Goal: Task Accomplishment & Management: Manage account settings

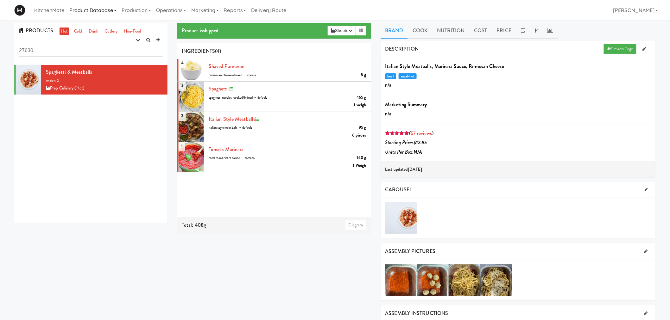
click at [99, 14] on link "Product Database" at bounding box center [93, 10] width 52 height 20
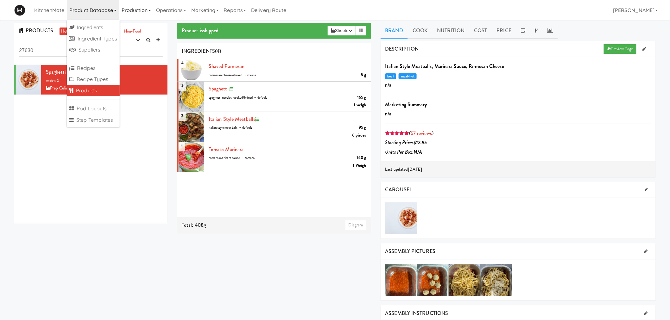
click at [140, 13] on link "Production" at bounding box center [136, 10] width 34 height 20
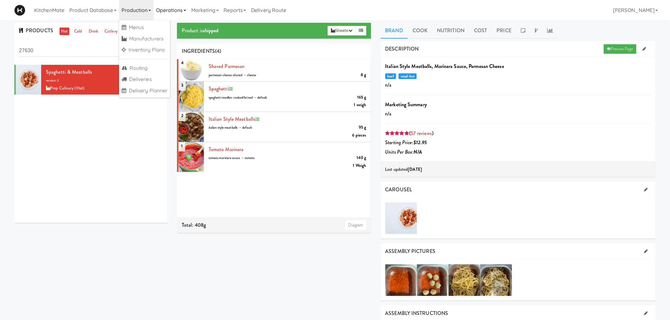
click at [175, 12] on link "Operations" at bounding box center [170, 10] width 35 height 20
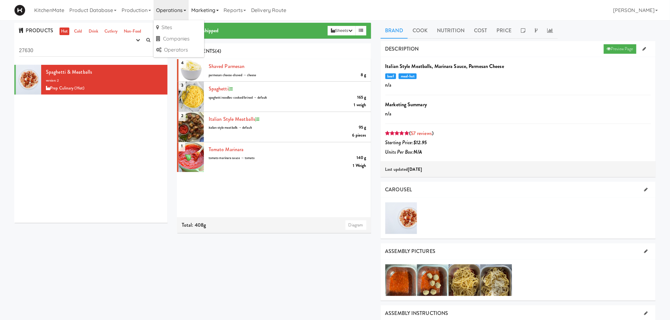
click at [215, 12] on link "Marketing" at bounding box center [205, 10] width 33 height 20
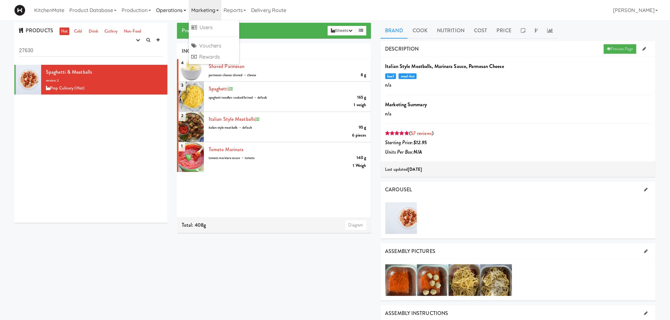
click at [187, 8] on link "Operations" at bounding box center [170, 10] width 35 height 20
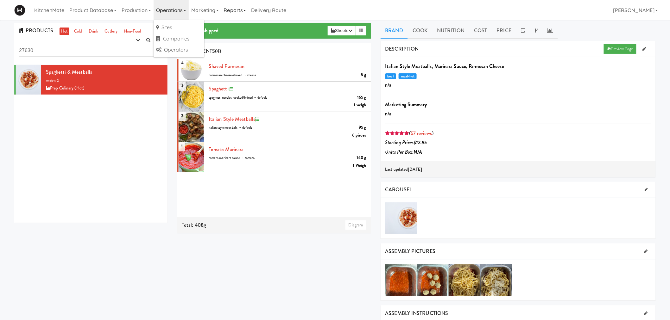
click at [242, 7] on link "Reports" at bounding box center [235, 10] width 28 height 20
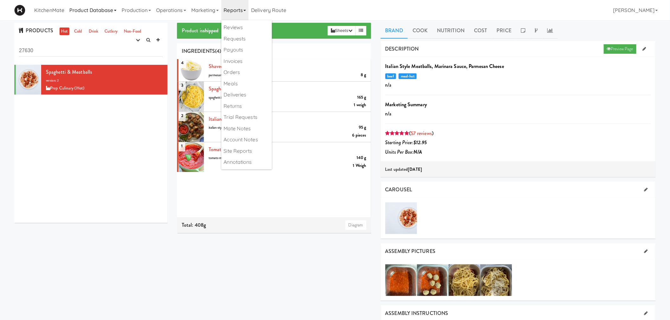
click at [81, 11] on link "Product Database" at bounding box center [93, 10] width 52 height 20
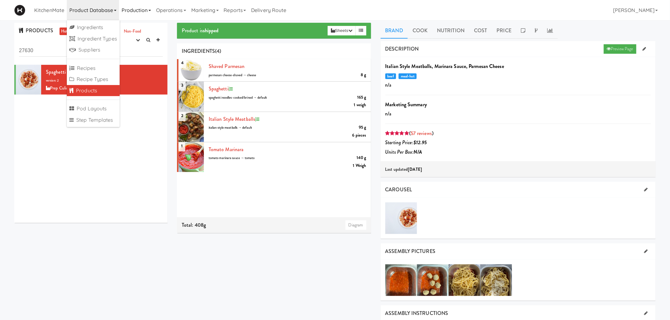
click at [127, 6] on link "Production" at bounding box center [136, 10] width 34 height 20
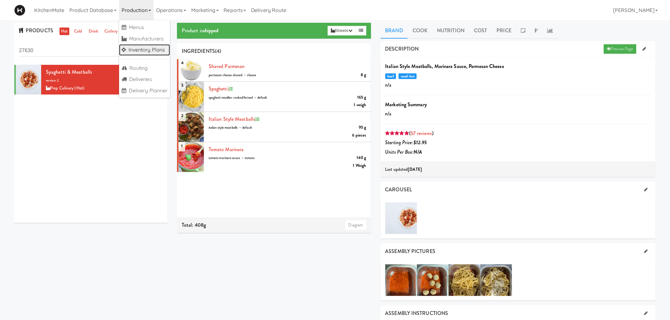
click at [157, 52] on link "Inventory Plans" at bounding box center [144, 49] width 51 height 11
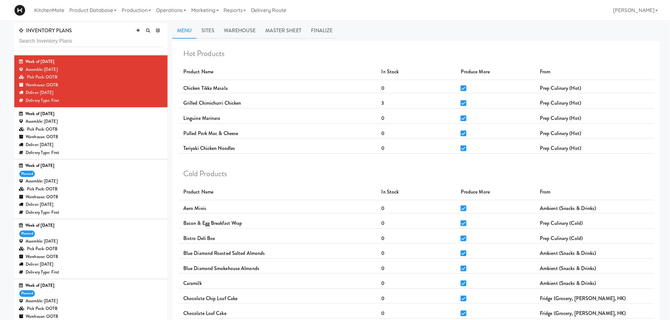
scroll to position [35, 0]
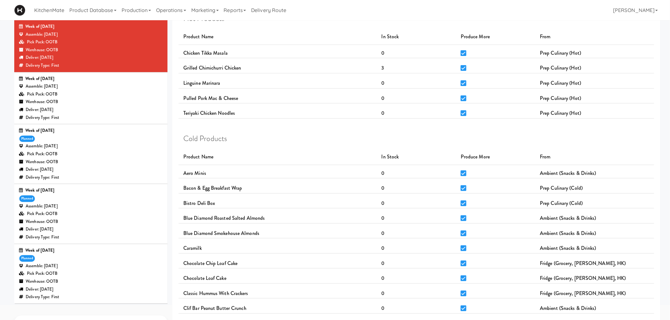
click at [77, 211] on div "Pick Pack: OOTB" at bounding box center [91, 214] width 144 height 8
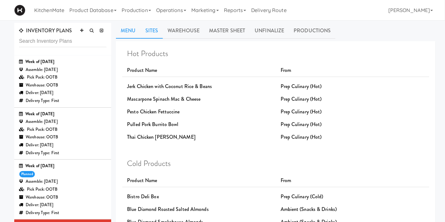
click at [153, 33] on link "Sites" at bounding box center [152, 31] width 22 height 16
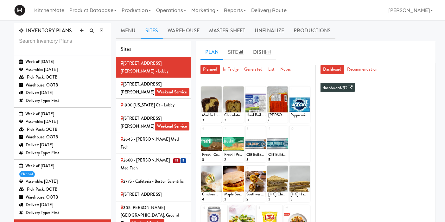
drag, startPoint x: 167, startPoint y: 142, endPoint x: 172, endPoint y: 141, distance: 4.4
click at [173, 156] on div "15 5" at bounding box center [179, 160] width 13 height 8
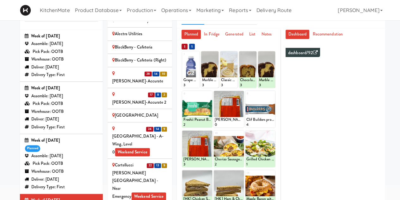
scroll to position [348, 0]
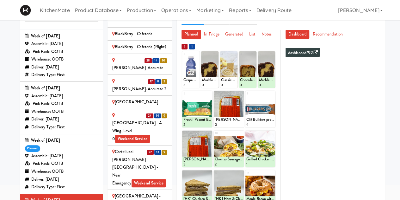
click at [134, 111] on div "Cambridge Memorial Hospital - A-Wing, Level 0 Weekend Service" at bounding box center [139, 126] width 55 height 31
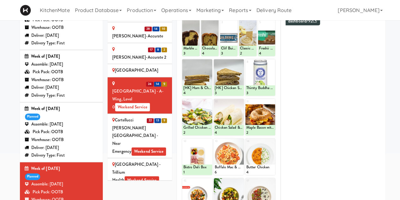
click at [130, 116] on div "Cortellucci Vaughan Hospital - near Emergency Weekend Service" at bounding box center [139, 135] width 55 height 39
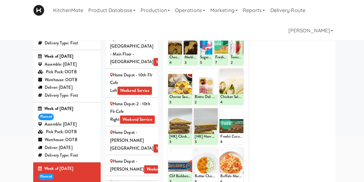
scroll to position [748, 0]
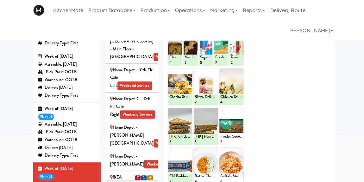
click at [121, 173] on div "IKEA Burlington EMPU Weekend Service" at bounding box center [131, 184] width 43 height 23
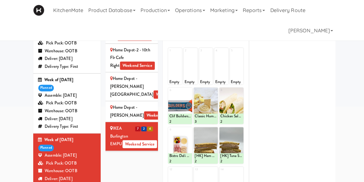
scroll to position [777, 0]
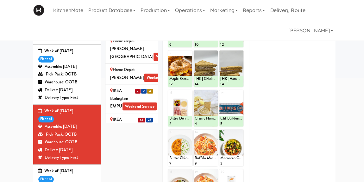
scroll to position [96, 0]
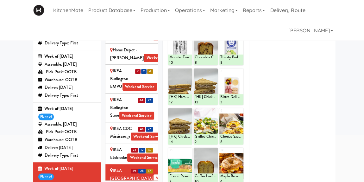
scroll to position [863, 0]
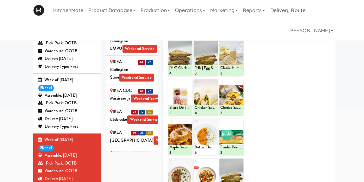
scroll to position [124, 0]
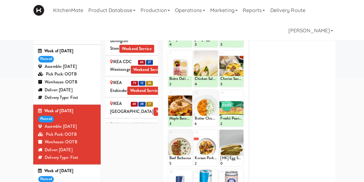
click at [137, 170] on div "IKEA Vaughan Store Weekend Service" at bounding box center [131, 181] width 43 height 23
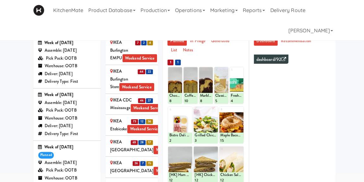
scroll to position [978, 0]
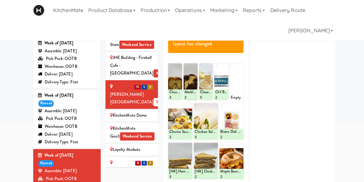
scroll to position [1064, 0]
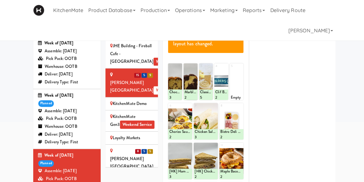
drag, startPoint x: 128, startPoint y: 102, endPoint x: 137, endPoint y: 114, distance: 14.9
click at [128, 147] on div "Mackenzie Richmond Hill Hospital - Emergency Room Weekend Service" at bounding box center [131, 170] width 43 height 47
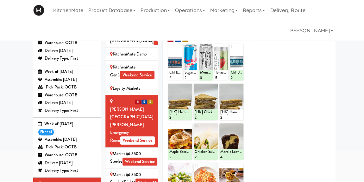
scroll to position [1151, 0]
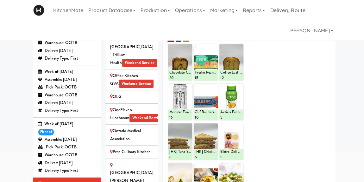
scroll to position [1438, 0]
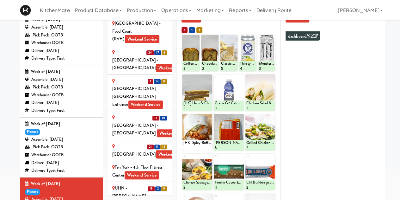
click at [283, 84] on div "dashboard/92 Summary Hot - Cold - Drink - Snack - Duration - Max Waste - Cost -…" at bounding box center [332, 143] width 98 height 237
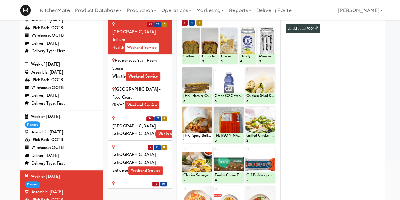
scroll to position [1356, 0]
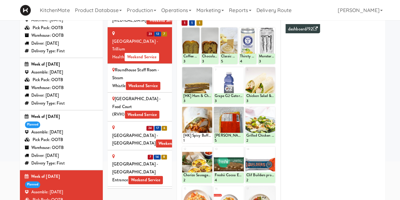
click at [130, 124] on div "Scarborough Birchmount Hospital - Main Lobby Weekend Service" at bounding box center [139, 135] width 55 height 23
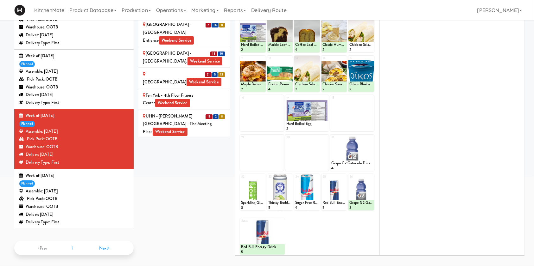
scroll to position [1114, 0]
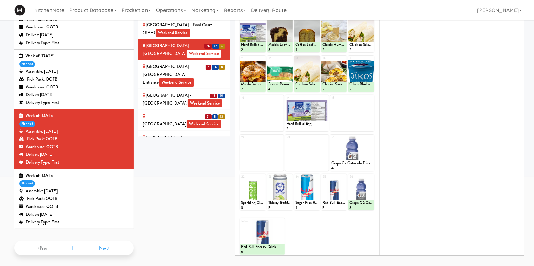
click at [181, 63] on div "Scarborough General Hospital - Tower Wing Entrance Weekend Service" at bounding box center [184, 74] width 82 height 23
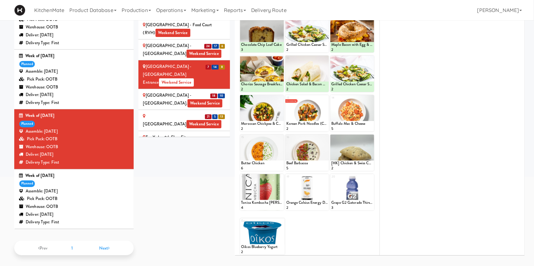
click at [190, 92] on div "SickKids Hospital - Main St. Weekend Service" at bounding box center [184, 100] width 82 height 16
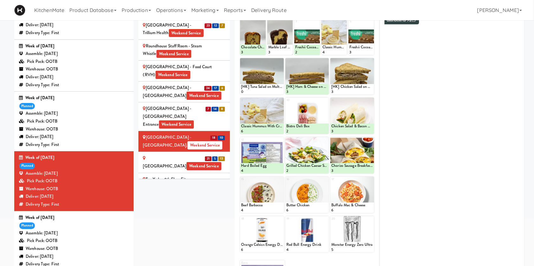
scroll to position [110, 0]
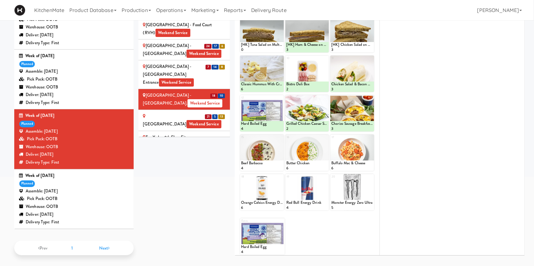
drag, startPoint x: 202, startPoint y: 79, endPoint x: 202, endPoint y: 90, distance: 11.1
click at [204, 113] on div "21 5 13" at bounding box center [214, 117] width 21 height 8
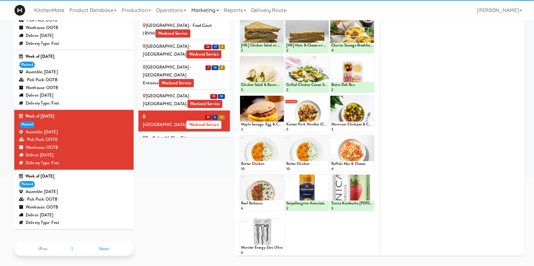
scroll to position [0, 0]
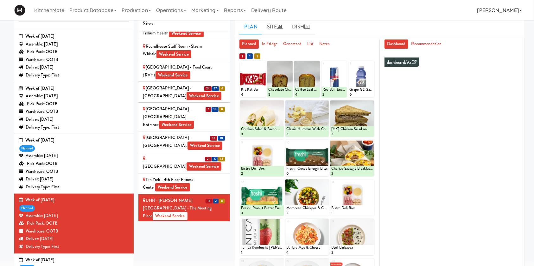
scroll to position [68, 0]
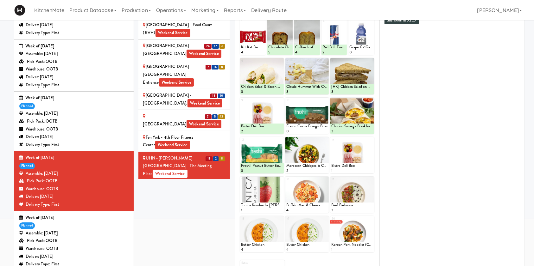
click at [180, 181] on li "9 9 19 UHN - Lyndhurst Centre - Cafe Lobby Weekend Service" at bounding box center [184, 191] width 92 height 21
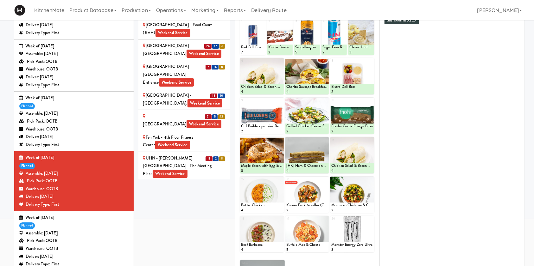
scroll to position [25, 0]
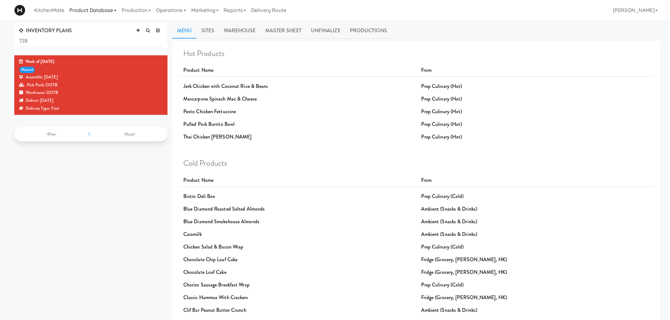
click at [106, 11] on link "Product Database" at bounding box center [93, 10] width 52 height 20
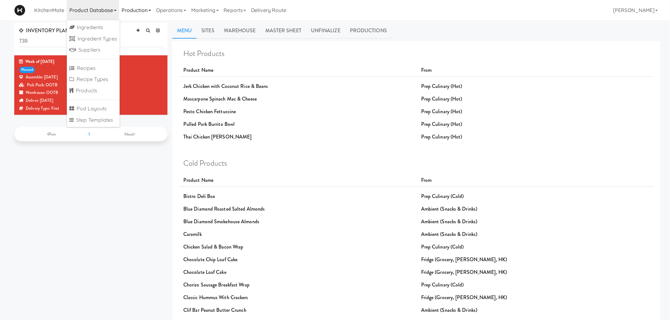
click at [139, 11] on link "Production" at bounding box center [136, 10] width 34 height 20
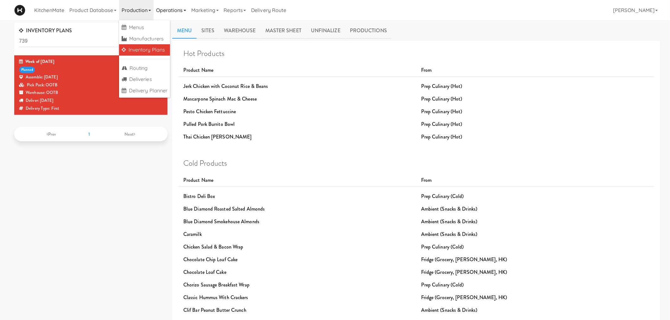
click at [166, 10] on link "Operations" at bounding box center [170, 10] width 35 height 20
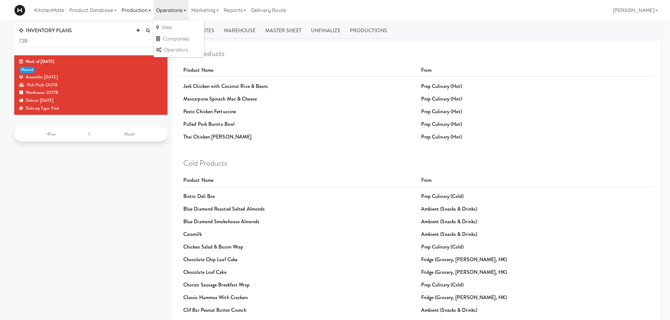
click at [148, 13] on link "Production" at bounding box center [136, 10] width 34 height 20
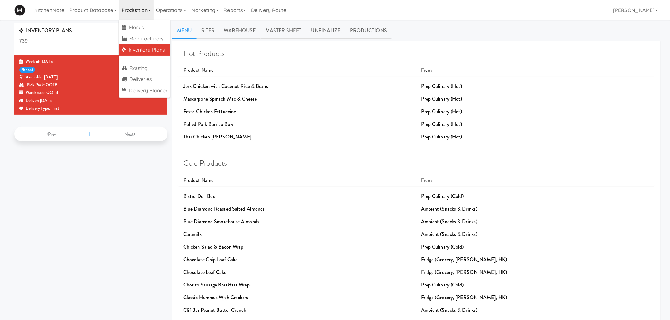
click at [150, 50] on link "Inventory Plans" at bounding box center [144, 49] width 51 height 11
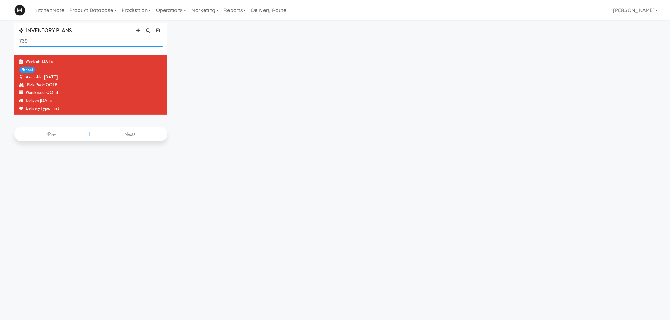
drag, startPoint x: 53, startPoint y: 42, endPoint x: 12, endPoint y: 45, distance: 40.9
click at [12, 45] on div "INVENTORY PLANS 739 Week of Sept 7th, 2025 planned Assemble: Wednesday Sep 10, …" at bounding box center [90, 88] width 163 height 130
click at [81, 235] on body "Okay Okay Select date: previous 2025-Sep next Su Mo Tu We Th Fr Sa 31 1 2 3 4 5…" at bounding box center [335, 180] width 670 height 320
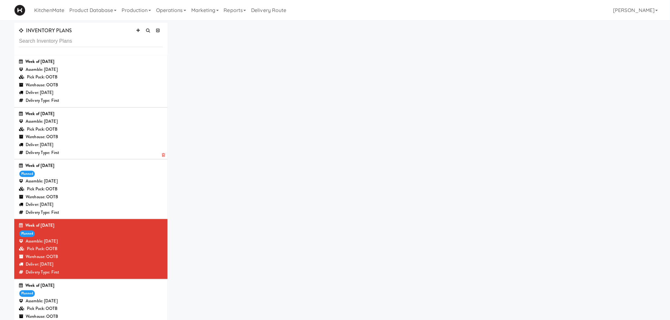
click at [90, 131] on div "Pick Pack: OOTB" at bounding box center [91, 130] width 144 height 8
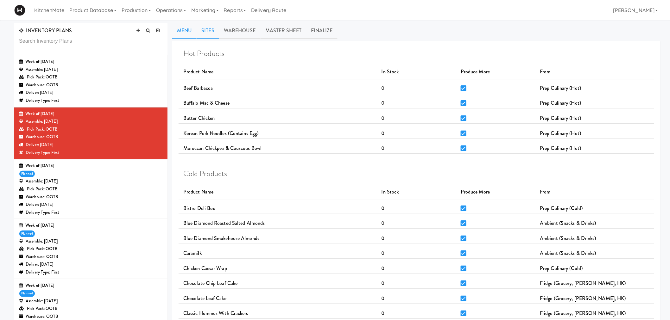
click at [208, 36] on link "Sites" at bounding box center [208, 31] width 22 height 16
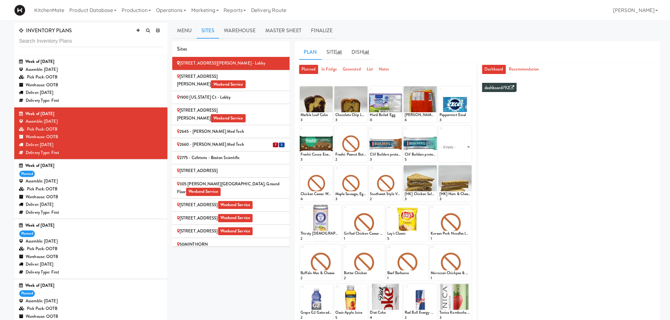
click at [227, 141] on div "2660 - Baylis Med Tech" at bounding box center [231, 145] width 108 height 8
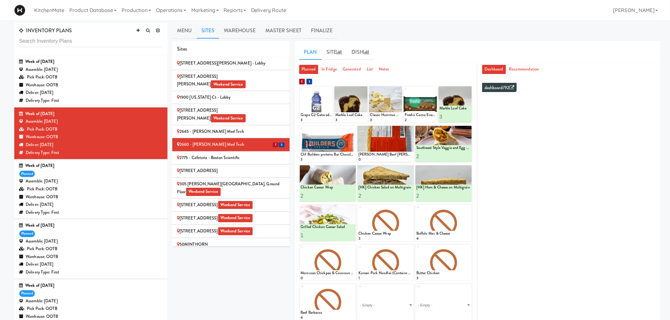
click at [236, 275] on div "Sites 100 Sheppard Ave - Lobby 110 Sheppard Ave E Weekend Service 1900 Minnesot…" at bounding box center [416, 205] width 488 height 329
click at [365, 88] on icon at bounding box center [364, 89] width 4 height 4
click at [351, 105] on select "- Empty - Activia Probiotic Peach Mango Smoothie Chocolate Milk Tetra Pack Coca…" at bounding box center [350, 107] width 31 height 30
click at [335, 92] on select "- Empty - Activia Probiotic Peach Mango Smoothie Chocolate Milk Tetra Pack Coca…" at bounding box center [350, 107] width 31 height 30
type input "1"
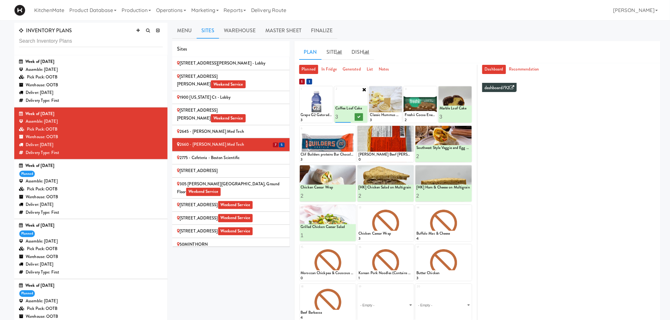
type input "3"
click at [360, 118] on icon at bounding box center [358, 116] width 3 height 3
click at [399, 90] on icon at bounding box center [399, 89] width 4 height 4
click at [392, 110] on select "- Empty - Activia Probiotic Peach Mango Smoothie Chocolate Milk Tetra Pack Coca…" at bounding box center [385, 107] width 31 height 30
click at [370, 92] on select "- Empty - Activia Probiotic Peach Mango Smoothie Chocolate Milk Tetra Pack Coca…" at bounding box center [385, 107] width 31 height 30
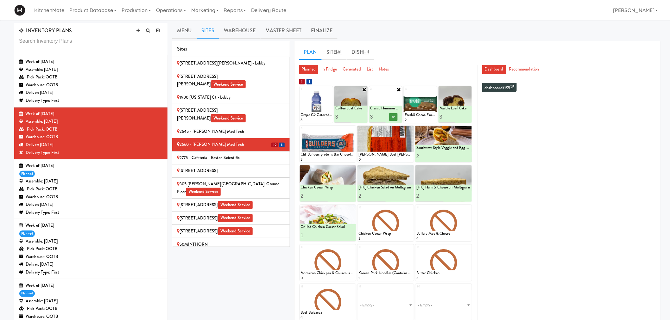
type input "3"
click at [393, 115] on button at bounding box center [393, 117] width 8 height 8
click at [468, 90] on icon at bounding box center [468, 89] width 5 height 5
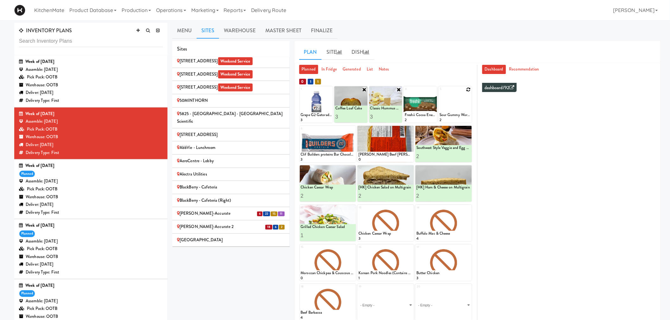
scroll to position [176, 0]
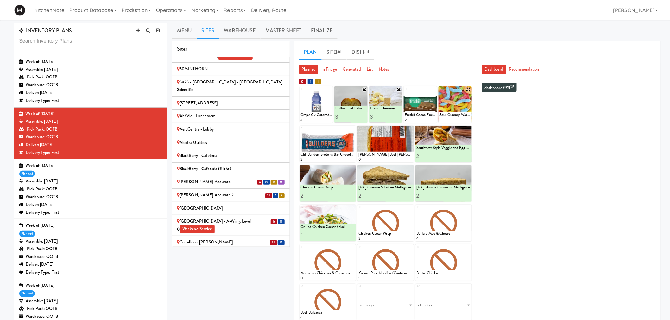
click at [249, 178] on div "Bothwell-Accurate" at bounding box center [231, 182] width 108 height 8
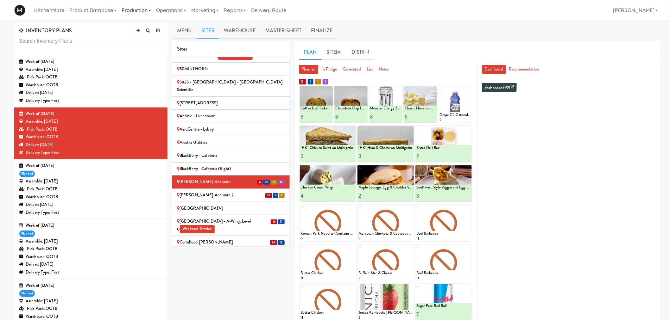
scroll to position [196, 0]
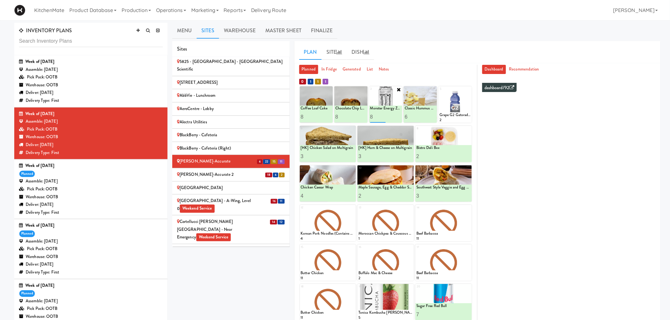
click at [372, 116] on input "8" at bounding box center [378, 117] width 16 height 12
type input "10"
click at [395, 116] on button at bounding box center [393, 117] width 8 height 8
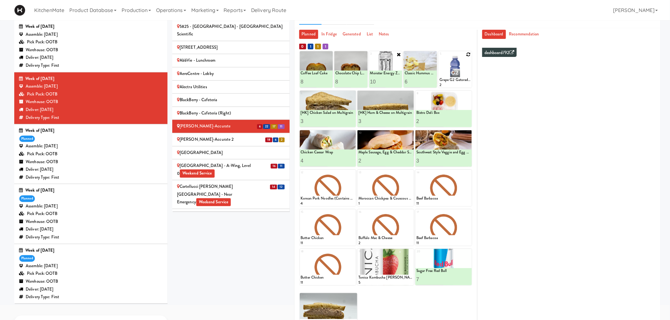
click at [470, 54] on icon at bounding box center [468, 54] width 4 height 4
click at [460, 75] on select "- Empty - Activia Probiotic Peach Mango Smoothie Chocolate Milk Tetra Pack Coca…" at bounding box center [454, 72] width 31 height 30
click at [439, 57] on select "- Empty - Activia Probiotic Peach Mango Smoothie Chocolate Milk Tetra Pack Coca…" at bounding box center [454, 72] width 31 height 30
type input "3"
click at [461, 83] on icon at bounding box center [462, 81] width 3 height 3
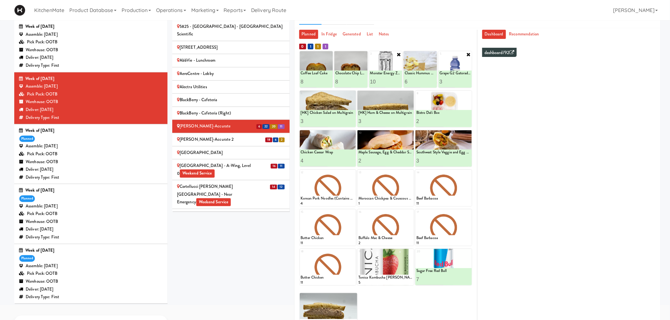
click at [274, 242] on div "Sites 100 Sheppard Ave - Lobby 110 Sheppard Ave E Weekend Service 1900 Minnesot…" at bounding box center [416, 170] width 488 height 329
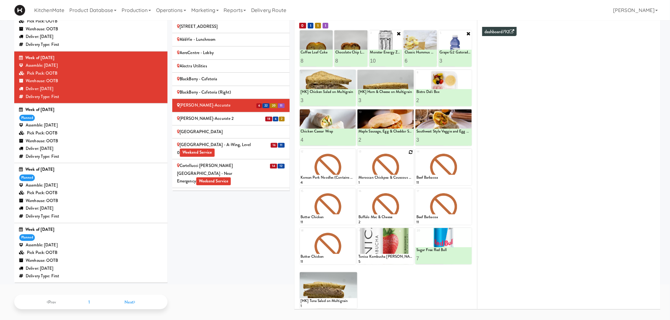
scroll to position [0, 0]
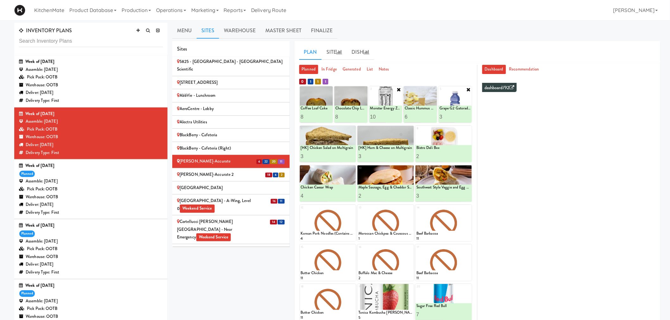
click at [397, 90] on icon at bounding box center [398, 89] width 5 height 5
click at [397, 92] on div at bounding box center [385, 104] width 33 height 36
click at [398, 90] on icon at bounding box center [399, 89] width 4 height 4
click at [385, 117] on select "- Empty - Activia Probiotic Peach Mango Smoothie Chocolate Milk Tetra Pack Coca…" at bounding box center [385, 107] width 31 height 30
click at [370, 92] on select "- Empty - Activia Probiotic Peach Mango Smoothie Chocolate Milk Tetra Pack Coca…" at bounding box center [385, 107] width 31 height 30
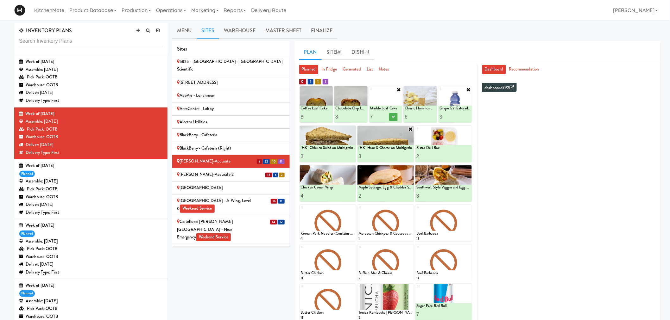
type input "7"
click at [395, 115] on button at bounding box center [393, 117] width 8 height 8
click at [352, 209] on icon at bounding box center [352, 208] width 4 height 4
click at [333, 224] on select "- Empty - Activia Probiotic Peach Mango Smoothie Chocolate Milk Tetra Pack Coca…" at bounding box center [328, 226] width 54 height 30
click at [301, 211] on select "- Empty - Activia Probiotic Peach Mango Smoothie Chocolate Milk Tetra Pack Coca…" at bounding box center [328, 226] width 54 height 30
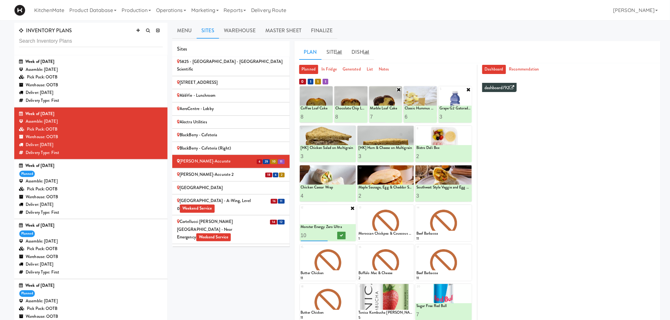
type input "10"
click at [341, 232] on button at bounding box center [341, 236] width 8 height 8
click at [217, 171] on div "Bothwell-Accurate 2" at bounding box center [231, 175] width 108 height 8
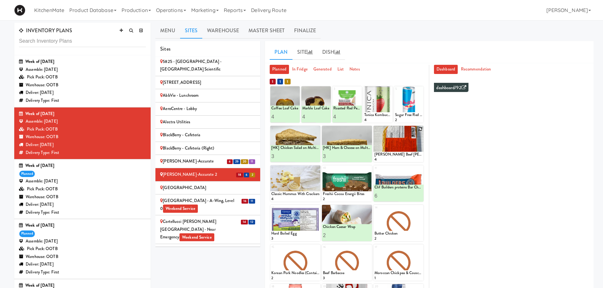
scroll to position [32, 0]
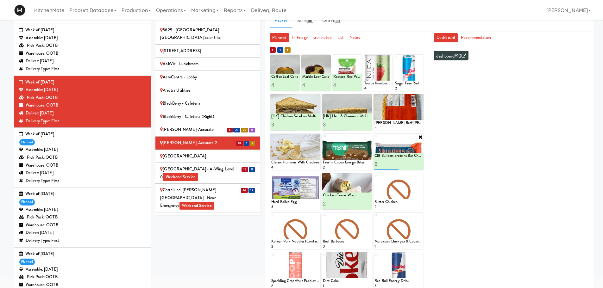
click at [382, 163] on input "6" at bounding box center [386, 165] width 24 height 12
type input "6"
type input "4"
click at [409, 167] on button at bounding box center [410, 165] width 8 height 8
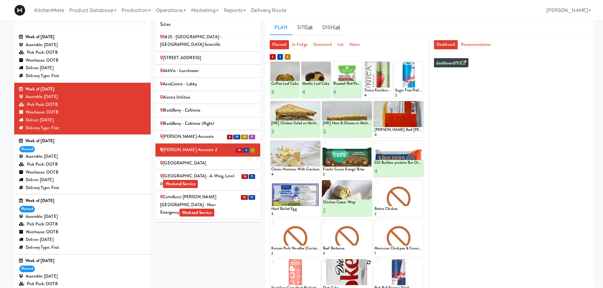
scroll to position [56, 0]
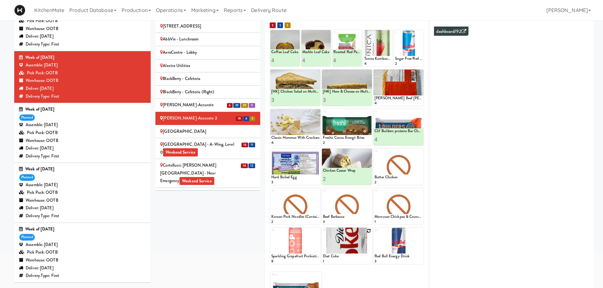
click at [367, 231] on icon at bounding box center [368, 231] width 4 height 4
click at [338, 252] on select "- Empty - Activia Probiotic Peach Mango Smoothie Chocolate Milk Tetra Pack Coca…" at bounding box center [347, 249] width 48 height 30
click at [323, 234] on select "- Empty - Activia Probiotic Peach Mango Smoothie Chocolate Milk Tetra Pack Coca…" at bounding box center [347, 249] width 48 height 30
type input "3"
drag, startPoint x: 358, startPoint y: 261, endPoint x: 353, endPoint y: 266, distance: 7.4
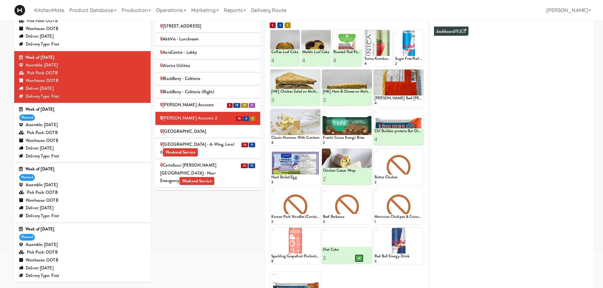
click at [358, 261] on button at bounding box center [359, 259] width 8 height 8
click at [277, 60] on input "4" at bounding box center [278, 61] width 14 height 12
type input "2"
type input "3"
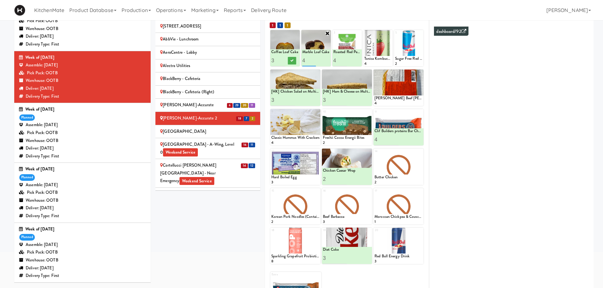
click at [308, 60] on input "4" at bounding box center [309, 61] width 14 height 12
type input "3"
click at [321, 59] on button at bounding box center [323, 61] width 8 height 8
click at [293, 62] on icon at bounding box center [291, 60] width 3 height 3
click at [337, 59] on input "4" at bounding box center [340, 61] width 14 height 12
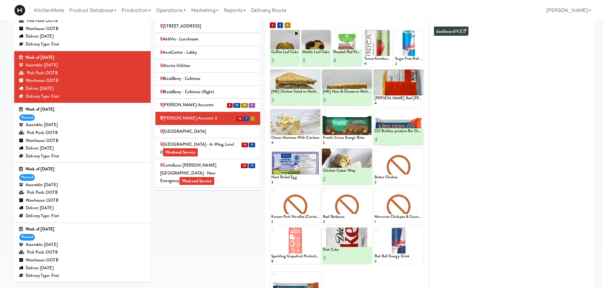
click at [255, 217] on div "Sites 100 Sheppard Ave - Lobby 110 Sheppard Ave E Weekend Service 1900 Minnesot…" at bounding box center [374, 149] width 438 height 329
click at [239, 204] on div "Sites 100 Sheppard Ave - Lobby 110 Sheppard Ave E Weekend Service 1900 Minnesot…" at bounding box center [374, 149] width 438 height 329
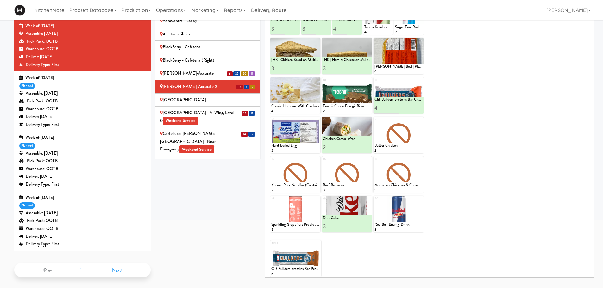
click at [217, 109] on div "Cambridge Memorial Hospital - A-Wing, Level 0 Weekend Service" at bounding box center [207, 117] width 95 height 16
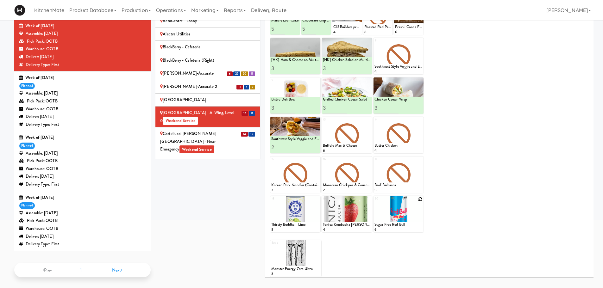
click at [423, 198] on div at bounding box center [398, 214] width 50 height 36
click at [420, 201] on icon at bounding box center [420, 199] width 4 height 4
click at [392, 222] on select "- Empty - Activia Probiotic Peach Mango Smoothie Chocolate Milk Tetra Pack Coca…" at bounding box center [398, 217] width 48 height 30
click at [374, 202] on select "- Empty - Activia Probiotic Peach Mango Smoothie Chocolate Milk Tetra Pack Coca…" at bounding box center [398, 217] width 48 height 30
type input "7"
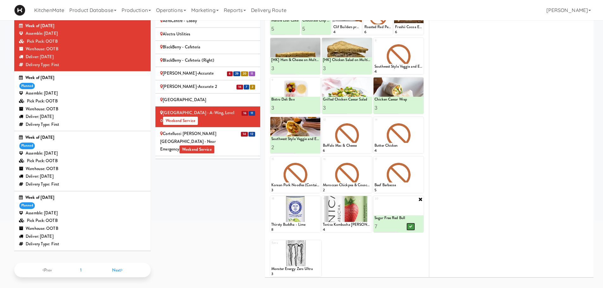
click at [413, 230] on button at bounding box center [410, 227] width 8 height 8
click at [316, 198] on icon at bounding box center [317, 199] width 4 height 4
click at [295, 220] on select "- Empty - Activia Probiotic Peach Mango Smoothie Chocolate Milk Tetra Pack Coca…" at bounding box center [295, 217] width 48 height 30
click at [271, 202] on select "- Empty - Activia Probiotic Peach Mango Smoothie Chocolate Milk Tetra Pack Coca…" at bounding box center [295, 217] width 48 height 30
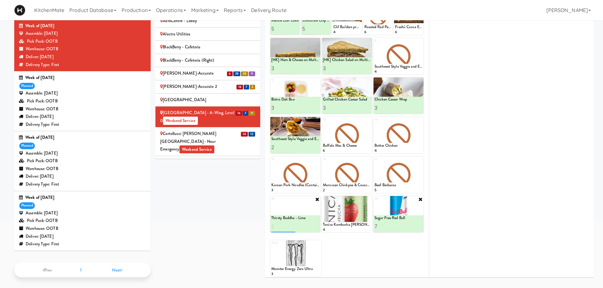
type input "1"
type input "3"
click at [308, 227] on icon at bounding box center [307, 226] width 3 height 3
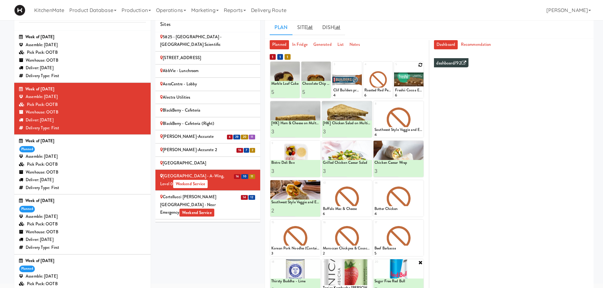
click at [421, 65] on icon at bounding box center [420, 65] width 4 height 4
click at [409, 82] on select "- Empty - Activia Probiotic Peach Mango Smoothie Chocolate Milk Tetra Pack Coca…" at bounding box center [409, 83] width 28 height 30
click at [395, 68] on select "- Empty - Activia Probiotic Peach Mango Smoothie Chocolate Milk Tetra Pack Coca…" at bounding box center [409, 83] width 28 height 30
type input "3"
click at [416, 92] on icon at bounding box center [415, 92] width 3 height 3
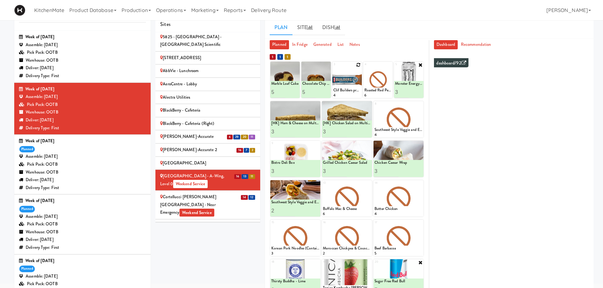
click at [358, 64] on icon at bounding box center [358, 65] width 4 height 4
click at [350, 82] on select "- Empty - Activia Probiotic Peach Mango Smoothie Chocolate Milk Tetra Pack Coca…" at bounding box center [347, 83] width 28 height 30
click at [333, 68] on select "- Empty - Activia Probiotic Peach Mango Smoothie Chocolate Milk Tetra Pack Coca…" at bounding box center [347, 83] width 28 height 30
click at [359, 65] on icon at bounding box center [358, 64] width 5 height 5
click at [358, 61] on div "1 1 1 1 Marble Loaf Cake 3 Marble Loaf Cake 5 2 Chocolate Chip Loaf Cake 3 Choc…" at bounding box center [347, 196] width 154 height 289
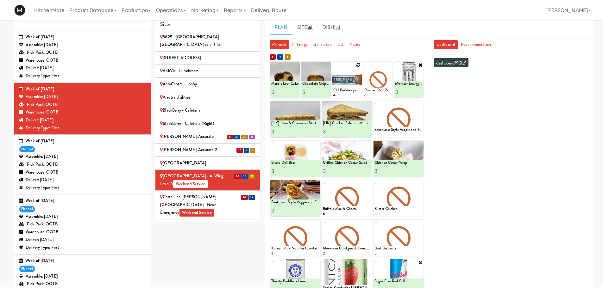
click at [358, 63] on icon at bounding box center [358, 65] width 4 height 4
click at [348, 86] on select "- Empty - Activia Probiotic Peach Mango Smoothie Chocolate Milk Tetra Pack Coca…" at bounding box center [347, 83] width 28 height 30
click at [333, 68] on select "- Empty - Activia Probiotic Peach Mango Smoothie Chocolate Milk Tetra Pack Coca…" at bounding box center [347, 83] width 28 height 30
type input "2"
click at [354, 92] on icon at bounding box center [353, 92] width 3 height 3
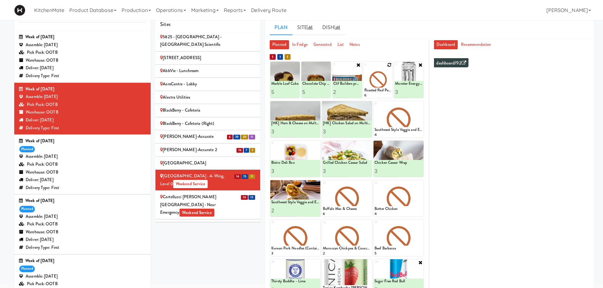
click at [391, 62] on div at bounding box center [377, 80] width 29 height 36
click at [391, 63] on icon at bounding box center [389, 65] width 4 height 4
click at [369, 84] on select "- Empty - Activia Probiotic Peach Mango Smoothie Chocolate Milk Tetra Pack Coca…" at bounding box center [378, 83] width 28 height 30
click at [364, 68] on select "- Empty - Activia Probiotic Peach Mango Smoothie Chocolate Milk Tetra Pack Coca…" at bounding box center [378, 83] width 28 height 30
type input "8"
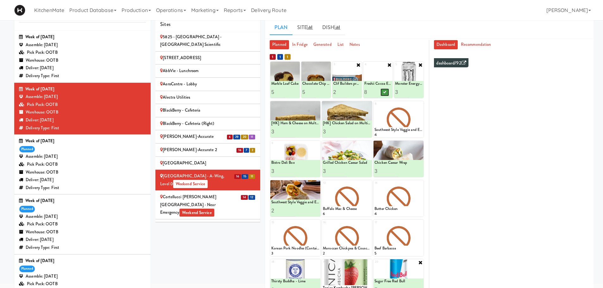
click at [386, 92] on icon at bounding box center [384, 92] width 3 height 3
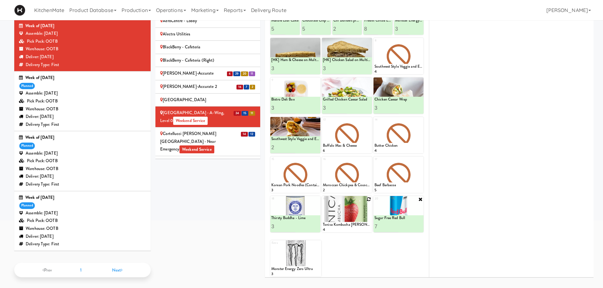
click at [367, 199] on icon at bounding box center [368, 199] width 4 height 4
click at [329, 219] on select "- Empty - Activia Probiotic Peach Mango Smoothie Chocolate Milk Tetra Pack Coca…" at bounding box center [347, 217] width 48 height 30
click at [323, 202] on select "- Empty - Activia Probiotic Peach Mango Smoothie Chocolate Milk Tetra Pack Coca…" at bounding box center [347, 217] width 48 height 30
type input "1"
type input "6"
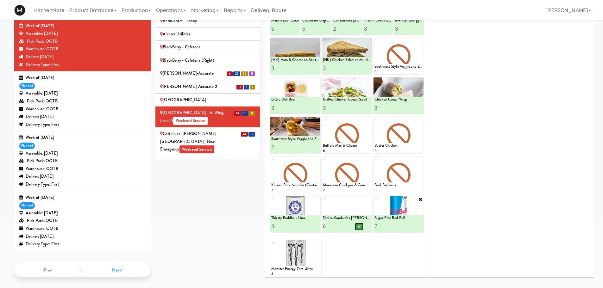
click at [357, 226] on icon at bounding box center [358, 226] width 3 height 3
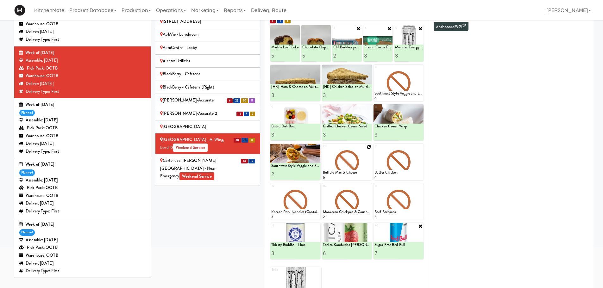
scroll to position [63, 0]
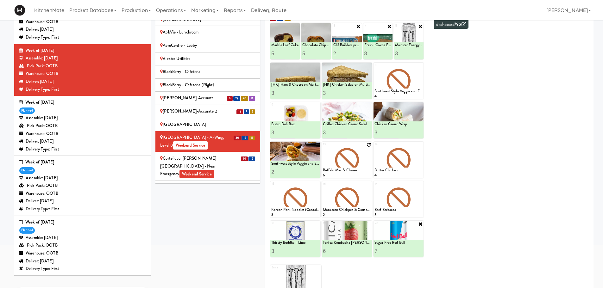
click at [368, 146] on icon at bounding box center [368, 145] width 4 height 4
click at [344, 160] on select "- Empty - Activia Probiotic Peach Mango Smoothie Chocolate Milk Tetra Pack Coca…" at bounding box center [347, 163] width 48 height 30
click at [323, 148] on select "- Empty - Activia Probiotic Peach Mango Smoothie Chocolate Milk Tetra Pack Coca…" at bounding box center [347, 163] width 48 height 30
type input "1"
type input "4"
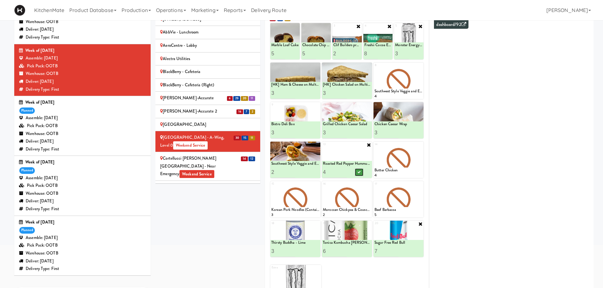
click at [359, 174] on icon at bounding box center [358, 172] width 3 height 3
click at [420, 146] on icon at bounding box center [420, 145] width 4 height 4
click at [397, 166] on select "- Empty - Activia Probiotic Peach Mango Smoothie Chocolate Milk Tetra Pack Coca…" at bounding box center [398, 163] width 48 height 30
click at [374, 148] on select "- Empty - Activia Probiotic Peach Mango Smoothie Chocolate Milk Tetra Pack Coca…" at bounding box center [398, 163] width 48 height 30
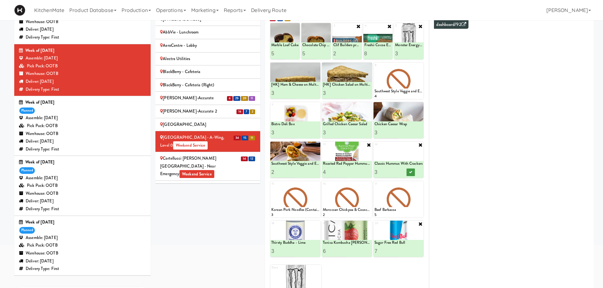
type input "3"
click at [413, 172] on button at bounding box center [410, 173] width 8 height 8
click at [303, 51] on input "5" at bounding box center [309, 54] width 14 height 12
click at [305, 51] on input "5" at bounding box center [309, 54] width 14 height 12
type input "4"
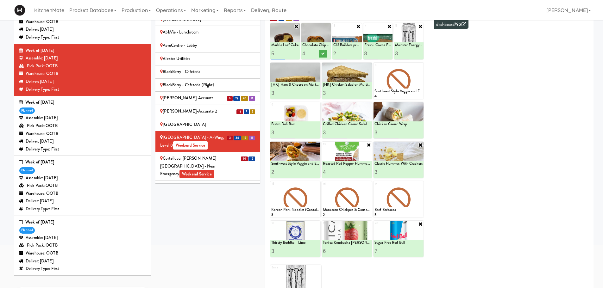
click at [279, 53] on input "5" at bounding box center [278, 54] width 14 height 12
type input "4"
click at [249, 218] on div "Sites 100 Sheppard Ave - Lobby 110 Sheppard Ave E Weekend Service 1900 Minnesot…" at bounding box center [374, 142] width 438 height 329
click at [291, 53] on icon at bounding box center [291, 53] width 3 height 3
click at [321, 54] on button at bounding box center [323, 54] width 8 height 8
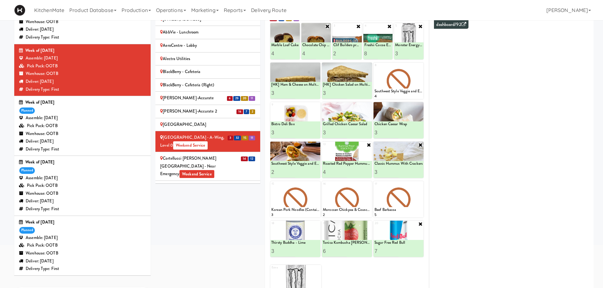
click at [231, 155] on div "Cortellucci Vaughan Hospital - near Emergency Weekend Service" at bounding box center [207, 166] width 95 height 23
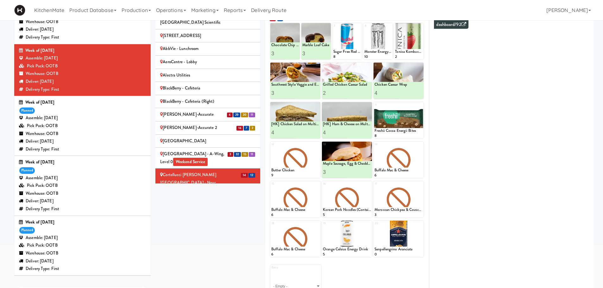
scroll to position [165, 0]
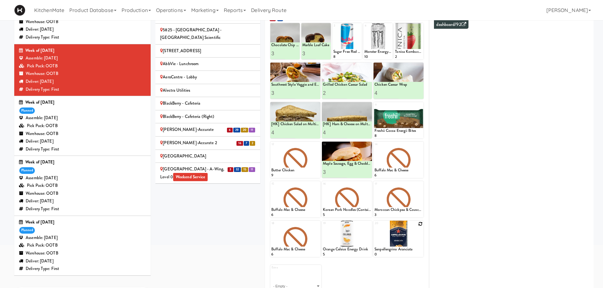
click at [419, 224] on icon at bounding box center [420, 224] width 4 height 4
click at [395, 242] on select "- Empty - Activia Probiotic Peach Mango Smoothie Chocolate Milk Tetra Pack Coca…" at bounding box center [398, 242] width 48 height 30
click at [374, 227] on select "- Empty - Activia Probiotic Peach Mango Smoothie Chocolate Milk Tetra Pack Coca…" at bounding box center [398, 242] width 48 height 30
type input "5"
click at [410, 251] on icon at bounding box center [410, 251] width 3 height 3
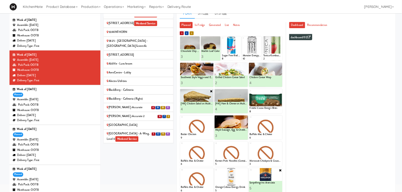
scroll to position [63, 0]
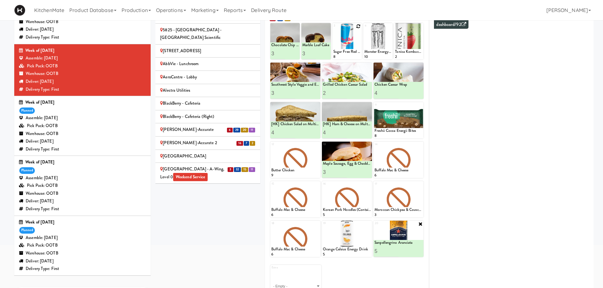
click at [357, 26] on icon at bounding box center [358, 26] width 4 height 4
click at [347, 56] on select "- Empty - Activia Probiotic Peach Mango Smoothie Chocolate Milk Tetra Pack Coca…" at bounding box center [347, 44] width 28 height 30
click at [348, 48] on select "- Empty - Activia Probiotic Peach Mango Smoothie Chocolate Milk Tetra Pack Coca…" at bounding box center [347, 44] width 28 height 30
click at [333, 29] on select "- Empty - Activia Probiotic Peach Mango Smoothie Chocolate Milk Tetra Pack Coca…" at bounding box center [347, 44] width 28 height 30
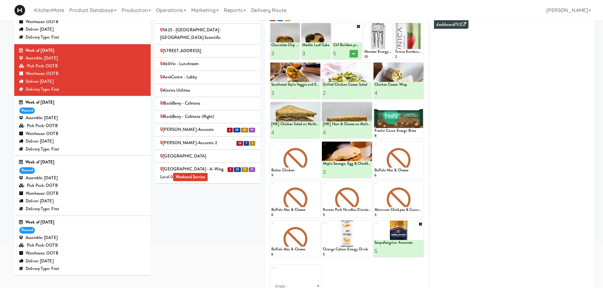
type input "5"
click at [354, 51] on button at bounding box center [354, 54] width 8 height 8
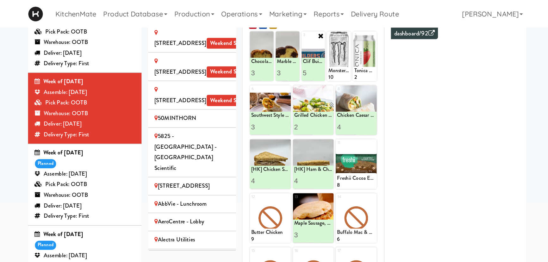
scroll to position [165, 0]
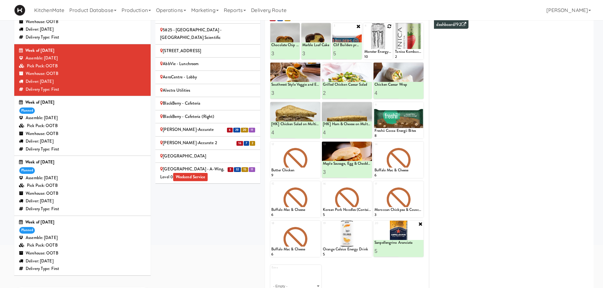
click at [390, 25] on icon at bounding box center [389, 26] width 4 height 4
click at [378, 46] on select "- Empty - Activia Probiotic Peach Mango Smoothie Chocolate Milk Tetra Pack Coca…" at bounding box center [378, 44] width 28 height 30
click at [364, 29] on select "- Empty - Activia Probiotic Peach Mango Smoothie Chocolate Milk Tetra Pack Coca…" at bounding box center [378, 44] width 28 height 30
type input "7"
click at [386, 51] on button at bounding box center [384, 54] width 8 height 8
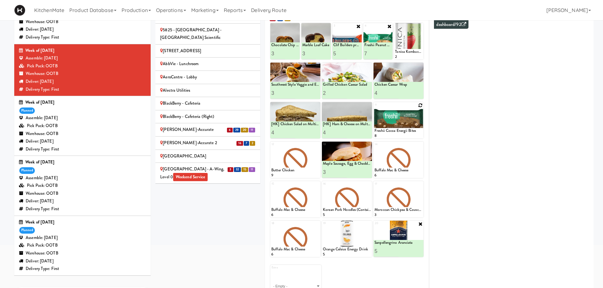
click at [418, 106] on icon at bounding box center [420, 105] width 4 height 4
click at [387, 120] on select "- Empty - Activia Probiotic Peach Mango Smoothie Chocolate Milk Tetra Pack Coca…" at bounding box center [398, 123] width 48 height 30
type input "1"
click at [420, 104] on icon at bounding box center [420, 105] width 5 height 5
click at [294, 27] on icon at bounding box center [296, 26] width 5 height 5
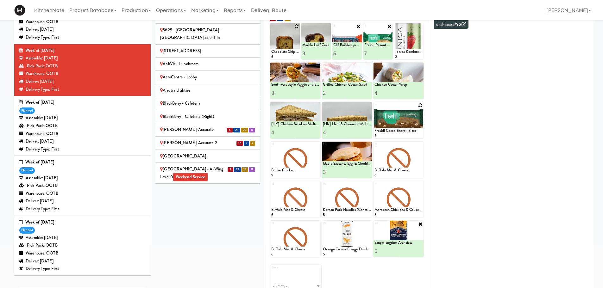
click at [297, 25] on icon at bounding box center [296, 26] width 4 height 4
click at [285, 44] on select "- Empty - Activia Probiotic Peach Mango Smoothie Chocolate Milk Tetra Pack Coca…" at bounding box center [285, 44] width 28 height 30
click at [271, 29] on select "- Empty - Activia Probiotic Peach Mango Smoothie Chocolate Milk Tetra Pack Coca…" at bounding box center [285, 44] width 28 height 30
type input "3"
type input "5"
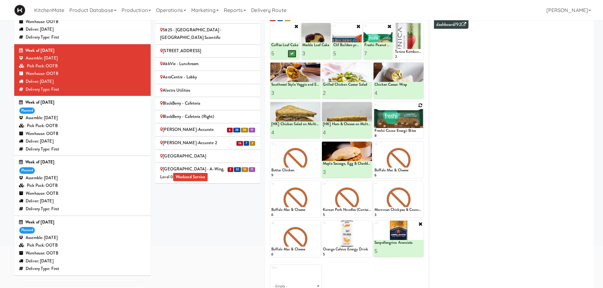
click at [291, 53] on icon at bounding box center [291, 53] width 3 height 3
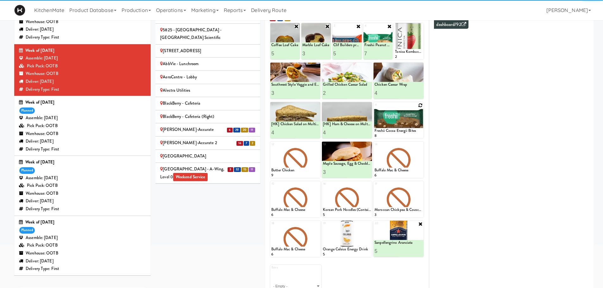
click at [327, 26] on icon at bounding box center [327, 26] width 5 height 5
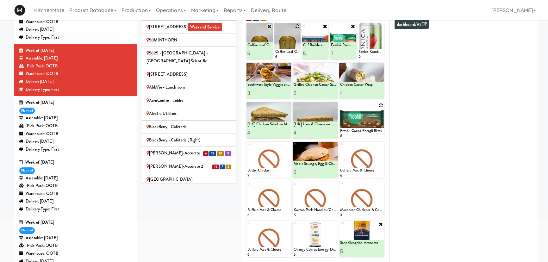
click at [268, 24] on icon at bounding box center [269, 26] width 5 height 5
click at [269, 24] on icon at bounding box center [269, 26] width 4 height 4
click at [257, 43] on select "- Empty - Activia Probiotic Peach Mango Smoothie Chocolate Milk Tetra Pack Coca…" at bounding box center [259, 44] width 24 height 30
click at [247, 29] on select "- Empty - Activia Probiotic Peach Mango Smoothie Chocolate Milk Tetra Pack Coca…" at bounding box center [259, 44] width 24 height 30
type input "3"
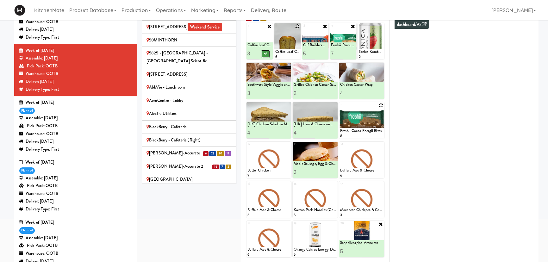
click at [268, 51] on button at bounding box center [265, 54] width 8 height 8
click at [297, 26] on icon at bounding box center [297, 26] width 4 height 4
click at [288, 45] on select "- Empty - Activia Probiotic Peach Mango Smoothie Chocolate Milk Tetra Pack Coca…" at bounding box center [287, 44] width 24 height 30
click at [275, 29] on select "- Empty - Activia Probiotic Peach Mango Smoothie Chocolate Milk Tetra Pack Coca…" at bounding box center [287, 44] width 24 height 30
type input "3"
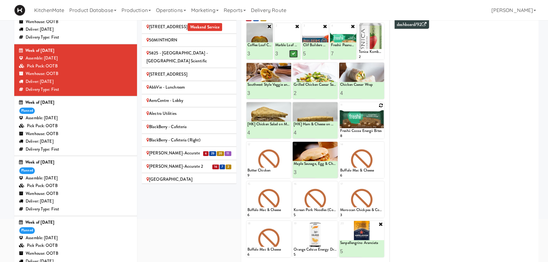
click at [295, 55] on button at bounding box center [293, 54] width 8 height 8
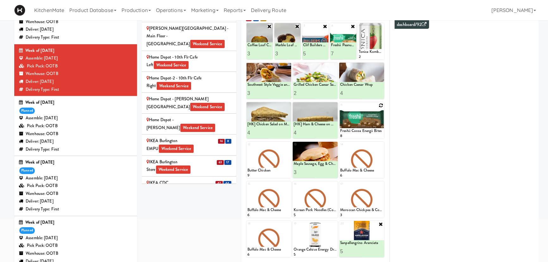
scroll to position [510, 0]
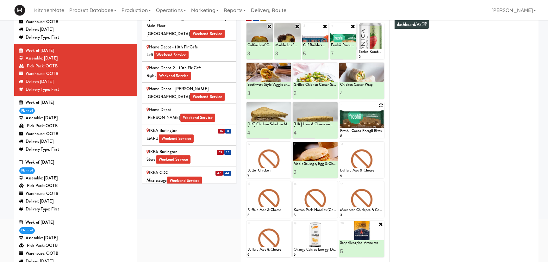
click at [203, 127] on div "IKEA Burlington EMPU Weekend Service" at bounding box center [189, 135] width 85 height 16
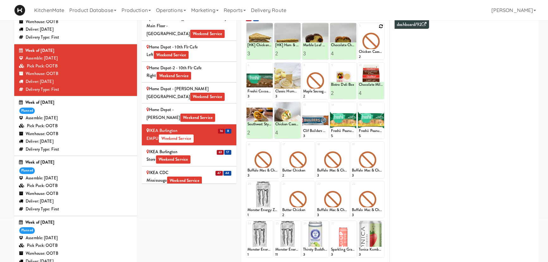
click at [383, 27] on icon at bounding box center [381, 26] width 4 height 4
click at [376, 44] on select "- Empty - Activia Probiotic Peach Mango Smoothie Chocolate Milk Tetra Pack Coca…" at bounding box center [371, 44] width 24 height 30
click at [359, 29] on select "- Empty - Activia Probiotic Peach Mango Smoothie Chocolate Milk Tetra Pack Coca…" at bounding box center [371, 44] width 24 height 30
type input "3"
click at [380, 56] on button at bounding box center [377, 54] width 8 height 8
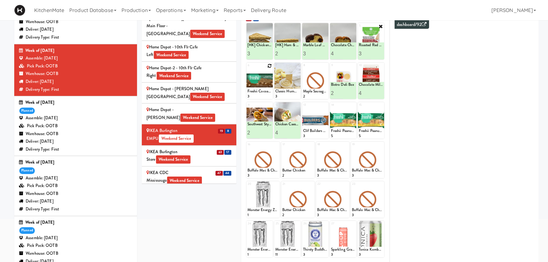
click at [267, 66] on icon at bounding box center [269, 66] width 4 height 4
click at [264, 86] on select "- Empty - Activia Probiotic Peach Mango Smoothie Chocolate Milk Tetra Pack Coca…" at bounding box center [259, 84] width 24 height 30
click at [247, 69] on select "- Empty - Activia Probiotic Peach Mango Smoothie Chocolate Milk Tetra Pack Coca…" at bounding box center [259, 84] width 24 height 30
click at [268, 66] on icon at bounding box center [269, 65] width 5 height 5
click at [269, 66] on icon at bounding box center [269, 66] width 4 height 4
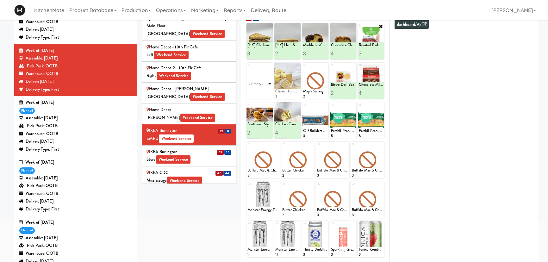
click at [260, 87] on select "- Empty - Activia Probiotic Peach Mango Smoothie Chocolate Milk Tetra Pack Coca…" at bounding box center [259, 84] width 24 height 30
click at [247, 69] on select "- Empty - Activia Probiotic Peach Mango Smoothie Chocolate Milk Tetra Pack Coca…" at bounding box center [259, 84] width 24 height 30
type input "2"
click at [265, 90] on button at bounding box center [265, 94] width 8 height 8
click at [200, 148] on div "IKEA Burlington Store Weekend Service" at bounding box center [189, 156] width 85 height 16
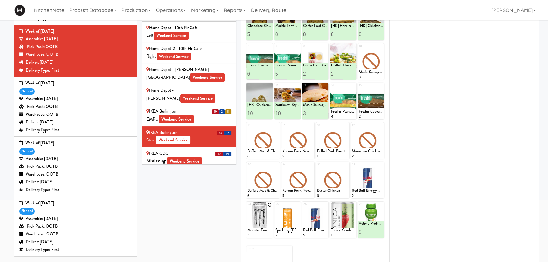
scroll to position [115, 0]
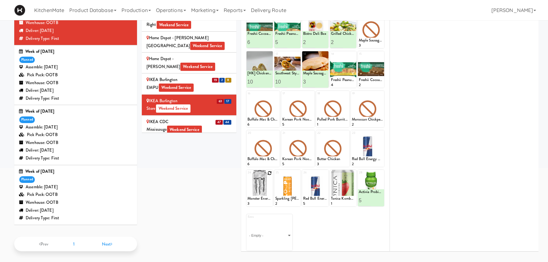
click at [268, 171] on icon at bounding box center [269, 173] width 4 height 4
click at [256, 192] on select "- Empty - Activia Probiotic Peach Mango Smoothie Chocolate Milk Tetra Pack Coca…" at bounding box center [259, 191] width 24 height 30
click at [193, 182] on div "Sites [STREET_ADDRESS][PERSON_NAME] - Lobby [STREET_ADDRESS][PERSON_NAME] Weeke…" at bounding box center [340, 91] width 397 height 329
type input "1"
type input "3"
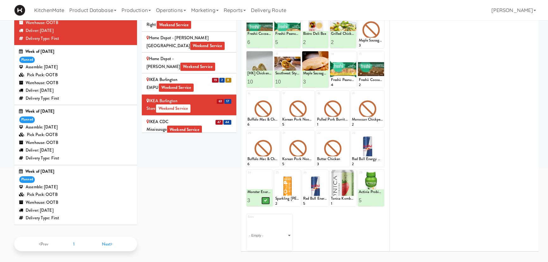
click at [268, 198] on button at bounding box center [265, 201] width 8 height 8
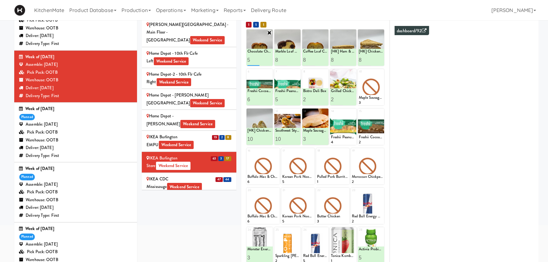
click at [253, 59] on input "5" at bounding box center [253, 60] width 12 height 12
type input "10"
click at [268, 61] on button at bounding box center [265, 60] width 8 height 8
click at [282, 59] on input "9" at bounding box center [281, 60] width 12 height 12
click at [281, 60] on input "9" at bounding box center [281, 60] width 12 height 12
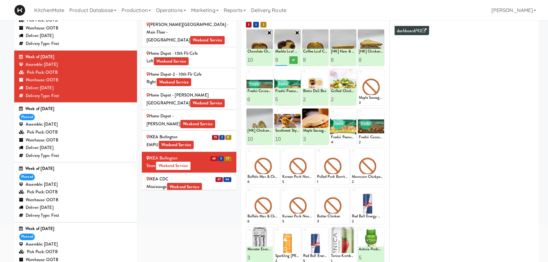
type input "10"
click at [285, 58] on input "10" at bounding box center [281, 60] width 12 height 12
click at [296, 60] on button at bounding box center [293, 60] width 8 height 8
click at [257, 58] on input "11" at bounding box center [253, 60] width 12 height 12
click at [256, 59] on input "12" at bounding box center [253, 60] width 12 height 12
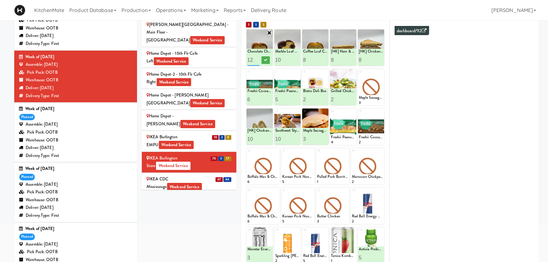
click at [256, 59] on input "13" at bounding box center [253, 60] width 12 height 12
type input "14"
click at [256, 59] on input "14" at bounding box center [253, 60] width 12 height 12
click at [266, 59] on icon at bounding box center [265, 59] width 3 height 3
click at [286, 58] on input "11" at bounding box center [281, 60] width 12 height 12
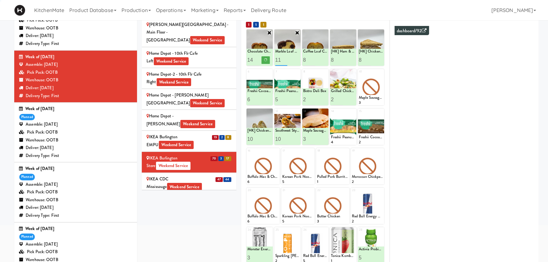
type input "12"
click at [286, 58] on input "12" at bounding box center [281, 60] width 12 height 12
click at [297, 58] on button at bounding box center [293, 60] width 8 height 8
drag, startPoint x: 253, startPoint y: 97, endPoint x: 244, endPoint y: 97, distance: 9.5
click at [244, 97] on div "Planned In Fridge Generated List Notes 1 Chocolate Chip Loaf Cake 14 2 Marble L…" at bounding box center [315, 158] width 149 height 301
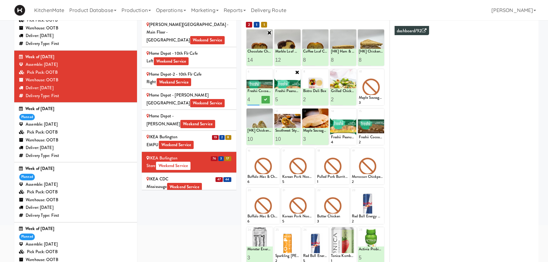
type input "4"
click at [264, 98] on icon at bounding box center [265, 99] width 3 height 3
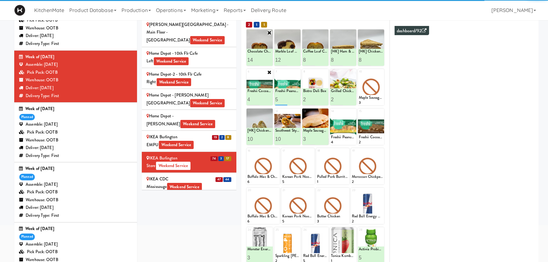
drag, startPoint x: 280, startPoint y: 98, endPoint x: 268, endPoint y: 98, distance: 12.3
click at [269, 98] on div "6 Chicken Caesar Wrap 8 Freshii Cocoa Energii Bites 4 7 Grilled Chicken Caesar …" at bounding box center [316, 87] width 138 height 36
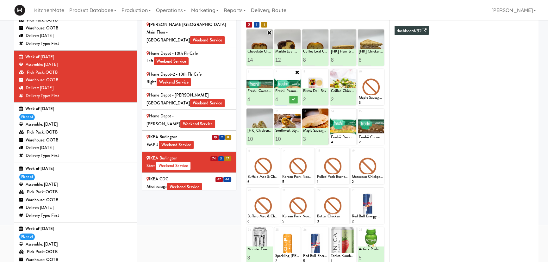
type input "4"
click at [293, 99] on icon at bounding box center [293, 99] width 3 height 3
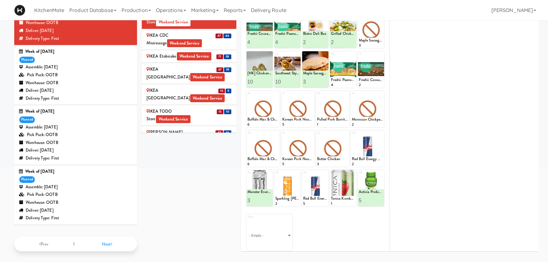
scroll to position [28, 0]
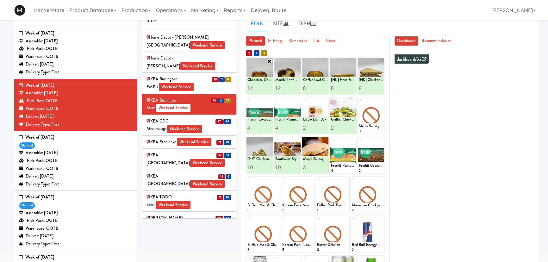
drag, startPoint x: 196, startPoint y: 72, endPoint x: 197, endPoint y: 97, distance: 25.3
click at [196, 117] on div "IKEA CDC Mississauga Weekend Service" at bounding box center [189, 125] width 85 height 16
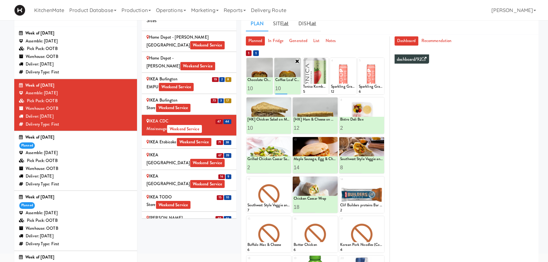
drag, startPoint x: 281, startPoint y: 87, endPoint x: 275, endPoint y: 87, distance: 5.7
click at [275, 87] on input "10" at bounding box center [281, 89] width 12 height 12
type input "7"
click at [240, 97] on div "Sites [STREET_ADDRESS][PERSON_NAME] - Lobby [STREET_ADDRESS][PERSON_NAME] Weeke…" at bounding box center [191, 118] width 99 height 211
click at [293, 89] on icon at bounding box center [293, 88] width 3 height 3
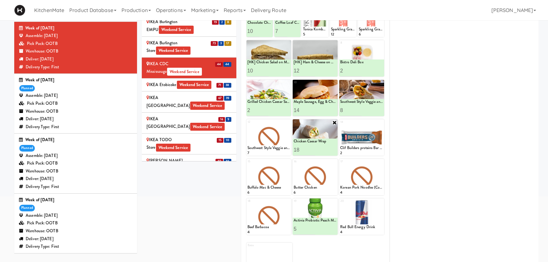
scroll to position [57, 0]
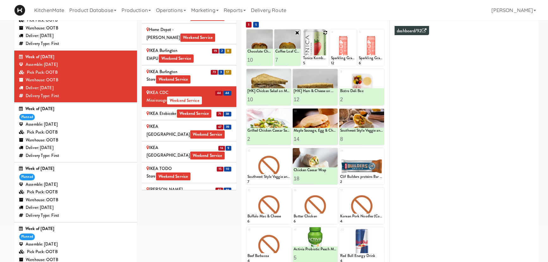
click at [324, 31] on icon at bounding box center [325, 32] width 4 height 4
click at [321, 53] on select "- Empty - Activia Probiotic Peach Mango Smoothie Chocolate Milk Tetra Pack Coca…" at bounding box center [315, 50] width 24 height 30
click at [303, 35] on select "- Empty - Activia Probiotic Peach Mango Smoothie Chocolate Milk Tetra Pack Coca…" at bounding box center [315, 50] width 24 height 30
type input "2"
click at [318, 59] on button at bounding box center [321, 60] width 8 height 8
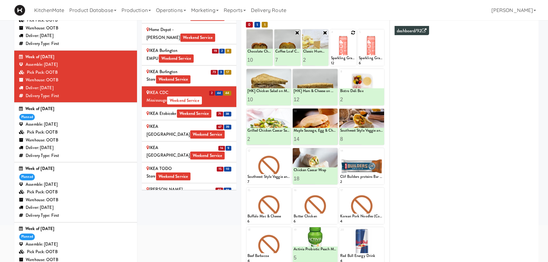
click at [350, 32] on div at bounding box center [343, 47] width 26 height 36
click at [355, 32] on div at bounding box center [343, 47] width 26 height 36
drag, startPoint x: 354, startPoint y: 31, endPoint x: 388, endPoint y: 32, distance: 33.6
click at [354, 31] on icon at bounding box center [353, 32] width 4 height 4
click at [381, 32] on icon at bounding box center [381, 32] width 4 height 4
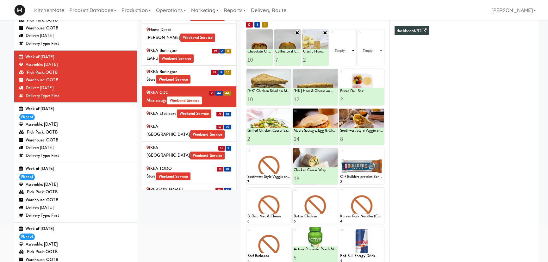
click at [346, 48] on select "- Empty - Activia Probiotic Peach Mango Smoothie Chocolate Milk Tetra Pack Coca…" at bounding box center [343, 50] width 24 height 30
click at [331, 35] on select "- Empty - Activia Probiotic Peach Mango Smoothie Chocolate Milk Tetra Pack Coca…" at bounding box center [343, 50] width 24 height 30
type input "5"
click at [350, 60] on icon at bounding box center [348, 59] width 3 height 3
click at [376, 48] on select "- Empty - Activia Probiotic Peach Mango Smoothie Chocolate Milk Tetra Pack Coca…" at bounding box center [371, 50] width 24 height 30
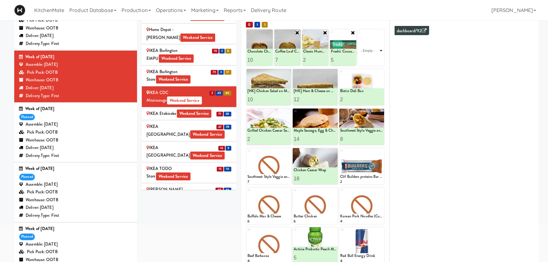
click at [383, 53] on select "- Empty - Activia Probiotic Peach Mango Smoothie Chocolate Milk Tetra Pack Coca…" at bounding box center [371, 50] width 24 height 30
click at [332, 56] on input "5" at bounding box center [337, 60] width 12 height 12
click at [334, 56] on input "5" at bounding box center [337, 60] width 12 height 12
type input "4"
click at [373, 48] on select "- Empty - Activia Probiotic Peach Mango Smoothie Chocolate Milk Tetra Pack Coca…" at bounding box center [371, 50] width 24 height 30
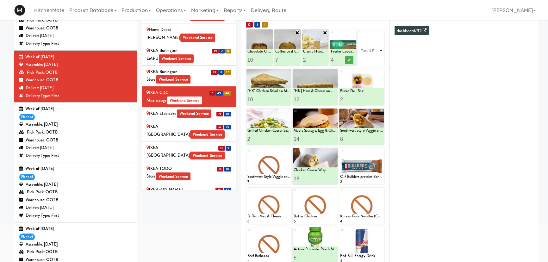
click at [359, 35] on select "- Empty - Activia Probiotic Peach Mango Smoothie Chocolate Milk Tetra Pack Coca…" at bounding box center [371, 50] width 24 height 30
type input "1"
type input "4"
click at [380, 59] on button at bounding box center [377, 60] width 8 height 8
click at [347, 60] on icon at bounding box center [348, 59] width 3 height 3
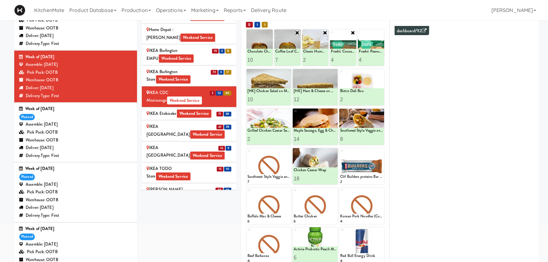
click at [184, 107] on li "71 38 IKEA Etobicoke Weekend Service" at bounding box center [189, 113] width 95 height 13
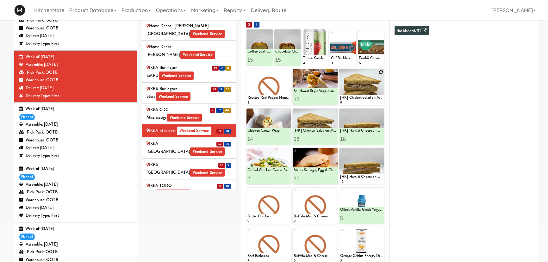
scroll to position [86, 0]
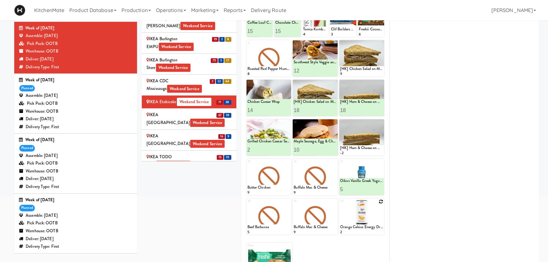
click at [377, 200] on div at bounding box center [361, 216] width 45 height 36
click at [379, 202] on icon at bounding box center [381, 201] width 4 height 4
click at [355, 218] on select "- Empty - Activia Probiotic Peach Mango Smoothie Chocolate Milk Tetra Pack Coca…" at bounding box center [361, 219] width 43 height 30
click at [340, 204] on select "- Empty - Activia Probiotic Peach Mango Smoothie Chocolate Milk Tetra Pack Coca…" at bounding box center [361, 219] width 43 height 30
type input "6"
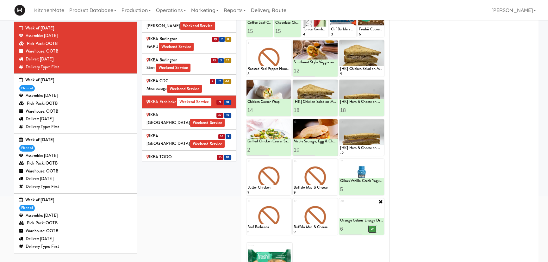
click at [372, 228] on icon at bounding box center [372, 228] width 3 height 3
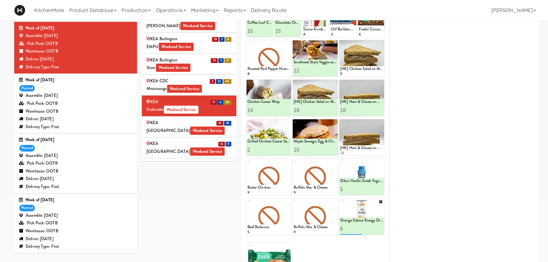
click at [346, 228] on input "6" at bounding box center [351, 229] width 22 height 12
type input "5"
click at [370, 230] on button at bounding box center [372, 229] width 8 height 8
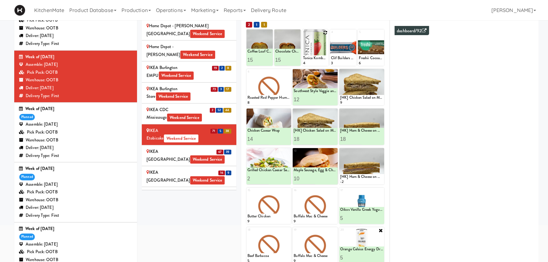
click at [324, 31] on icon at bounding box center [325, 32] width 4 height 4
click at [319, 49] on select "- Empty - Activia Probiotic Peach Mango Smoothie Chocolate Milk Tetra Pack Coca…" at bounding box center [315, 50] width 24 height 30
click at [303, 35] on select "- Empty - Activia Probiotic Peach Mango Smoothie Chocolate Milk Tetra Pack Coca…" at bounding box center [315, 50] width 24 height 30
type input "7"
click at [318, 60] on button at bounding box center [321, 60] width 8 height 8
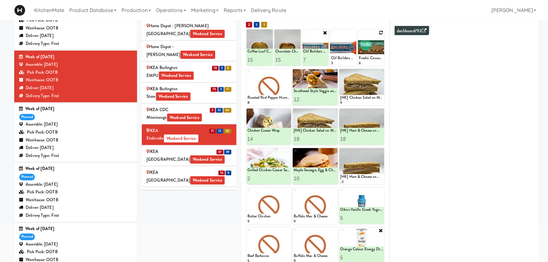
click at [381, 32] on icon at bounding box center [381, 32] width 4 height 4
click at [353, 32] on icon at bounding box center [353, 32] width 4 height 4
click at [343, 51] on select "- Empty - Activia Probiotic Peach Mango Smoothie Chocolate Milk Tetra Pack Coca…" at bounding box center [343, 50] width 24 height 30
click at [331, 35] on select "- Empty - Activia Probiotic Peach Mango Smoothie Chocolate Milk Tetra Pack Coca…" at bounding box center [343, 50] width 24 height 30
drag, startPoint x: 336, startPoint y: 58, endPoint x: 324, endPoint y: 59, distance: 12.7
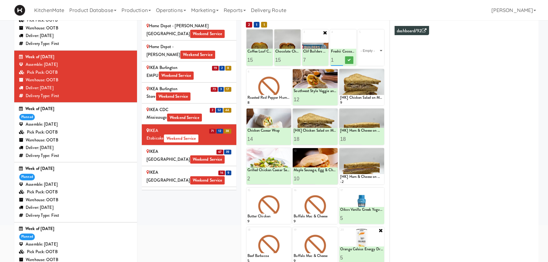
click at [324, 59] on div "1 Coffee Loaf Cake 12 Coffee Loaf Cake 15 2 Chocolate Chip Loaf Cake 8 Chocolat…" at bounding box center [316, 47] width 138 height 36
type input "6"
type input "10"
drag, startPoint x: 348, startPoint y: 59, endPoint x: 336, endPoint y: 87, distance: 30.6
click at [349, 59] on icon at bounding box center [348, 59] width 3 height 3
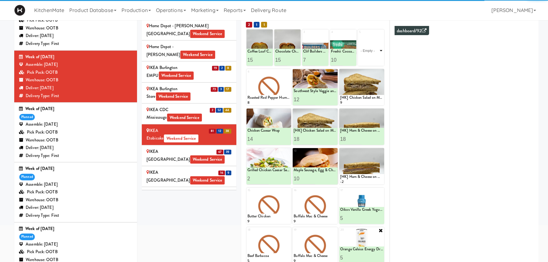
click at [375, 47] on select "- Empty - Activia Probiotic Peach Mango Smoothie Chocolate Milk Tetra Pack Coca…" at bounding box center [371, 50] width 24 height 30
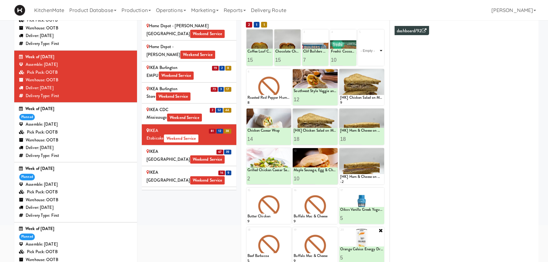
click at [375, 48] on select "- Empty - Activia Probiotic Peach Mango Smoothie Chocolate Milk Tetra Pack Coca…" at bounding box center [371, 50] width 24 height 30
click at [359, 35] on select "- Empty - Activia Probiotic Peach Mango Smoothie Chocolate Milk Tetra Pack Coca…" at bounding box center [371, 50] width 24 height 30
click at [380, 33] on icon at bounding box center [380, 32] width 5 height 5
click at [382, 31] on icon at bounding box center [381, 32] width 4 height 4
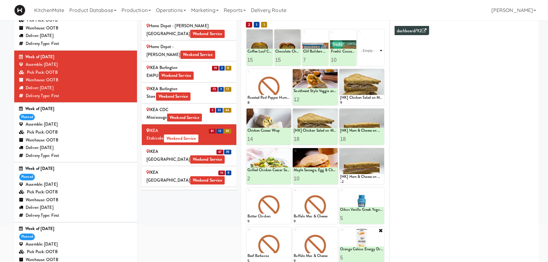
click at [375, 54] on select "- Empty - Activia Probiotic Peach Mango Smoothie Chocolate Milk Tetra Pack Coca…" at bounding box center [371, 50] width 24 height 30
click at [359, 35] on select "- Empty - Activia Probiotic Peach Mango Smoothie Chocolate Milk Tetra Pack Coca…" at bounding box center [371, 50] width 24 height 30
type input "1"
type input "4"
click at [376, 59] on icon at bounding box center [376, 59] width 3 height 3
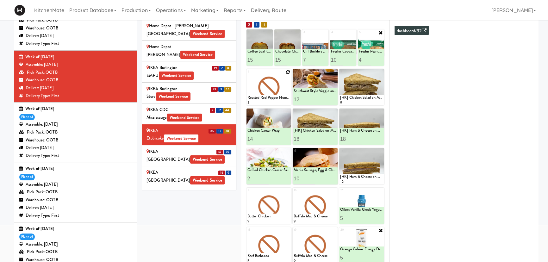
click at [289, 72] on icon at bounding box center [288, 72] width 4 height 4
click at [271, 91] on select "- Empty - Activia Probiotic Peach Mango Smoothie Chocolate Milk Tetra Pack Coca…" at bounding box center [268, 90] width 43 height 30
click at [262, 91] on select "- Empty - Activia Probiotic Peach Mango Smoothie Chocolate Milk Tetra Pack Coca…" at bounding box center [268, 90] width 43 height 30
click at [247, 75] on select "- Empty - Activia Probiotic Peach Mango Smoothie Chocolate Milk Tetra Pack Coca…" at bounding box center [268, 90] width 43 height 30
type input "4"
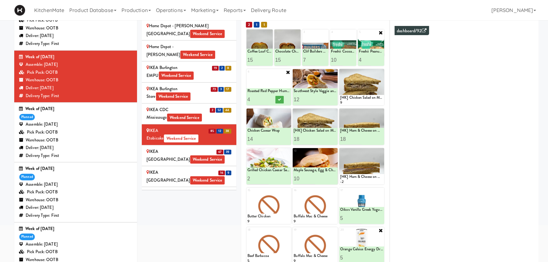
click at [274, 100] on div at bounding box center [280, 100] width 22 height 12
click at [275, 98] on button at bounding box center [279, 100] width 8 height 8
click at [197, 148] on div "IKEA North York Store Weekend Service" at bounding box center [189, 156] width 85 height 16
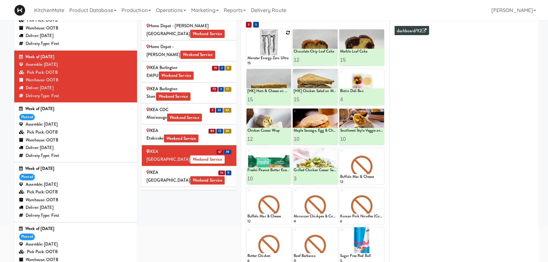
click at [289, 32] on icon at bounding box center [288, 32] width 4 height 4
click at [273, 51] on select "- Empty - Activia Probiotic Peach Mango Smoothie Chocolate Milk Tetra Pack Coca…" at bounding box center [268, 50] width 43 height 30
click at [247, 35] on select "- Empty - Activia Probiotic Peach Mango Smoothie Chocolate Milk Tetra Pack Coca…" at bounding box center [268, 50] width 43 height 30
type input "12"
click at [276, 59] on button at bounding box center [279, 60] width 8 height 8
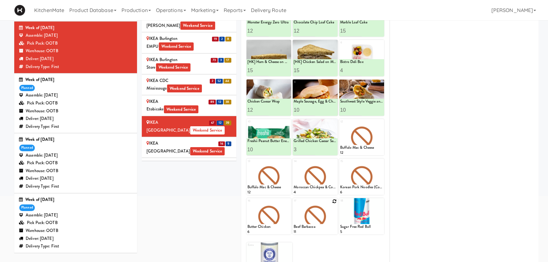
scroll to position [115, 0]
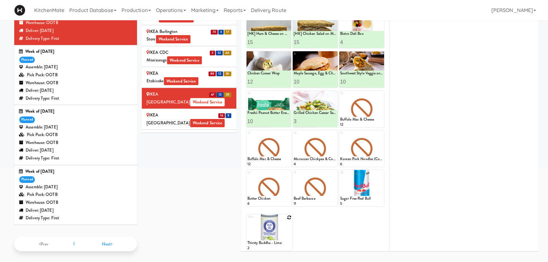
click at [288, 217] on icon at bounding box center [289, 217] width 4 height 4
click at [270, 232] on select "- Empty - Activia Probiotic Peach Mango Smoothie Chocolate Milk Tetra Pack Coca…" at bounding box center [269, 235] width 44 height 30
click at [247, 220] on select "- Empty - Activia Probiotic Peach Mango Smoothie Chocolate Milk Tetra Pack Coca…" at bounding box center [269, 235] width 44 height 30
type input "5"
click at [283, 245] on button at bounding box center [280, 245] width 8 height 8
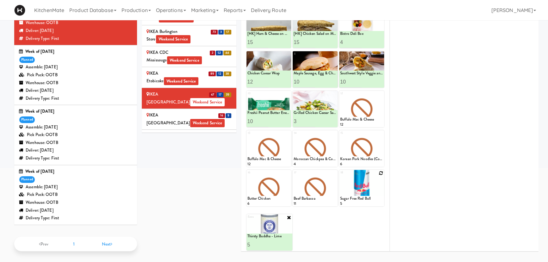
click at [379, 173] on icon at bounding box center [381, 173] width 4 height 4
click at [358, 190] on select "- Empty - Activia Probiotic Peach Mango Smoothie Chocolate Milk Tetra Pack Coca…" at bounding box center [361, 191] width 43 height 30
click at [340, 176] on select "- Empty - Activia Probiotic Peach Mango Smoothie Chocolate Milk Tetra Pack Coca…" at bounding box center [361, 191] width 43 height 30
type input "3"
click at [372, 199] on icon at bounding box center [372, 200] width 3 height 3
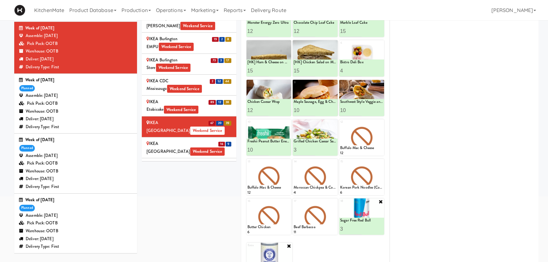
scroll to position [28, 0]
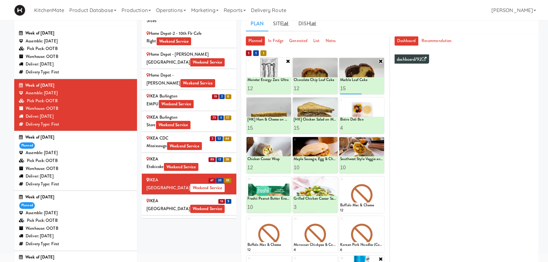
drag, startPoint x: 350, startPoint y: 86, endPoint x: 341, endPoint y: 87, distance: 8.2
click at [341, 87] on input "15" at bounding box center [351, 89] width 22 height 12
type input "12"
click at [370, 89] on button at bounding box center [372, 89] width 8 height 8
click at [380, 179] on icon at bounding box center [381, 180] width 4 height 4
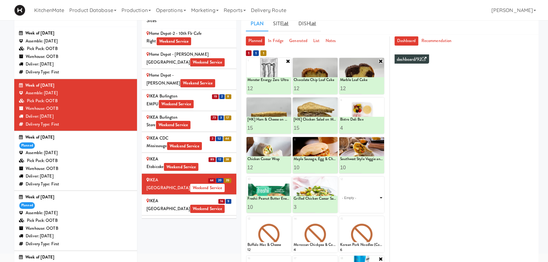
click at [355, 194] on select "- Empty - Activia Probiotic Peach Mango Smoothie Chocolate Milk Tetra Pack Coca…" at bounding box center [361, 198] width 43 height 30
click at [340, 183] on select "- Empty - Activia Probiotic Peach Mango Smoothie Chocolate Milk Tetra Pack Coca…" at bounding box center [361, 198] width 43 height 30
type input "8"
click at [370, 209] on button at bounding box center [372, 207] width 8 height 8
click at [347, 206] on input "8" at bounding box center [351, 207] width 22 height 12
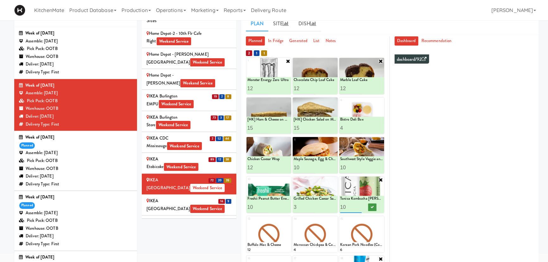
type input "10"
click at [370, 206] on button at bounding box center [372, 207] width 8 height 8
click at [190, 205] on span "Weekend Service" at bounding box center [207, 209] width 35 height 8
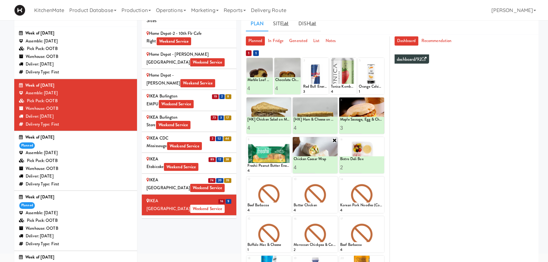
scroll to position [115, 0]
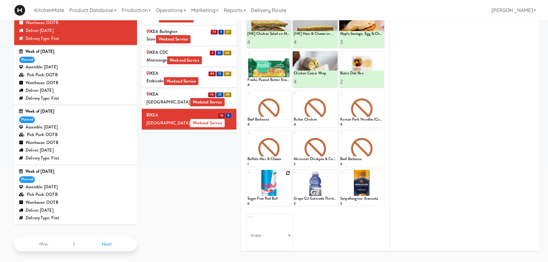
click at [287, 173] on icon at bounding box center [288, 173] width 4 height 4
click at [271, 190] on select "- Empty - Activia Probiotic Peach Mango Smoothie Chocolate Milk Tetra Pack Coca…" at bounding box center [268, 191] width 43 height 30
click at [247, 176] on select "- Empty - Activia Probiotic Peach Mango Smoothie Chocolate Milk Tetra Pack Coca…" at bounding box center [268, 191] width 43 height 30
type input "5"
click at [279, 201] on icon at bounding box center [279, 200] width 3 height 3
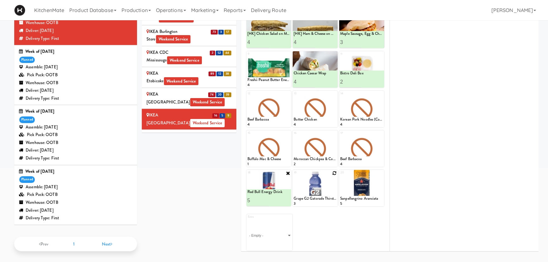
click at [331, 173] on div at bounding box center [315, 188] width 45 height 36
click at [335, 171] on icon at bounding box center [334, 173] width 4 height 4
click at [308, 191] on select "- Empty - Activia Probiotic Peach Mango Smoothie Chocolate Milk Tetra Pack Coca…" at bounding box center [315, 191] width 43 height 30
click at [294, 176] on select "- Empty - Activia Probiotic Peach Mango Smoothie Chocolate Milk Tetra Pack Coca…" at bounding box center [315, 191] width 43 height 30
type input "1"
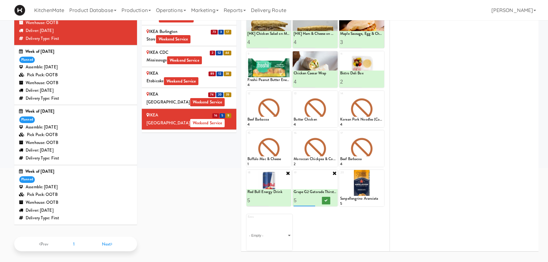
type input "5"
click at [328, 199] on button at bounding box center [326, 201] width 8 height 8
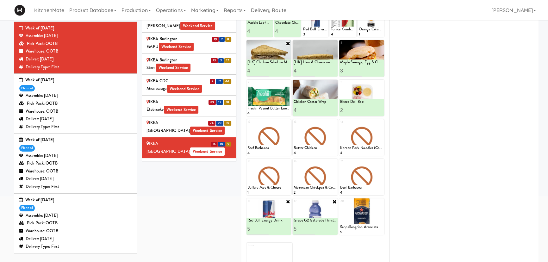
scroll to position [57, 0]
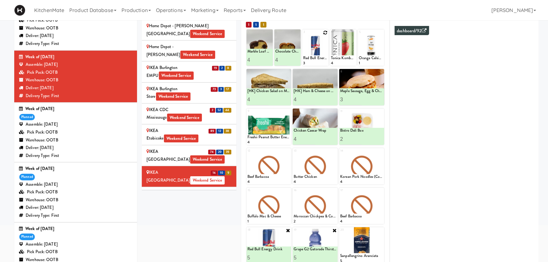
click at [326, 32] on icon at bounding box center [325, 32] width 4 height 4
click at [320, 51] on select "- Empty - Activia Probiotic Peach Mango Smoothie Chocolate Milk Tetra Pack Coca…" at bounding box center [315, 50] width 24 height 30
click at [303, 35] on select "- Empty - Activia Probiotic Peach Mango Smoothie Chocolate Milk Tetra Pack Coca…" at bounding box center [315, 50] width 24 height 30
type input "4"
click at [322, 60] on icon at bounding box center [321, 59] width 3 height 3
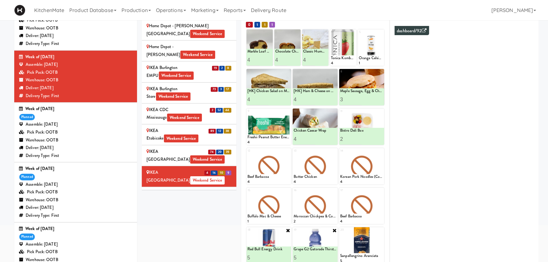
scroll to position [86, 0]
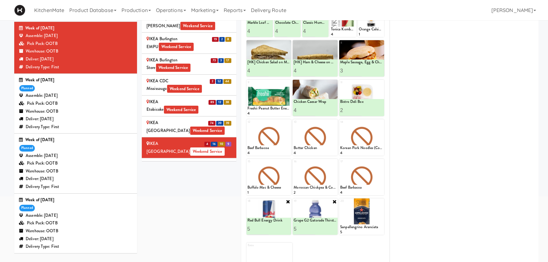
click at [208, 161] on div "IKEA TODO Store Weekend Service" at bounding box center [189, 169] width 85 height 16
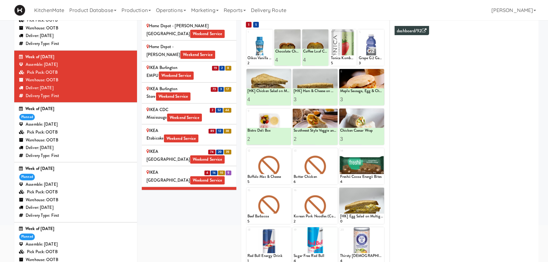
scroll to position [115, 0]
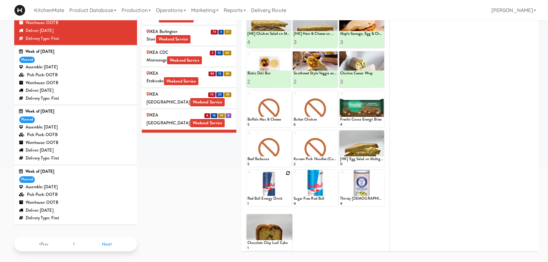
click at [290, 173] on icon at bounding box center [288, 173] width 4 height 4
click at [270, 193] on select "- Empty - Activia Probiotic Peach Mango Smoothie Chocolate Milk Tetra Pack Coca…" at bounding box center [268, 191] width 43 height 30
click at [247, 176] on select "- Empty - Activia Probiotic Peach Mango Smoothie Chocolate Milk Tetra Pack Coca…" at bounding box center [268, 191] width 43 height 30
type input "1"
type input "3"
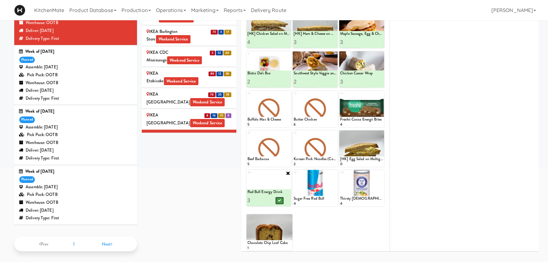
click at [278, 199] on icon at bounding box center [279, 200] width 3 height 3
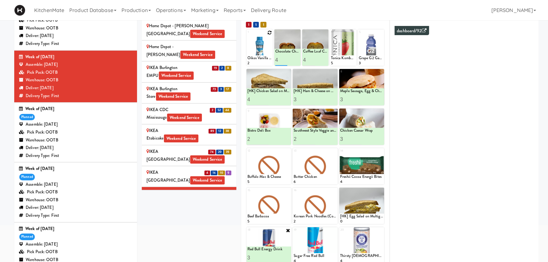
drag, startPoint x: 278, startPoint y: 60, endPoint x: 271, endPoint y: 60, distance: 7.3
click at [271, 60] on div "1 Oikos Vanilla Greek Yogurt Drink 2 2 Marble Loaf Cake 4 Chocolate Chip Loaf C…" at bounding box center [316, 47] width 138 height 36
click at [199, 229] on div "Sites 100 Sheppard Ave - Lobby 110 Sheppard Ave E Weekend Service 1900 Minnesot…" at bounding box center [340, 148] width 397 height 329
drag, startPoint x: 281, startPoint y: 59, endPoint x: 269, endPoint y: 58, distance: 12.4
click at [269, 58] on div "1 Oikos Vanilla Greek Yogurt Drink 2 2 Marble Loaf Cake 4 Chocolate Chip Loaf C…" at bounding box center [316, 47] width 138 height 36
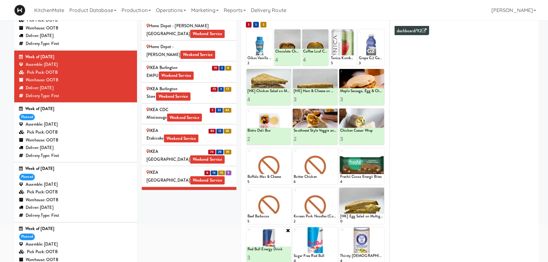
click at [192, 225] on div "Sites 100 Sheppard Ave - Lobby 110 Sheppard Ave E Weekend Service 1900 Minnesot…" at bounding box center [340, 148] width 397 height 329
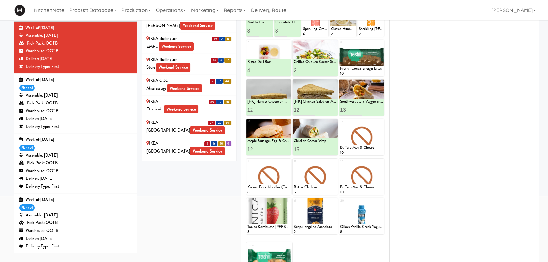
scroll to position [115, 0]
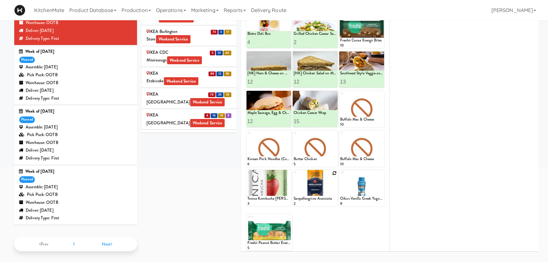
click at [334, 171] on icon at bounding box center [334, 173] width 4 height 4
click at [315, 190] on select "- Empty - Activia Probiotic Peach Mango Smoothie Chocolate Milk Tetra Pack Coca…" at bounding box center [315, 191] width 43 height 30
click at [294, 176] on select "- Empty - Activia Probiotic Peach Mango Smoothie Chocolate Milk Tetra Pack Coca…" at bounding box center [315, 191] width 43 height 30
type input "1"
type input "5"
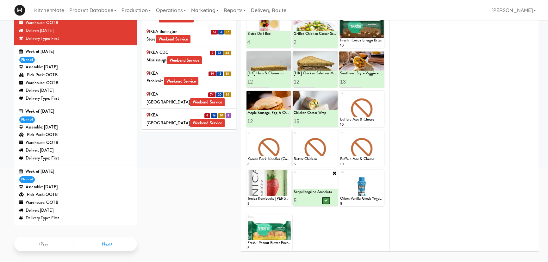
click at [329, 200] on button at bounding box center [326, 201] width 8 height 8
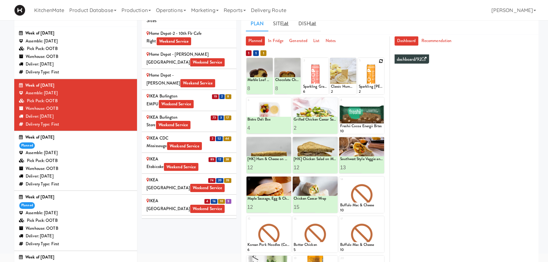
click at [382, 60] on icon at bounding box center [381, 61] width 4 height 4
click at [364, 77] on select "- Empty - Activia Probiotic Peach Mango Smoothie Chocolate Milk Tetra Pack Coca…" at bounding box center [371, 79] width 24 height 30
type input "1"
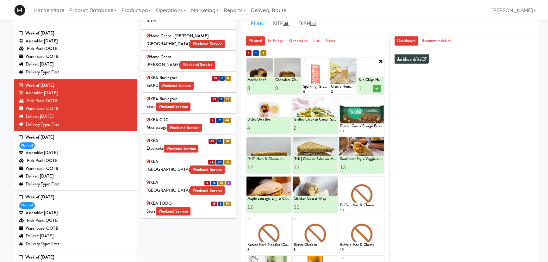
scroll to position [608, 0]
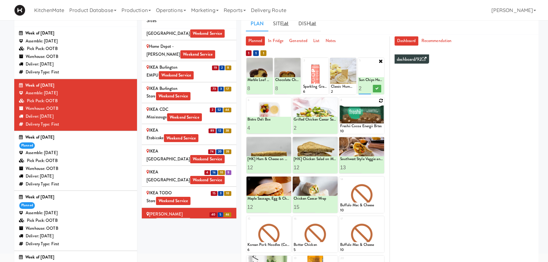
type input "2"
click at [377, 88] on icon at bounding box center [376, 88] width 3 height 3
drag, startPoint x: 279, startPoint y: 89, endPoint x: 271, endPoint y: 89, distance: 8.5
click at [271, 89] on div "1 Marble Loaf Cake 10 Marble Loaf Cake 8 2 Chocolate Chip Loaf Cake 10 Chocolat…" at bounding box center [316, 76] width 138 height 36
click at [325, 59] on icon at bounding box center [325, 61] width 4 height 4
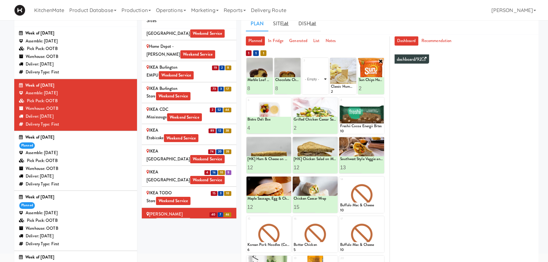
click at [317, 79] on select "- Empty - Activia Probiotic Peach Mango Smoothie Chocolate Milk Tetra Pack Coca…" at bounding box center [315, 79] width 24 height 30
click at [303, 64] on select "- Empty - Activia Probiotic Peach Mango Smoothie Chocolate Milk Tetra Pack Coca…" at bounding box center [315, 79] width 24 height 30
type input "10"
click at [323, 88] on button at bounding box center [321, 89] width 8 height 8
click at [352, 61] on icon at bounding box center [353, 61] width 4 height 4
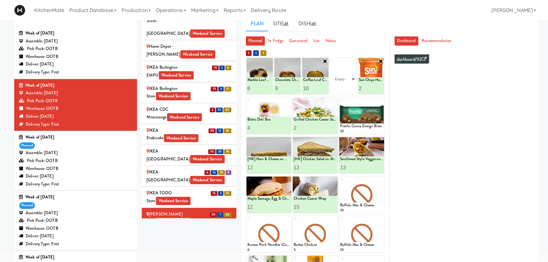
click at [348, 77] on select "- Empty - Activia Probiotic Peach Mango Smoothie Chocolate Milk Tetra Pack Coca…" at bounding box center [343, 79] width 24 height 30
click at [331, 64] on select "- Empty - Activia Probiotic Peach Mango Smoothie Chocolate Milk Tetra Pack Coca…" at bounding box center [343, 79] width 24 height 30
type input "5"
type input "7"
click at [347, 88] on button at bounding box center [349, 89] width 8 height 8
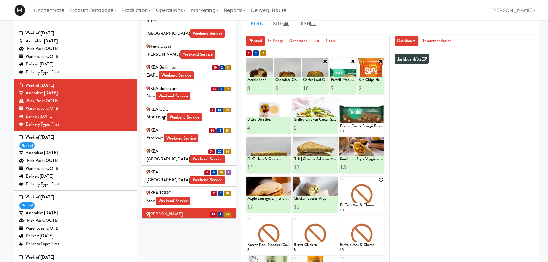
scroll to position [86, 0]
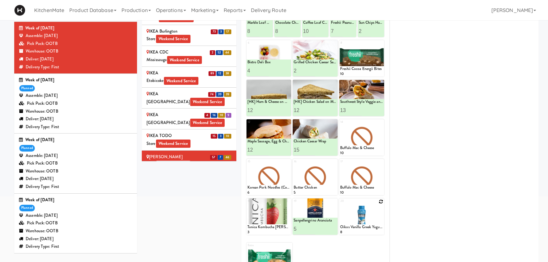
click at [380, 202] on icon at bounding box center [381, 201] width 4 height 4
click at [368, 216] on select "- Empty - Activia Probiotic Peach Mango Smoothie Chocolate Milk Tetra Pack Coca…" at bounding box center [361, 219] width 43 height 30
click at [340, 204] on select "- Empty - Activia Probiotic Peach Mango Smoothie Chocolate Milk Tetra Pack Coca…" at bounding box center [361, 219] width 43 height 30
type input "4"
click at [372, 228] on icon at bounding box center [372, 228] width 3 height 3
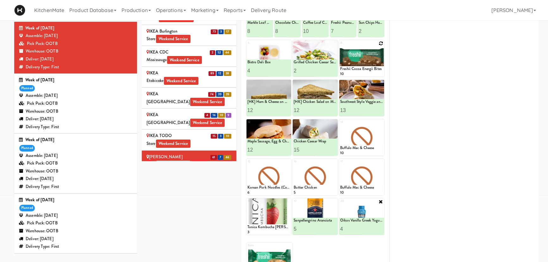
click at [380, 44] on icon at bounding box center [381, 43] width 4 height 4
click at [363, 61] on select "- Empty - Activia Probiotic Peach Mango Smoothie Chocolate Milk Tetra Pack Coca…" at bounding box center [361, 61] width 43 height 30
click at [340, 46] on select "- Empty - Activia Probiotic Peach Mango Smoothie Chocolate Milk Tetra Pack Coca…" at bounding box center [361, 61] width 43 height 30
type input "4"
click at [370, 69] on button at bounding box center [372, 71] width 8 height 8
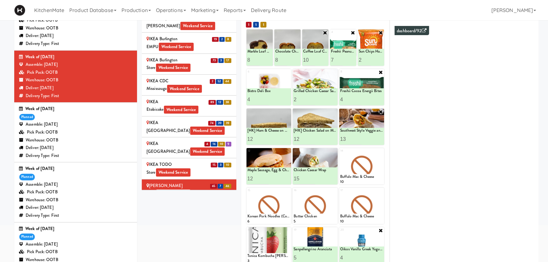
scroll to position [115, 0]
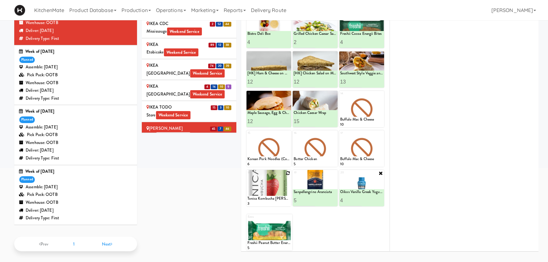
click at [289, 171] on icon at bounding box center [288, 173] width 4 height 4
click at [268, 194] on select "- Empty - Activia Probiotic Peach Mango Smoothie Chocolate Milk Tetra Pack Coca…" at bounding box center [268, 191] width 43 height 30
click at [247, 176] on select "- Empty - Activia Probiotic Peach Mango Smoothie Chocolate Milk Tetra Pack Coca…" at bounding box center [268, 191] width 43 height 30
type input "3"
click at [283, 199] on button at bounding box center [279, 201] width 8 height 8
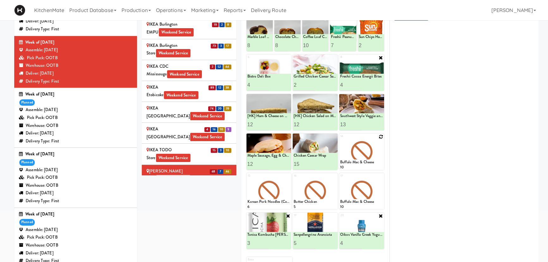
scroll to position [57, 0]
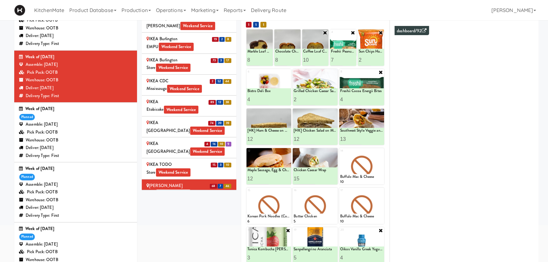
click at [380, 33] on icon at bounding box center [380, 32] width 5 height 5
click at [380, 32] on icon at bounding box center [381, 32] width 4 height 4
click at [374, 52] on select "- Empty - Activia Probiotic Peach Mango Smoothie Chocolate Milk Tetra Pack Coca…" at bounding box center [371, 50] width 24 height 30
click at [391, 53] on div "Dashboard Recommendation dashboard/92 Summary Hot - Cold - Drink - Snack - Dura…" at bounding box center [464, 132] width 149 height 249
click at [380, 33] on icon at bounding box center [380, 32] width 5 height 5
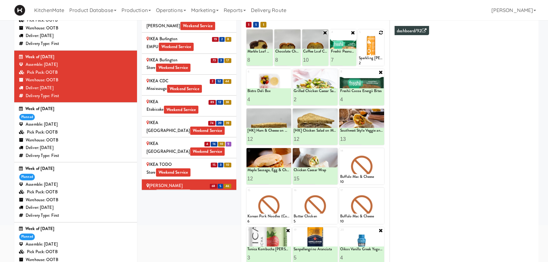
click at [211, 223] on div "Sites 100 Sheppard Ave - Lobby 110 Sheppard Ave E Weekend Service 1900 Minnesot…" at bounding box center [340, 148] width 397 height 329
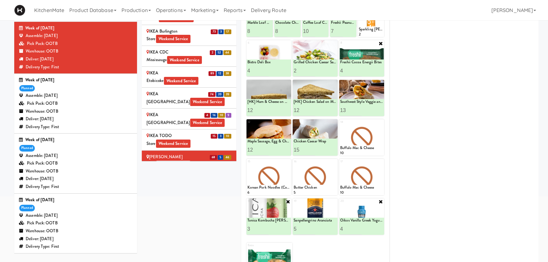
click at [200, 223] on div "Sites 100 Sheppard Ave - Lobby 110 Sheppard Ave E Weekend Service 1900 Minnesot…" at bounding box center [340, 119] width 397 height 329
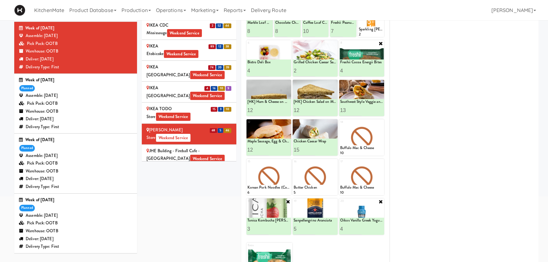
scroll to position [665, 0]
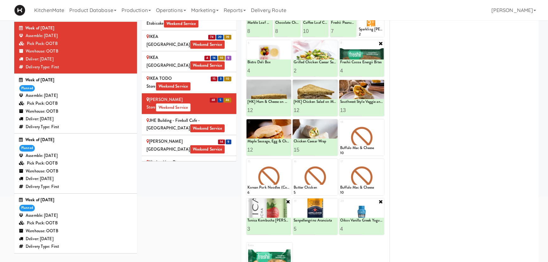
click at [193, 145] on span "Weekend Service" at bounding box center [207, 149] width 35 height 8
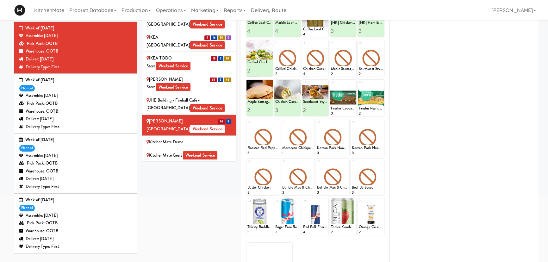
scroll to position [694, 0]
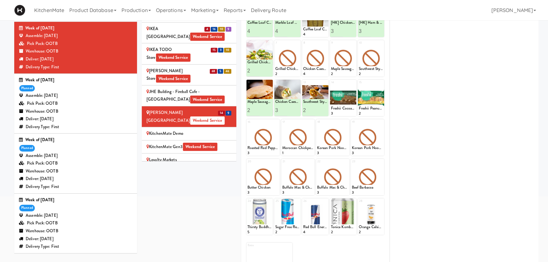
click at [197, 176] on div "Sites 100 Sheppard Ave - Lobby 110 Sheppard Ave E Weekend Service 1900 Minnesot…" at bounding box center [340, 119] width 397 height 329
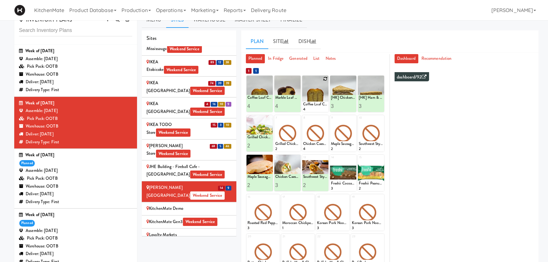
scroll to position [0, 0]
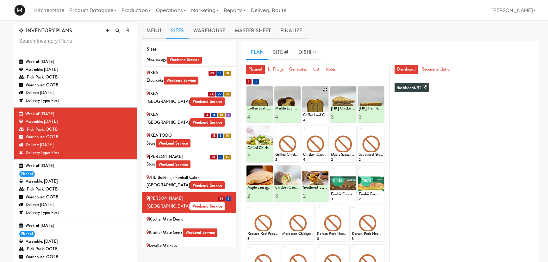
click at [325, 91] on icon at bounding box center [325, 89] width 4 height 4
drag, startPoint x: 325, startPoint y: 91, endPoint x: 306, endPoint y: 114, distance: 30.1
click at [306, 114] on select "- Empty - Activia Probiotic Peach Mango Smoothie Chocolate Milk Tetra Pack Coca…" at bounding box center [315, 107] width 24 height 30
click at [303, 92] on select "- Empty - Activia Probiotic Peach Mango Smoothie Chocolate Milk Tetra Pack Coca…" at bounding box center [315, 107] width 24 height 30
type input "5"
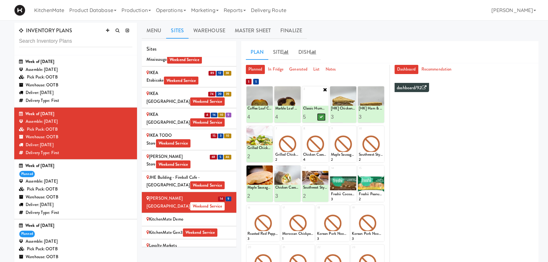
click at [319, 119] on button at bounding box center [321, 117] width 8 height 8
click at [299, 126] on div at bounding box center [287, 144] width 26 height 36
click at [297, 128] on icon at bounding box center [297, 129] width 4 height 4
click at [291, 143] on select "- Empty - Activia Probiotic Peach Mango Smoothie Chocolate Milk Tetra Pack Coca…" at bounding box center [287, 147] width 24 height 30
click at [275, 132] on select "- Empty - Activia Probiotic Peach Mango Smoothie Chocolate Milk Tetra Pack Coca…" at bounding box center [287, 147] width 24 height 30
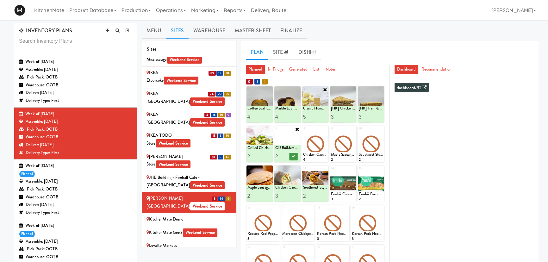
type input "2"
click at [295, 156] on button at bounding box center [293, 157] width 8 height 8
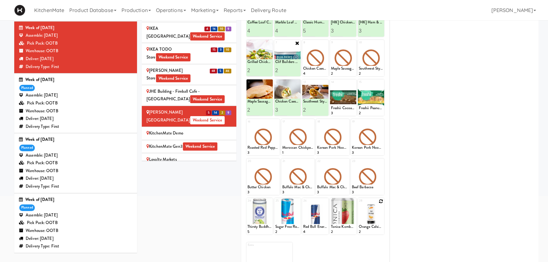
click at [380, 200] on icon at bounding box center [381, 201] width 4 height 4
click at [379, 232] on select "- Empty - Activia Probiotic Peach Mango Smoothie Chocolate Milk Tetra Pack Coca…" at bounding box center [371, 219] width 24 height 30
click at [364, 242] on div "Extra - Empty - Activia Probiotic Peach Mango Smoothie Chocolate Milk Tetra Pac…" at bounding box center [316, 258] width 138 height 41
click at [373, 220] on select "- Empty - Activia Probiotic Peach Mango Smoothie Chocolate Milk Tetra Pack Coca…" at bounding box center [371, 219] width 24 height 30
click at [359, 204] on select "- Empty - Activia Probiotic Peach Mango Smoothie Chocolate Milk Tetra Pack Coca…" at bounding box center [371, 219] width 24 height 30
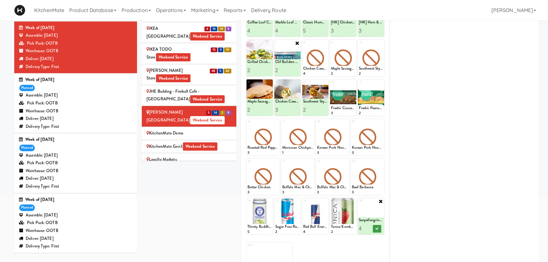
type input "4"
click at [374, 230] on button at bounding box center [377, 229] width 8 height 8
click at [323, 202] on icon at bounding box center [325, 201] width 4 height 4
click at [352, 200] on icon at bounding box center [353, 201] width 4 height 4
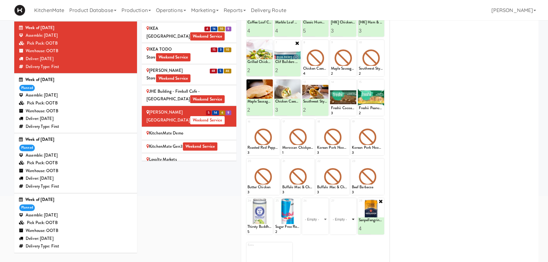
click at [342, 214] on select "- Empty - Activia Probiotic Peach Mango Smoothie Chocolate Milk Tetra Pack Coca…" at bounding box center [343, 219] width 24 height 30
click at [352, 199] on icon at bounding box center [353, 201] width 5 height 5
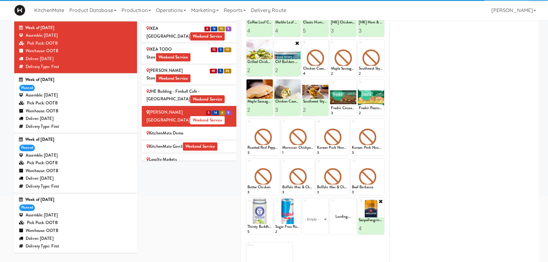
click at [345, 217] on div "Loading..." at bounding box center [343, 216] width 26 height 36
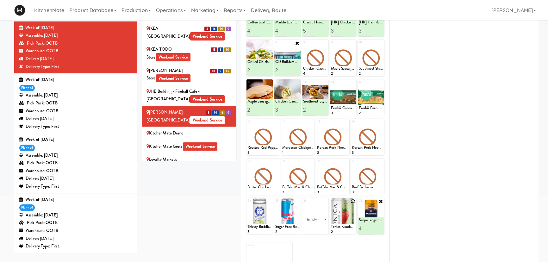
click at [353, 199] on icon at bounding box center [353, 201] width 4 height 4
click at [343, 215] on select "- Empty - Activia Probiotic Peach Mango Smoothie Chocolate Milk Tetra Pack Coca…" at bounding box center [343, 219] width 24 height 30
click at [331, 204] on select "- Empty - Activia Probiotic Peach Mango Smoothie Chocolate Milk Tetra Pack Coca…" at bounding box center [343, 219] width 24 height 30
type input "6"
type input "8"
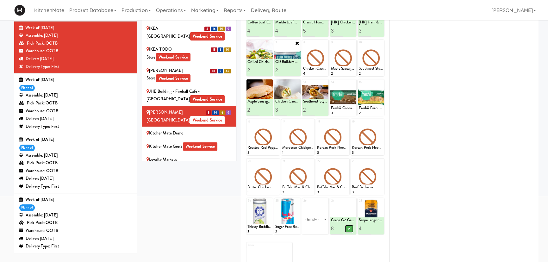
click at [346, 228] on button at bounding box center [349, 229] width 8 height 8
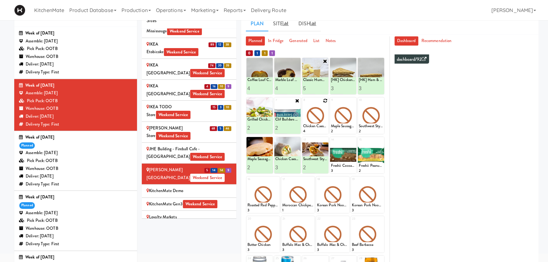
click at [325, 100] on icon at bounding box center [325, 100] width 4 height 4
click at [312, 118] on select "- Empty - Activia Probiotic Peach Mango Smoothie Chocolate Milk Tetra Pack Coca…" at bounding box center [315, 118] width 24 height 30
click at [303, 103] on select "- Empty - Activia Probiotic Peach Mango Smoothie Chocolate Milk Tetra Pack Coca…" at bounding box center [315, 118] width 24 height 30
type input "3"
type input "4"
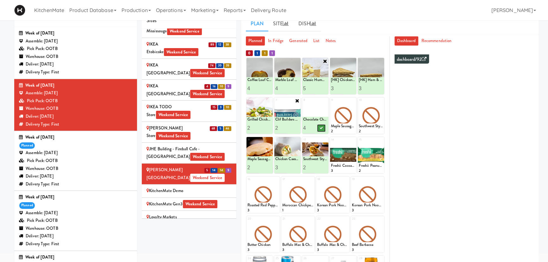
click at [320, 127] on icon at bounding box center [321, 127] width 3 height 3
click at [204, 227] on div "Mackenzie Richmond Hill Hospital - Emergency Room Weekend Service" at bounding box center [189, 238] width 85 height 23
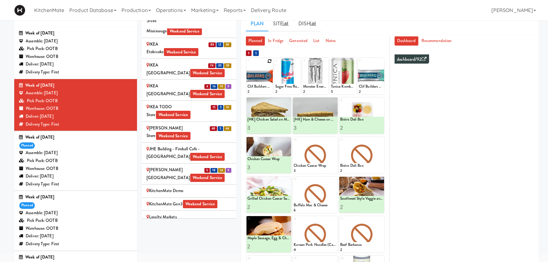
click at [271, 59] on icon at bounding box center [269, 61] width 4 height 4
click at [260, 75] on select "- Empty - Activia Probiotic Peach Mango Smoothie Chocolate Milk Tetra Pack Coca…" at bounding box center [259, 79] width 24 height 30
click at [247, 64] on select "- Empty - Activia Probiotic Peach Mango Smoothie Chocolate Milk Tetra Pack Coca…" at bounding box center [259, 79] width 24 height 30
type input "4"
click at [265, 87] on icon at bounding box center [265, 88] width 3 height 3
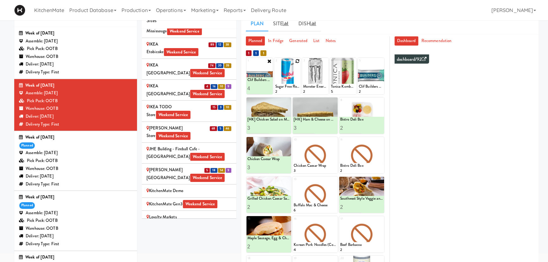
click at [297, 59] on icon at bounding box center [297, 61] width 4 height 4
click at [290, 80] on select "- Empty - Activia Probiotic Peach Mango Smoothie Chocolate Milk Tetra Pack Coca…" at bounding box center [287, 79] width 24 height 30
click at [275, 64] on select "- Empty - Activia Probiotic Peach Mango Smoothie Chocolate Milk Tetra Pack Coca…" at bounding box center [287, 79] width 24 height 30
type input "4"
click at [292, 89] on icon at bounding box center [293, 88] width 3 height 3
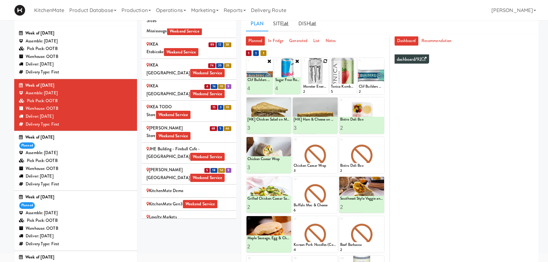
click at [324, 59] on icon at bounding box center [325, 61] width 4 height 4
click at [321, 77] on select "- Empty - Activia Probiotic Peach Mango Smoothie Chocolate Milk Tetra Pack Coca…" at bounding box center [315, 79] width 24 height 30
click at [303, 64] on select "- Empty - Activia Probiotic Peach Mango Smoothie Chocolate Milk Tetra Pack Coca…" at bounding box center [315, 79] width 24 height 30
type input "1"
type input "4"
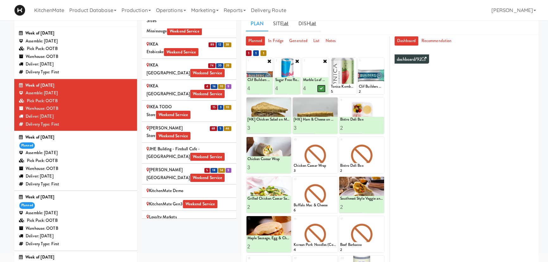
click at [322, 90] on button at bounding box center [321, 89] width 8 height 8
click at [334, 141] on icon at bounding box center [334, 140] width 4 height 4
drag, startPoint x: 323, startPoint y: 170, endPoint x: 322, endPoint y: 160, distance: 9.8
click at [323, 170] on select "- Empty - Activia Probiotic Peach Mango Smoothie Chocolate Milk Tetra Pack Coca…" at bounding box center [315, 158] width 43 height 30
click at [322, 158] on select "- Empty - Activia Probiotic Peach Mango Smoothie Chocolate Milk Tetra Pack Coca…" at bounding box center [315, 158] width 43 height 30
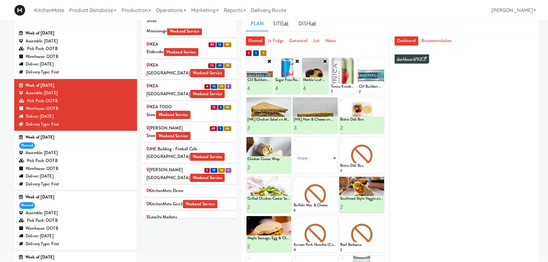
click at [322, 158] on select "- Empty - Activia Probiotic Peach Mango Smoothie Chocolate Milk Tetra Pack Coca…" at bounding box center [315, 158] width 43 height 30
click at [294, 143] on select "- Empty - Activia Probiotic Peach Mango Smoothie Chocolate Milk Tetra Pack Coca…" at bounding box center [315, 158] width 43 height 30
type input "2"
click at [326, 166] on icon at bounding box center [325, 167] width 3 height 3
click at [381, 139] on icon at bounding box center [381, 140] width 4 height 4
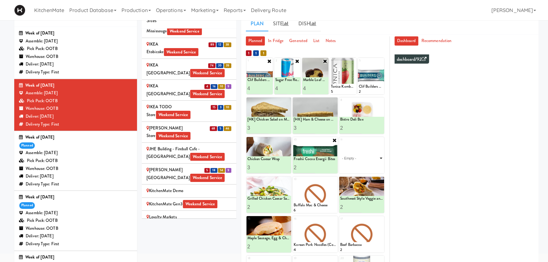
click at [366, 157] on select "- Empty - Activia Probiotic Peach Mango Smoothie Chocolate Milk Tetra Pack Coca…" at bounding box center [361, 158] width 43 height 30
click at [340, 143] on select "- Empty - Activia Probiotic Peach Mango Smoothie Chocolate Milk Tetra Pack Coca…" at bounding box center [361, 158] width 43 height 30
type input "4"
click at [372, 165] on button at bounding box center [372, 168] width 8 height 8
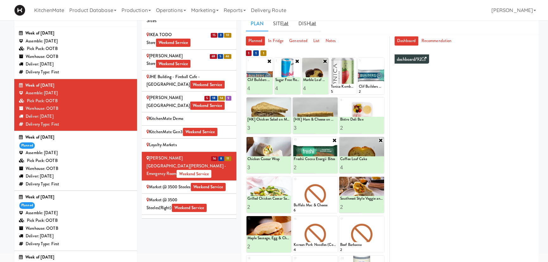
scroll to position [809, 0]
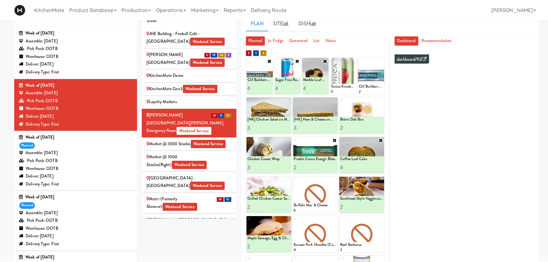
drag, startPoint x: 197, startPoint y: 158, endPoint x: 199, endPoint y: 168, distance: 10.0
click at [197, 195] on div "Mattr (formerly Shawcor) Weekend Service" at bounding box center [189, 203] width 85 height 16
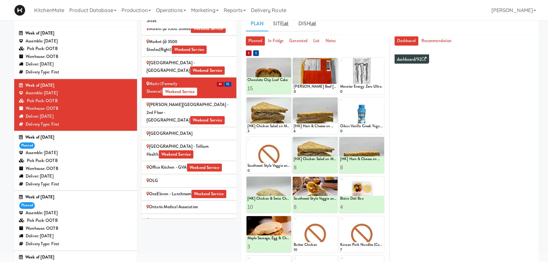
scroll to position [845, 0]
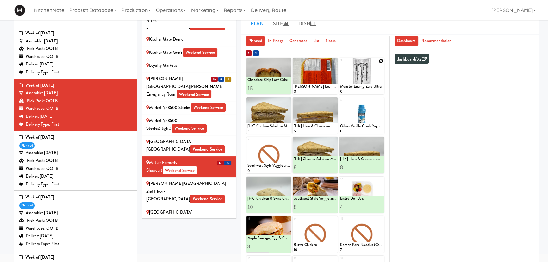
click at [382, 59] on icon at bounding box center [381, 61] width 4 height 4
click at [370, 81] on select "- Empty - Activia Probiotic Peach Mango Smoothie Chocolate Milk Tetra Pack Coca…" at bounding box center [361, 79] width 43 height 30
click at [340, 64] on select "- Empty - Activia Probiotic Peach Mango Smoothie Chocolate Milk Tetra Pack Coca…" at bounding box center [361, 79] width 43 height 30
click at [371, 86] on button at bounding box center [372, 89] width 8 height 8
click at [347, 90] on input "25" at bounding box center [351, 89] width 22 height 12
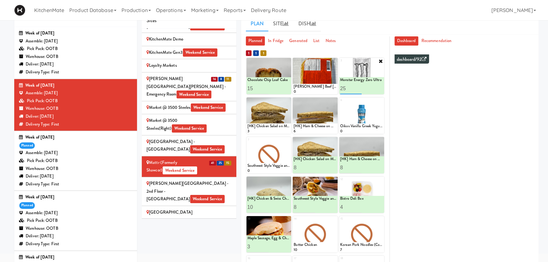
click at [345, 90] on input "25" at bounding box center [351, 89] width 22 height 12
drag, startPoint x: 347, startPoint y: 88, endPoint x: 338, endPoint y: 88, distance: 8.9
click at [338, 88] on div "1 Chocolate Chip Loaf Cake 11 Chocolate Chip Loaf Cake 15 2 Patty King Beef Pat…" at bounding box center [316, 76] width 138 height 36
click at [348, 89] on input "15" at bounding box center [351, 89] width 22 height 12
type input "15"
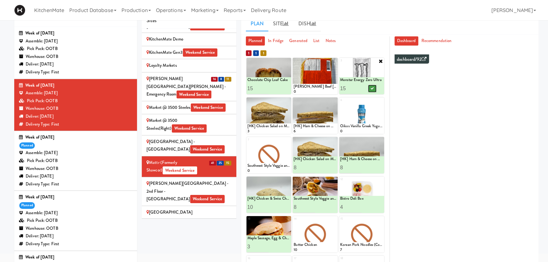
click at [372, 88] on icon at bounding box center [372, 88] width 3 height 3
click at [350, 90] on input "15" at bounding box center [351, 89] width 22 height 12
click at [335, 60] on icon at bounding box center [334, 61] width 4 height 4
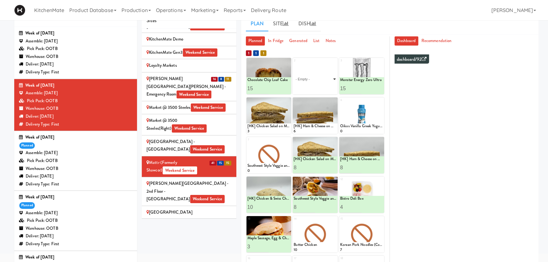
click at [314, 80] on select "- Empty - Activia Probiotic Peach Mango Smoothie Chocolate Milk Tetra Pack Coca…" at bounding box center [315, 79] width 43 height 30
click at [294, 64] on select "- Empty - Activia Probiotic Peach Mango Smoothie Chocolate Milk Tetra Pack Coca…" at bounding box center [315, 79] width 43 height 30
type input "20"
click at [327, 90] on icon at bounding box center [325, 88] width 3 height 3
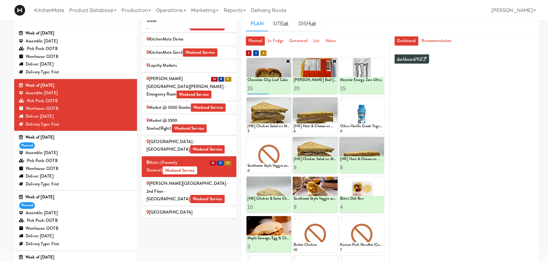
drag, startPoint x: 259, startPoint y: 89, endPoint x: 247, endPoint y: 89, distance: 11.7
click at [247, 89] on input "15" at bounding box center [258, 89] width 22 height 12
type input "20"
click at [277, 89] on button at bounding box center [279, 89] width 8 height 8
click at [291, 101] on div at bounding box center [269, 115] width 45 height 36
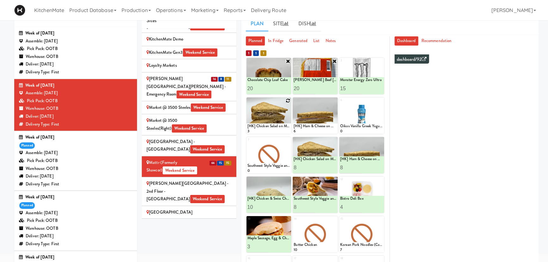
click at [290, 101] on icon at bounding box center [288, 100] width 4 height 4
click at [288, 101] on div "4 - Empty - Activia Probiotic Peach Mango Smoothie Chocolate Milk Tetra Pack Co…" at bounding box center [269, 115] width 45 height 36
click at [284, 122] on select "- Empty - Activia Probiotic Peach Mango Smoothie Chocolate Milk Tetra Pack Coca…" at bounding box center [268, 118] width 43 height 30
click at [247, 103] on select "- Empty - Activia Probiotic Peach Mango Smoothie Chocolate Milk Tetra Pack Coca…" at bounding box center [268, 118] width 43 height 30
type input "1"
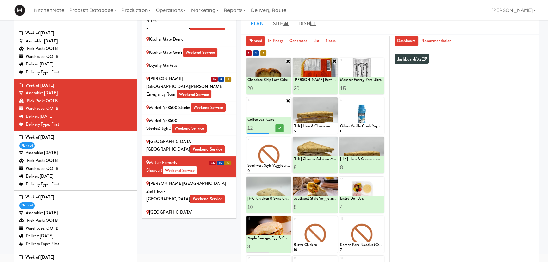
type input "12"
click at [281, 123] on div at bounding box center [280, 128] width 22 height 12
click at [280, 126] on icon at bounding box center [279, 127] width 3 height 3
click at [335, 98] on icon at bounding box center [334, 100] width 4 height 4
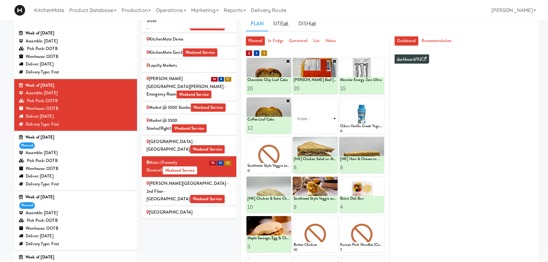
click at [317, 112] on select "- Empty - Activia Probiotic Peach Mango Smoothie Chocolate Milk Tetra Pack Coca…" at bounding box center [315, 118] width 43 height 30
click at [294, 103] on select "- Empty - Activia Probiotic Peach Mango Smoothie Chocolate Milk Tetra Pack Coca…" at bounding box center [315, 118] width 43 height 30
type input "15"
click at [326, 127] on icon at bounding box center [325, 127] width 3 height 3
click at [382, 103] on div at bounding box center [361, 115] width 45 height 36
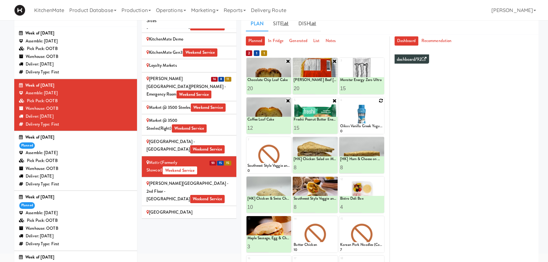
click at [382, 101] on icon at bounding box center [381, 100] width 4 height 4
click at [358, 116] on select "- Empty - Activia Probiotic Peach Mango Smoothie Chocolate Milk Tetra Pack Coca…" at bounding box center [361, 118] width 43 height 30
click at [340, 103] on select "- Empty - Activia Probiotic Peach Mango Smoothie Chocolate Milk Tetra Pack Coca…" at bounding box center [361, 118] width 43 height 30
type input "8"
click at [371, 125] on button at bounding box center [372, 128] width 8 height 8
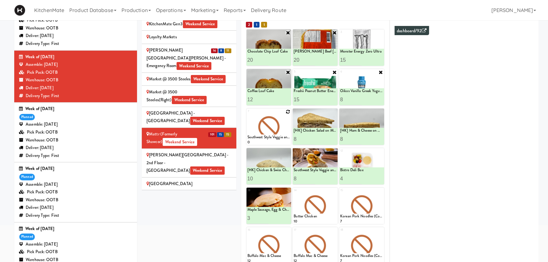
scroll to position [28, 0]
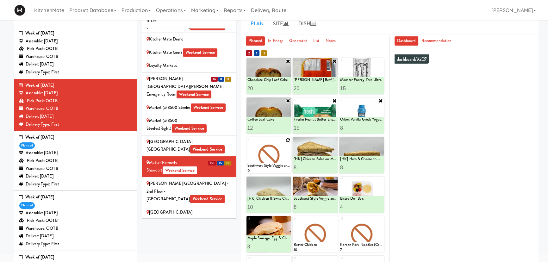
click at [285, 139] on div at bounding box center [269, 155] width 45 height 36
click at [287, 140] on icon at bounding box center [288, 140] width 4 height 4
click at [273, 160] on select "- Empty - Activia Probiotic Peach Mango Smoothie Chocolate Milk Tetra Pack Coca…" at bounding box center [268, 158] width 43 height 30
click at [247, 143] on select "- Empty - Activia Probiotic Peach Mango Smoothie Chocolate Milk Tetra Pack Coca…" at bounding box center [268, 158] width 43 height 30
drag, startPoint x: 255, startPoint y: 171, endPoint x: 245, endPoint y: 171, distance: 9.8
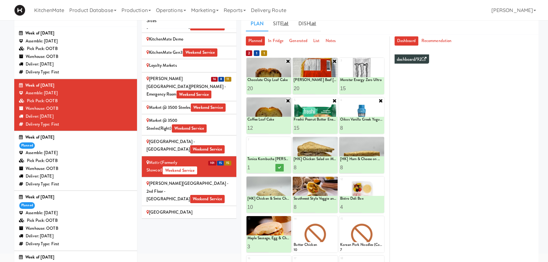
click at [245, 171] on div "Planned In Fridge Generated List Notes 1 Chocolate Chip Loaf Cake 20 2 Patty Ki…" at bounding box center [315, 186] width 149 height 301
type input "5"
click at [281, 168] on button at bounding box center [279, 168] width 8 height 8
drag, startPoint x: 334, startPoint y: 219, endPoint x: 330, endPoint y: 221, distance: 4.1
click at [334, 219] on icon at bounding box center [334, 219] width 4 height 4
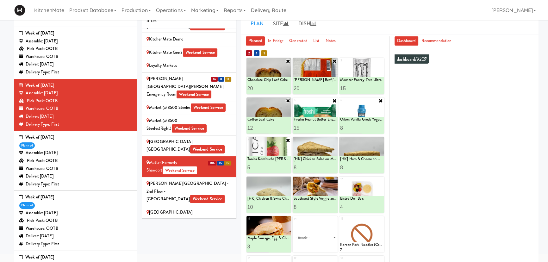
scroll to position [57, 0]
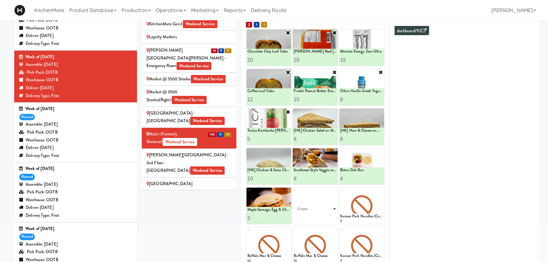
click at [315, 209] on select "- Empty - Activia Probiotic Peach Mango Smoothie Chocolate Milk Tetra Pack Coca…" at bounding box center [315, 209] width 43 height 30
click at [294, 194] on select "- Empty - Activia Probiotic Peach Mango Smoothie Chocolate Milk Tetra Pack Coca…" at bounding box center [315, 209] width 43 height 30
type input "5"
click at [328, 219] on button at bounding box center [326, 219] width 8 height 8
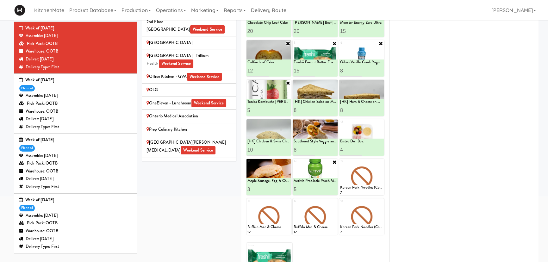
scroll to position [960, 0]
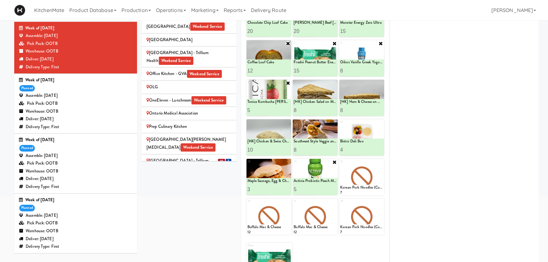
click at [189, 157] on div "Queensway Health Centre - Trillium Health Weekend Service" at bounding box center [189, 165] width 85 height 16
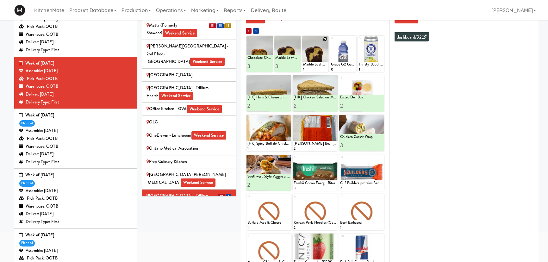
scroll to position [28, 0]
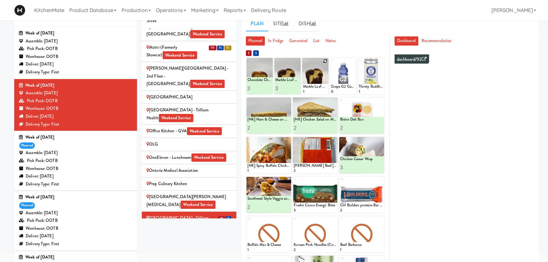
click at [326, 61] on icon at bounding box center [325, 61] width 4 height 4
click at [356, 62] on div at bounding box center [343, 76] width 26 height 36
click at [354, 61] on icon at bounding box center [353, 61] width 4 height 4
click at [348, 80] on select "- Empty - Activia Probiotic Peach Mango Smoothie Chocolate Milk Tetra Pack Coca…" at bounding box center [343, 79] width 24 height 30
click at [331, 64] on select "- Empty - Activia Probiotic Peach Mango Smoothie Chocolate Milk Tetra Pack Coca…" at bounding box center [343, 79] width 24 height 30
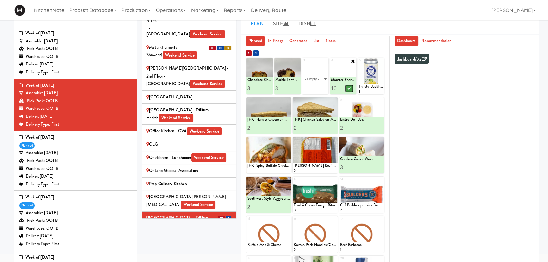
click at [353, 88] on button at bounding box center [349, 89] width 8 height 8
click at [338, 88] on input "10" at bounding box center [337, 89] width 12 height 12
type input "13"
click at [347, 87] on button at bounding box center [349, 89] width 8 height 8
click at [379, 60] on icon at bounding box center [381, 61] width 4 height 4
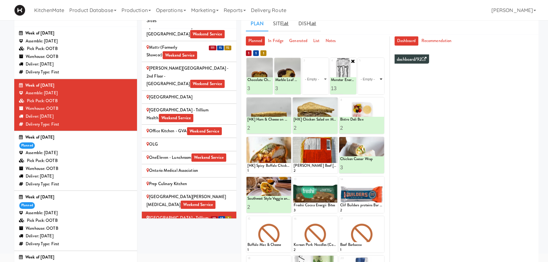
click at [370, 82] on select "- Empty - Activia Probiotic Peach Mango Smoothie Chocolate Milk Tetra Pack Coca…" at bounding box center [371, 79] width 24 height 30
click at [359, 64] on select "- Empty - Activia Probiotic Peach Mango Smoothie Chocolate Milk Tetra Pack Coca…" at bounding box center [371, 79] width 24 height 30
type input "5"
click at [377, 87] on icon at bounding box center [376, 88] width 3 height 3
click at [314, 79] on select "- Empty - Activia Probiotic Peach Mango Smoothie Chocolate Milk Tetra Pack Coca…" at bounding box center [315, 79] width 24 height 30
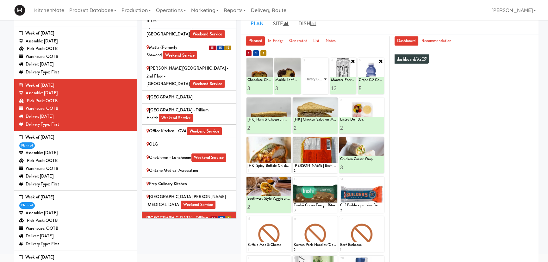
click at [303, 64] on select "- Empty - Activia Probiotic Peach Mango Smoothie Chocolate Milk Tetra Pack Coca…" at bounding box center [315, 79] width 24 height 30
type input "3"
click at [319, 86] on button at bounding box center [321, 89] width 8 height 8
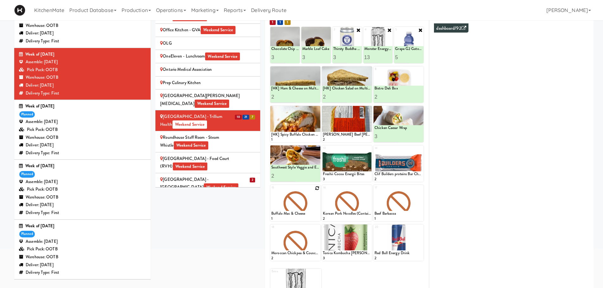
scroll to position [88, 0]
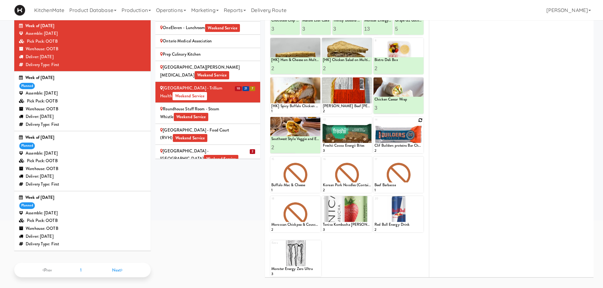
click at [422, 122] on icon at bounding box center [420, 120] width 4 height 4
click at [405, 136] on select "- Empty - Activia Probiotic Peach Mango Smoothie Chocolate Milk Tetra Pack Coca…" at bounding box center [398, 138] width 48 height 30
click at [374, 123] on select "- Empty - Activia Probiotic Peach Mango Smoothie Chocolate Milk Tetra Pack Coca…" at bounding box center [398, 138] width 48 height 30
type input "1"
type input "2"
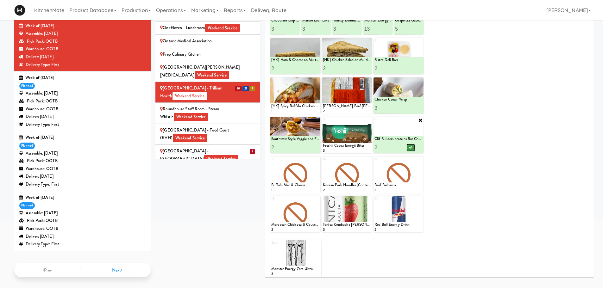
click at [413, 144] on button at bounding box center [410, 148] width 8 height 8
click at [367, 121] on icon at bounding box center [368, 120] width 4 height 4
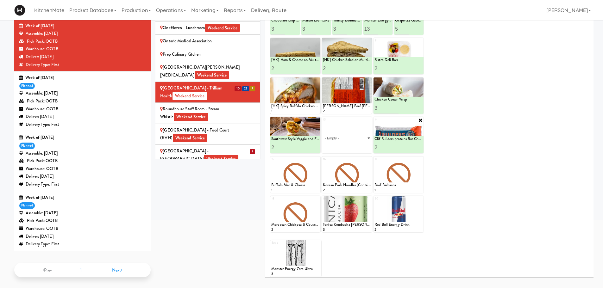
drag, startPoint x: 367, startPoint y: 121, endPoint x: 347, endPoint y: 139, distance: 26.0
click at [347, 139] on select "- Empty - Activia Probiotic Peach Mango Smoothie Chocolate Milk Tetra Pack Coca…" at bounding box center [347, 138] width 48 height 30
click at [323, 123] on select "- Empty - Activia Probiotic Peach Mango Smoothie Chocolate Milk Tetra Pack Coca…" at bounding box center [347, 138] width 48 height 30
click at [366, 118] on icon at bounding box center [368, 120] width 5 height 5
click at [351, 133] on div "Loading..." at bounding box center [347, 135] width 50 height 36
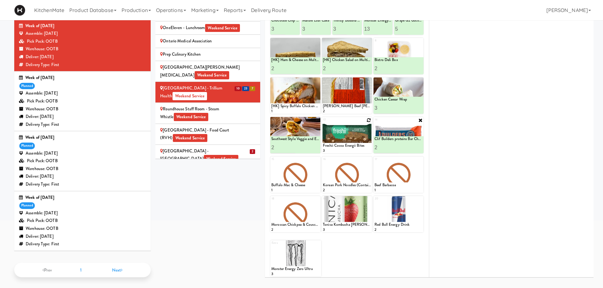
click at [367, 122] on icon at bounding box center [368, 120] width 4 height 4
click at [348, 137] on select "- Empty - Activia Probiotic Peach Mango Smoothie Chocolate Milk Tetra Pack Coca…" at bounding box center [347, 138] width 48 height 30
click at [323, 123] on select "- Empty - Activia Probiotic Peach Mango Smoothie Chocolate Milk Tetra Pack Coca…" at bounding box center [347, 138] width 48 height 30
type input "4"
click at [361, 147] on button at bounding box center [359, 148] width 8 height 8
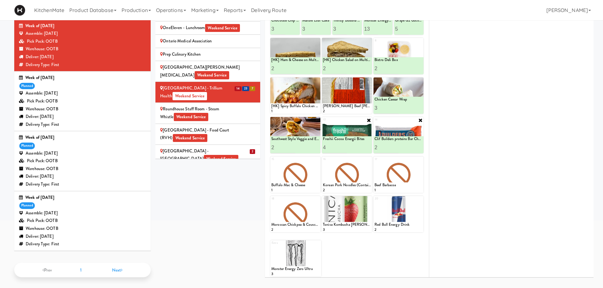
scroll to position [25, 0]
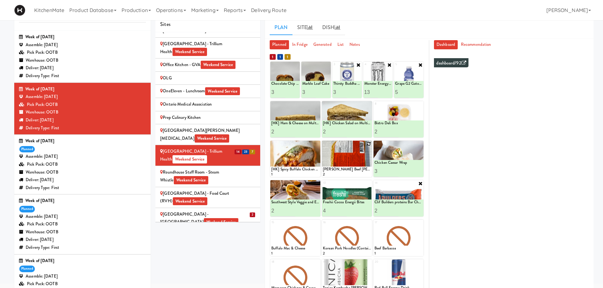
click at [366, 142] on div at bounding box center [347, 159] width 50 height 36
click at [370, 144] on icon at bounding box center [368, 144] width 4 height 4
click at [349, 162] on select "- Empty - Activia Probiotic Peach Mango Smoothie Chocolate Milk Tetra Pack Coca…" at bounding box center [347, 162] width 48 height 30
click at [323, 147] on select "- Empty - Activia Probiotic Peach Mango Smoothie Chocolate Milk Tetra Pack Coca…" at bounding box center [347, 162] width 48 height 30
click at [365, 145] on div at bounding box center [347, 159] width 50 height 36
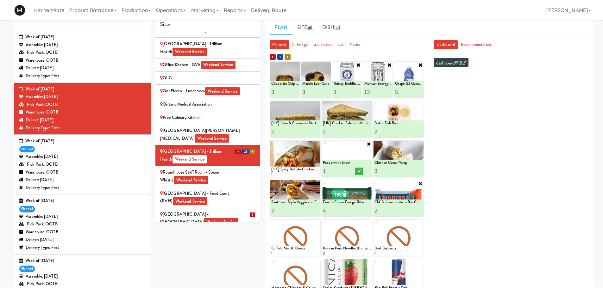
click at [367, 144] on icon at bounding box center [368, 143] width 5 height 5
click at [353, 161] on div "Loading..." at bounding box center [347, 159] width 50 height 36
click at [371, 144] on icon at bounding box center [368, 144] width 4 height 4
click at [355, 160] on select "- Empty - Activia Probiotic Peach Mango Smoothie Chocolate Milk Tetra Pack Coca…" at bounding box center [347, 162] width 48 height 30
click at [323, 147] on select "- Empty - Activia Probiotic Peach Mango Smoothie Chocolate Milk Tetra Pack Coca…" at bounding box center [347, 162] width 48 height 30
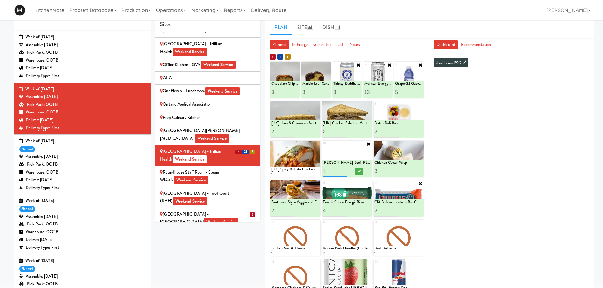
type input "1"
type input "5"
click at [354, 166] on div at bounding box center [359, 172] width 24 height 12
click at [356, 168] on button at bounding box center [359, 172] width 8 height 8
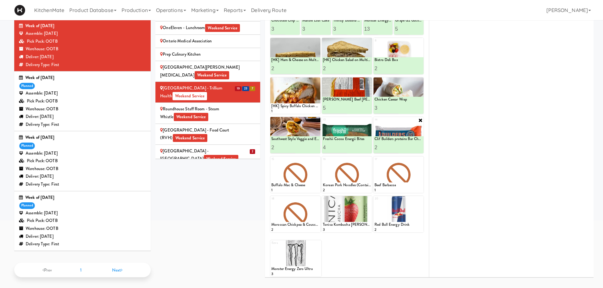
click at [318, 156] on div "1 Coffee Loaf Cake 3 Chocolate Chip Loaf Cake 3 2 Chocolate Chip Loaf Cake 3 Ma…" at bounding box center [347, 138] width 154 height 280
click at [318, 158] on icon at bounding box center [317, 160] width 4 height 4
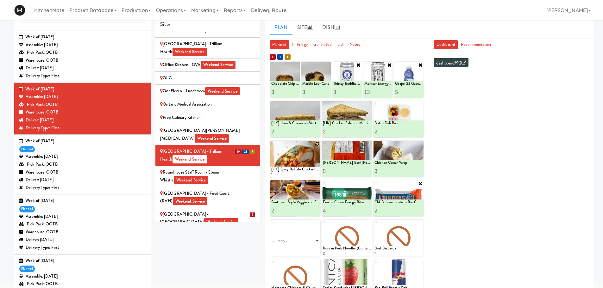
click at [316, 145] on icon at bounding box center [317, 144] width 4 height 4
click at [303, 161] on select "- Empty - Activia Probiotic Peach Mango Smoothie Chocolate Milk Tetra Pack Coca…" at bounding box center [295, 162] width 48 height 30
click at [271, 147] on select "- Empty - Activia Probiotic Peach Mango Smoothie Chocolate Milk Tetra Pack Coca…" at bounding box center [295, 162] width 48 height 30
type input "3"
click at [307, 170] on icon at bounding box center [307, 171] width 3 height 3
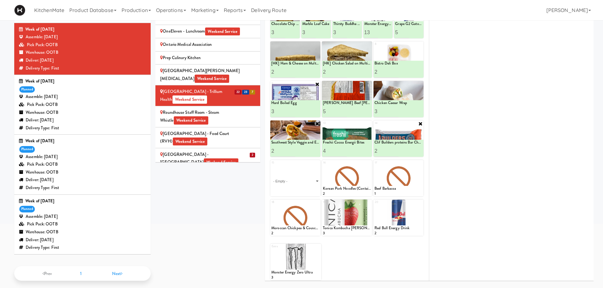
scroll to position [88, 0]
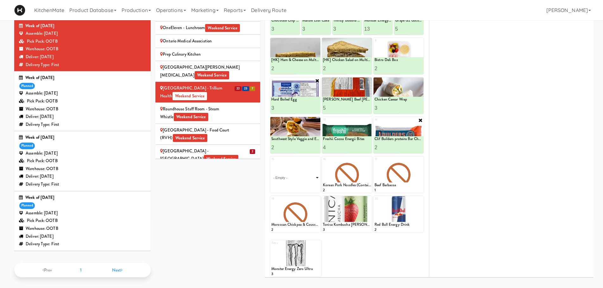
click at [310, 180] on select "- Empty - Activia Probiotic Peach Mango Smoothie Chocolate Milk Tetra Pack Coca…" at bounding box center [295, 178] width 48 height 30
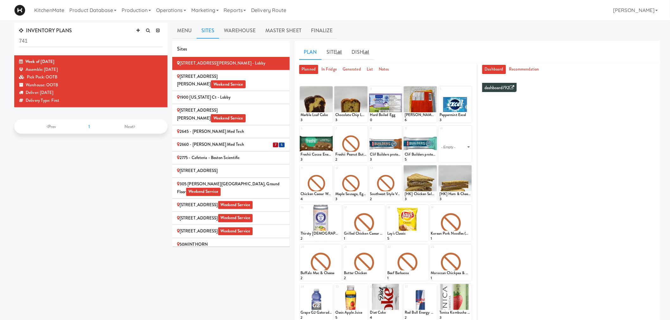
click at [234, 141] on div "2660 - Baylis Med Tech" at bounding box center [231, 145] width 108 height 8
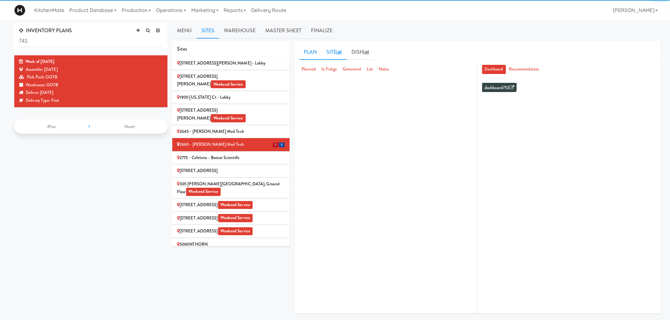
click at [334, 52] on link "Site" at bounding box center [334, 52] width 25 height 16
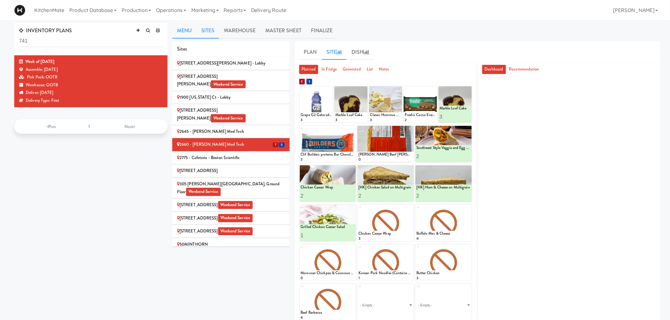
click at [187, 33] on link "Menu" at bounding box center [184, 31] width 24 height 16
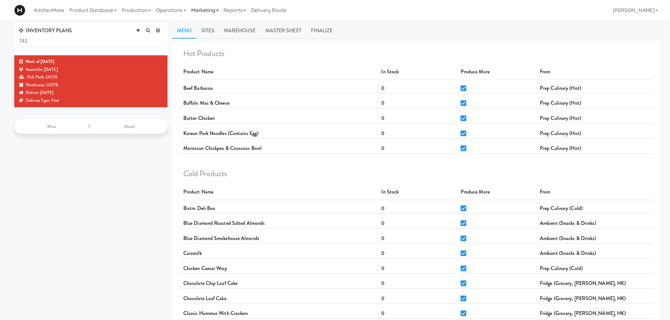
click at [197, 10] on link "Marketing" at bounding box center [205, 10] width 33 height 20
click at [179, 11] on link "Operations" at bounding box center [170, 10] width 35 height 20
click at [174, 28] on link "Sites" at bounding box center [178, 27] width 51 height 11
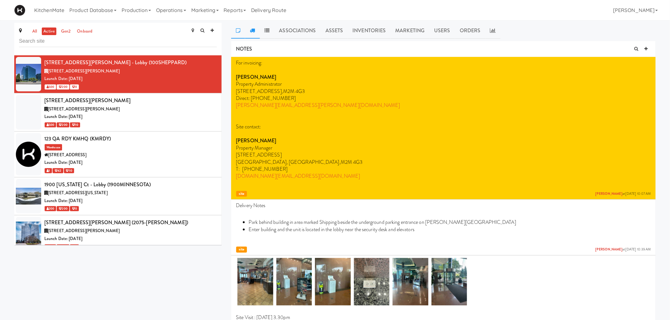
click at [254, 30] on icon at bounding box center [252, 30] width 5 height 5
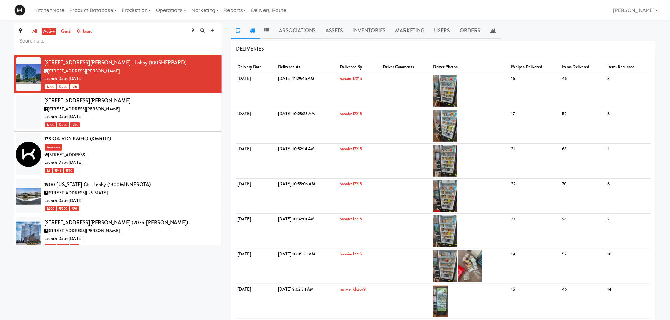
click at [240, 36] on link at bounding box center [238, 31] width 14 height 16
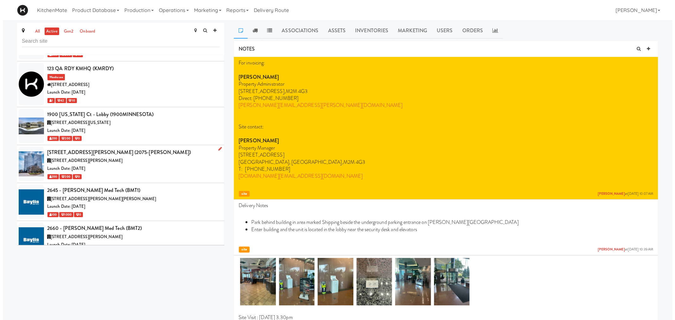
scroll to position [105, 0]
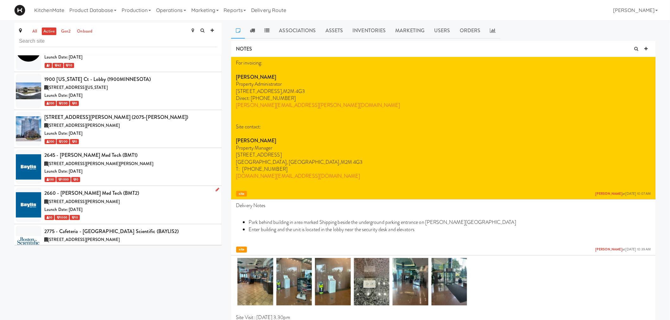
click at [128, 194] on div "2660 - Baylis Med Tech (BMT2)" at bounding box center [130, 193] width 172 height 9
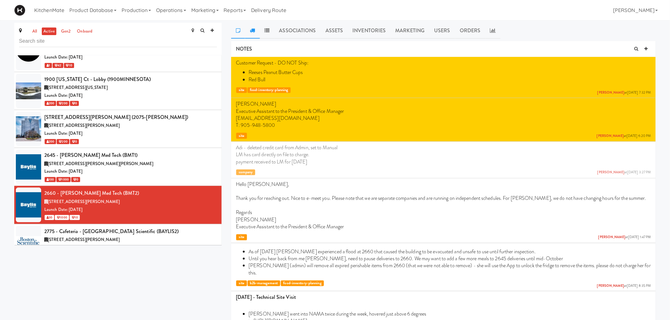
click at [252, 30] on icon at bounding box center [252, 30] width 5 height 5
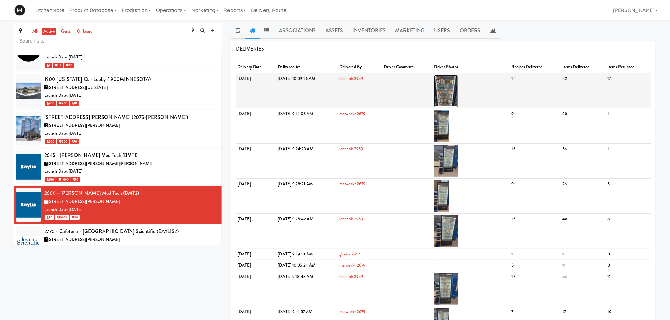
click at [458, 93] on img at bounding box center [446, 91] width 24 height 32
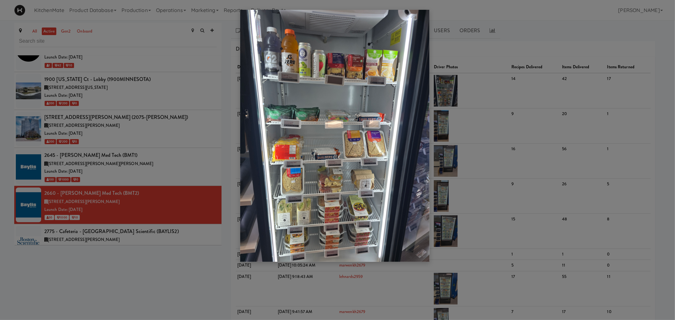
click at [467, 137] on div at bounding box center [337, 160] width 675 height 320
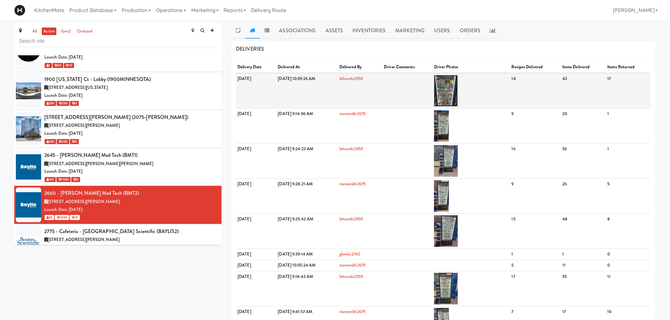
click at [458, 81] on img at bounding box center [446, 91] width 24 height 32
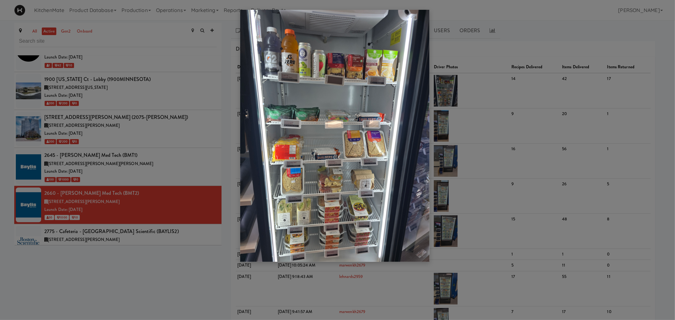
click at [124, 142] on div at bounding box center [337, 160] width 675 height 320
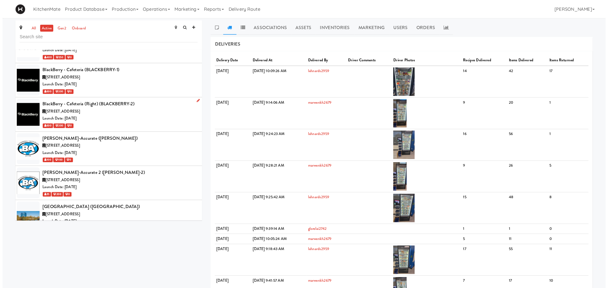
scroll to position [773, 0]
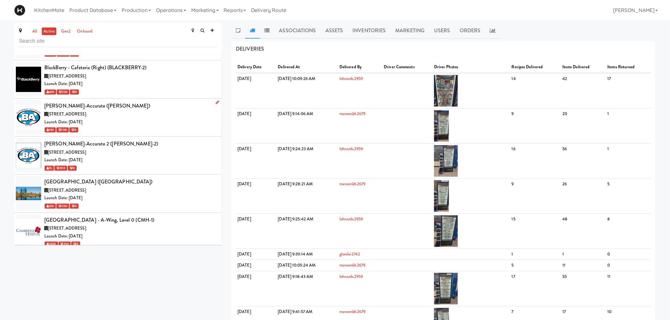
click at [117, 110] on div "6675 Rexwood Rd, Mississauga ON" at bounding box center [130, 114] width 172 height 8
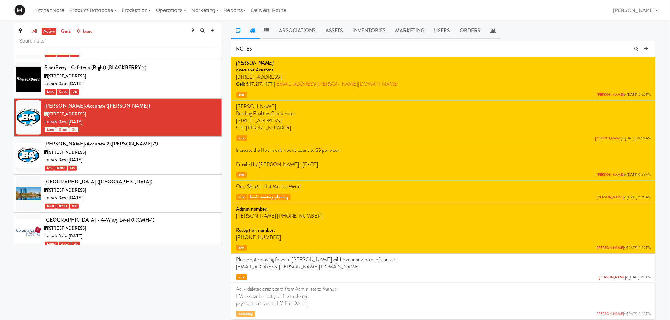
click at [253, 34] on link at bounding box center [252, 31] width 15 height 16
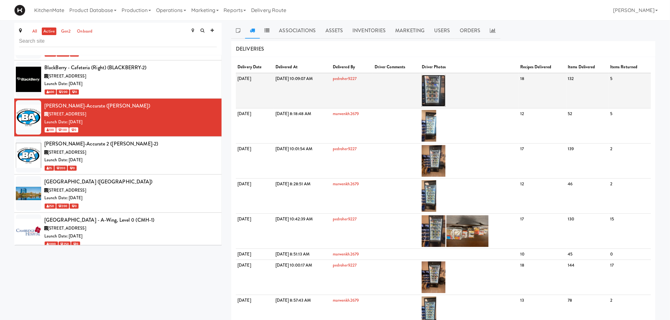
click at [445, 84] on img at bounding box center [434, 91] width 24 height 32
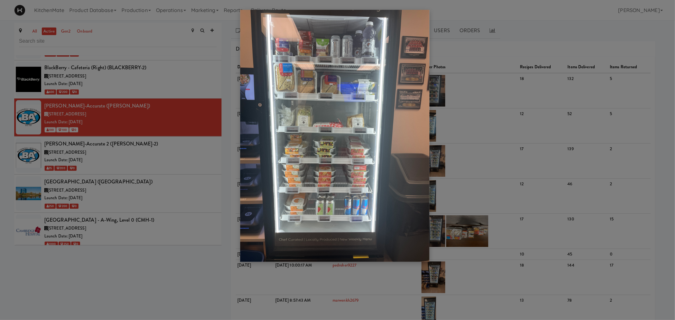
click at [163, 126] on div at bounding box center [337, 160] width 675 height 320
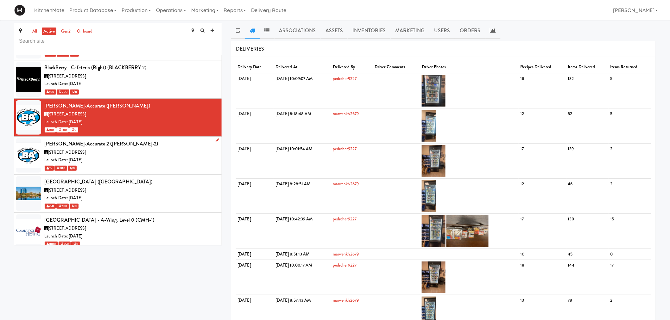
click at [136, 139] on div "[PERSON_NAME]-Accurate 2 ([PERSON_NAME]-2)" at bounding box center [130, 143] width 172 height 9
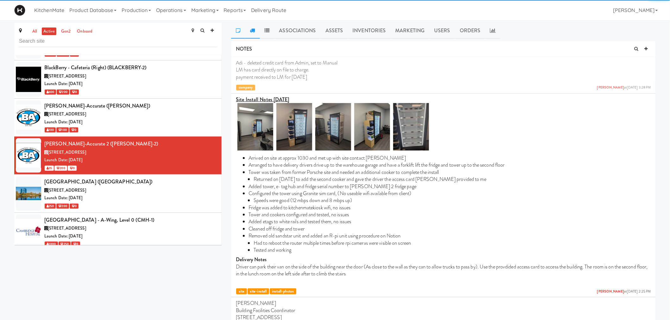
click at [257, 29] on link at bounding box center [252, 31] width 15 height 16
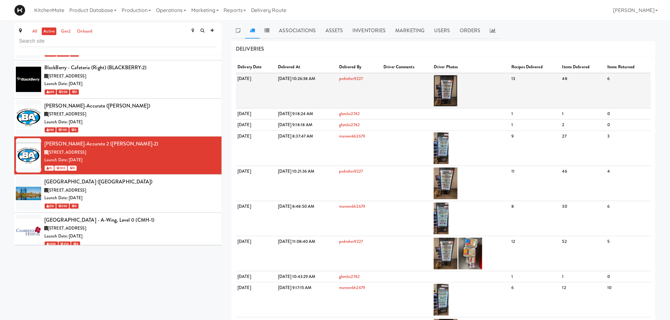
click at [457, 87] on img at bounding box center [446, 91] width 24 height 32
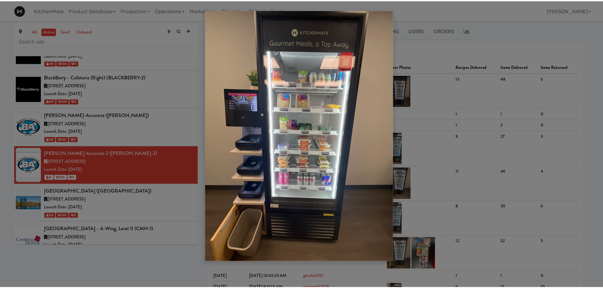
scroll to position [773, 0]
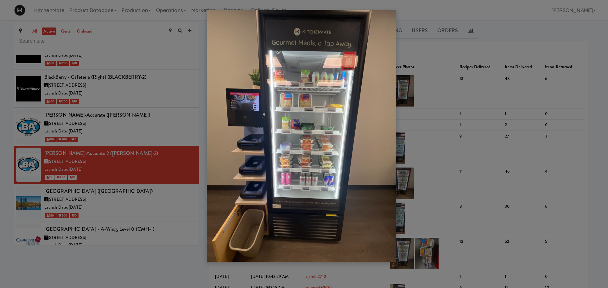
click at [121, 172] on div at bounding box center [304, 144] width 608 height 288
click at [145, 210] on div at bounding box center [304, 144] width 608 height 288
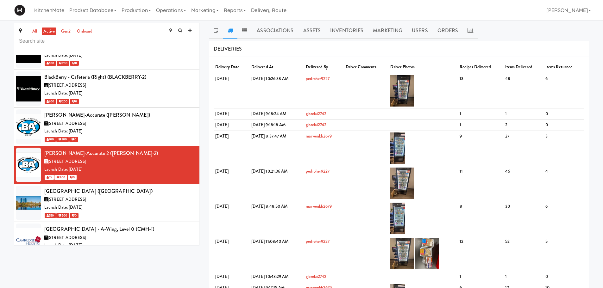
click at [149, 234] on div "[STREET_ADDRESS]" at bounding box center [119, 238] width 150 height 8
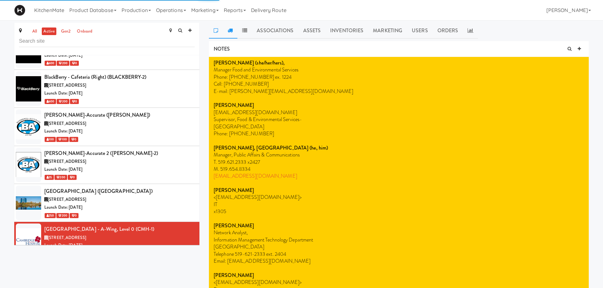
click at [228, 28] on icon at bounding box center [230, 30] width 5 height 5
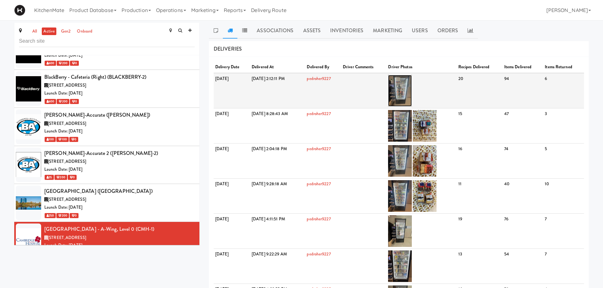
click at [412, 91] on img at bounding box center [400, 91] width 24 height 32
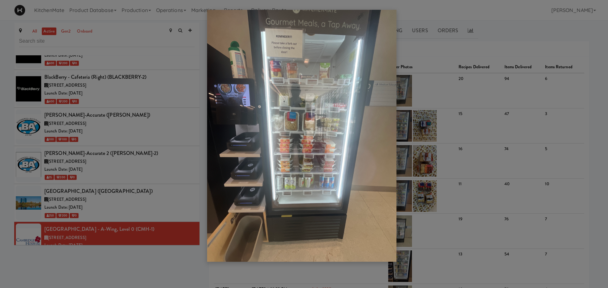
click at [128, 147] on div at bounding box center [304, 144] width 608 height 288
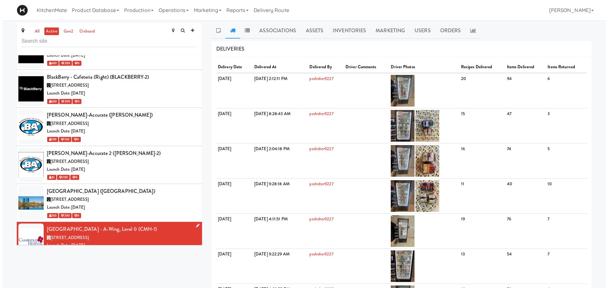
scroll to position [868, 0]
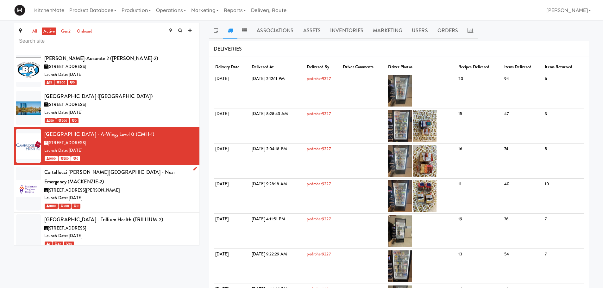
click at [141, 187] on div "[STREET_ADDRESS][PERSON_NAME]" at bounding box center [119, 191] width 150 height 8
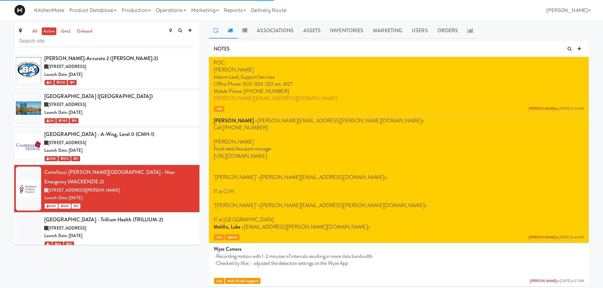
click at [230, 32] on icon at bounding box center [230, 30] width 5 height 5
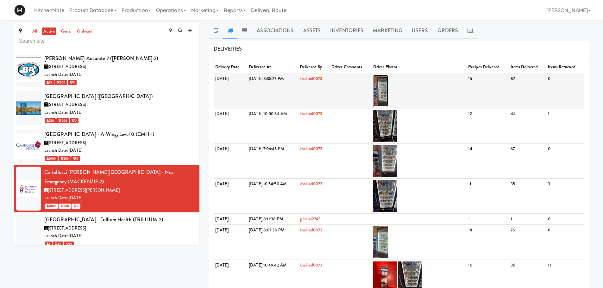
click at [388, 84] on img at bounding box center [380, 91] width 15 height 32
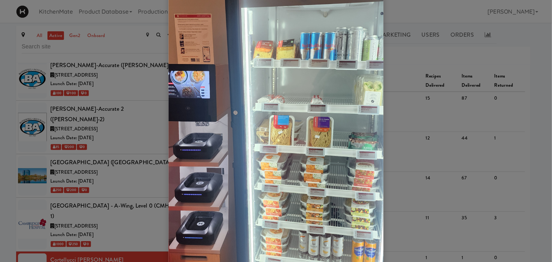
scroll to position [868, 0]
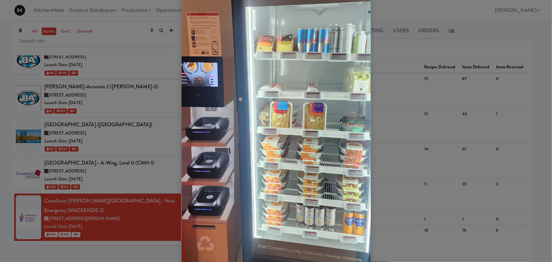
click at [144, 133] on div at bounding box center [276, 131] width 552 height 262
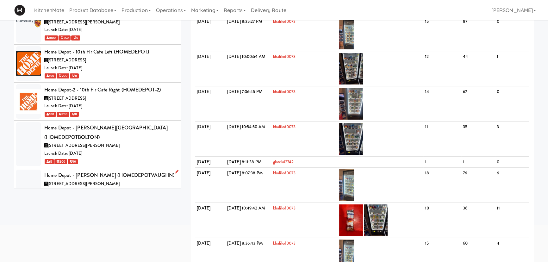
scroll to position [1501, 0]
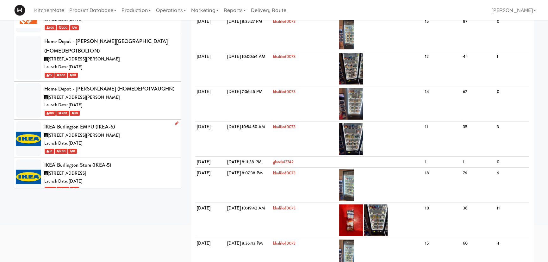
click at [106, 132] on div "[STREET_ADDRESS][PERSON_NAME]" at bounding box center [110, 136] width 132 height 8
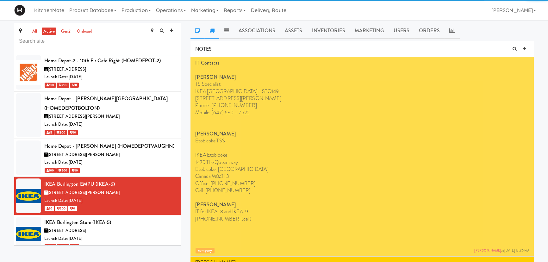
click at [214, 31] on icon at bounding box center [211, 30] width 5 height 5
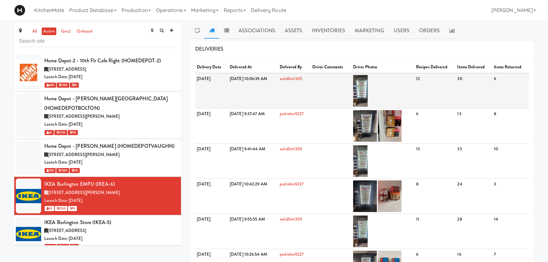
click at [391, 89] on td at bounding box center [383, 90] width 63 height 35
click at [368, 89] on img at bounding box center [360, 91] width 15 height 32
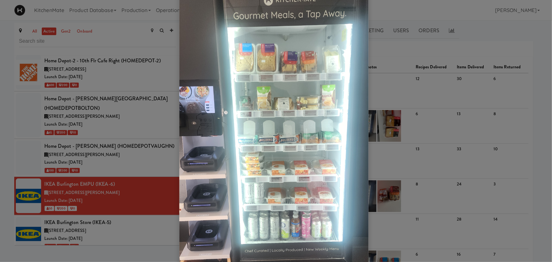
scroll to position [57, 0]
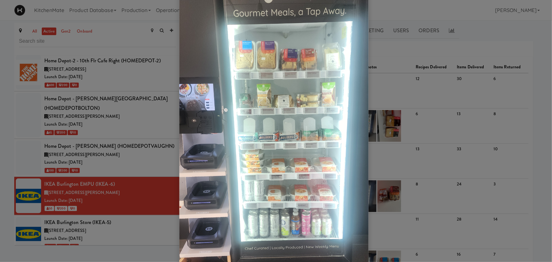
click at [126, 176] on div at bounding box center [276, 131] width 552 height 262
click at [119, 154] on div at bounding box center [276, 131] width 552 height 262
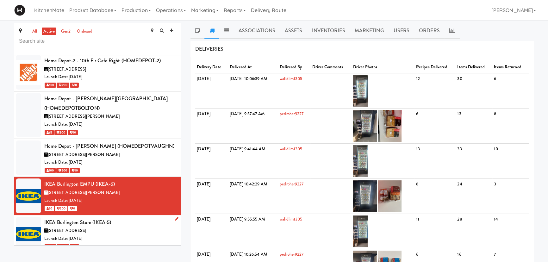
click at [119, 218] on div "IKEA Burlington Store (IKEA-5)" at bounding box center [110, 222] width 132 height 9
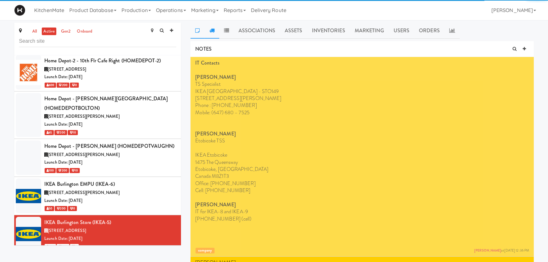
click at [211, 33] on link at bounding box center [211, 31] width 15 height 16
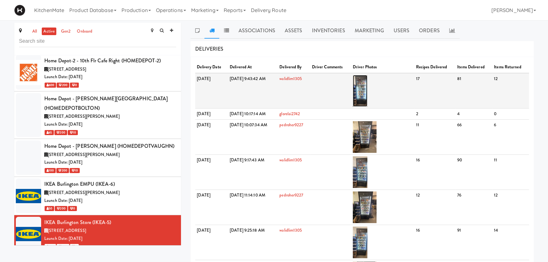
click at [368, 86] on img at bounding box center [360, 91] width 15 height 32
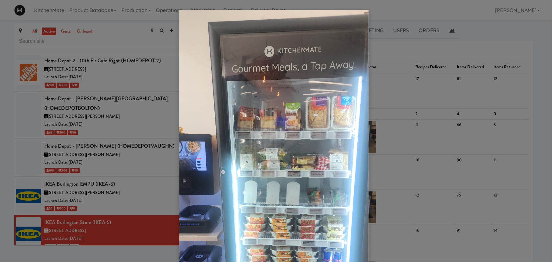
click at [113, 122] on div at bounding box center [276, 131] width 552 height 262
click at [119, 190] on div at bounding box center [276, 131] width 552 height 262
click at [124, 204] on div at bounding box center [276, 131] width 552 height 262
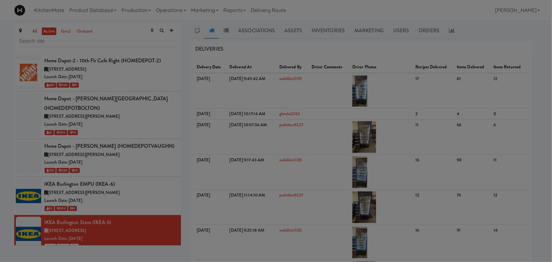
click at [124, 204] on div at bounding box center [276, 131] width 552 height 262
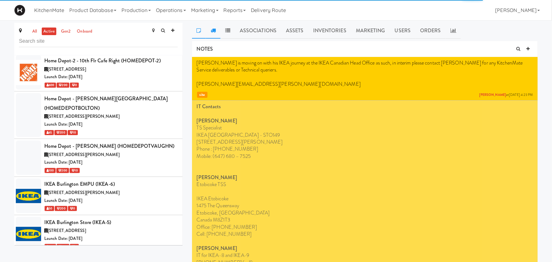
click at [213, 28] on icon at bounding box center [213, 30] width 5 height 5
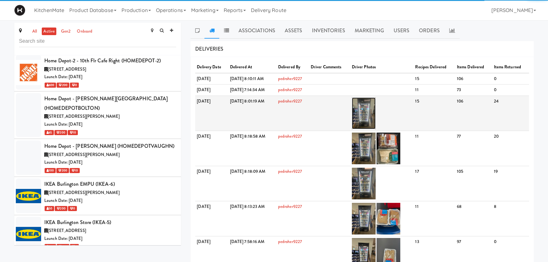
click at [376, 104] on img at bounding box center [364, 113] width 24 height 32
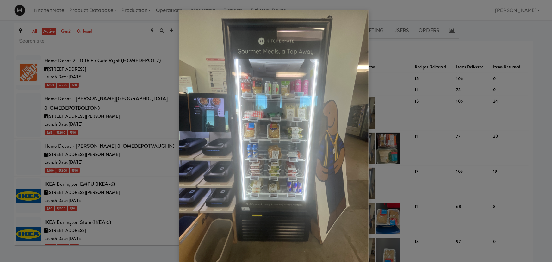
click at [103, 163] on div at bounding box center [276, 131] width 552 height 262
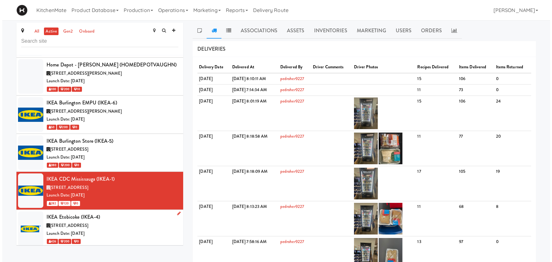
scroll to position [1587, 0]
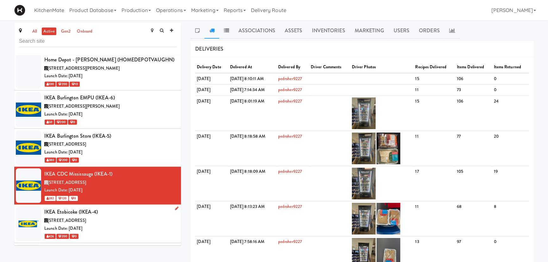
click at [115, 217] on div "[STREET_ADDRESS]" at bounding box center [110, 221] width 132 height 8
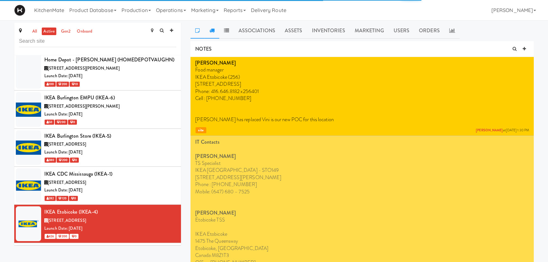
click at [215, 31] on link at bounding box center [211, 31] width 15 height 16
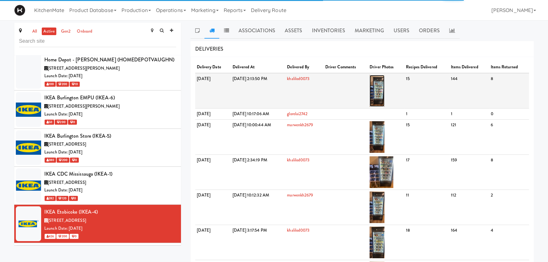
click at [385, 92] on img at bounding box center [377, 91] width 15 height 32
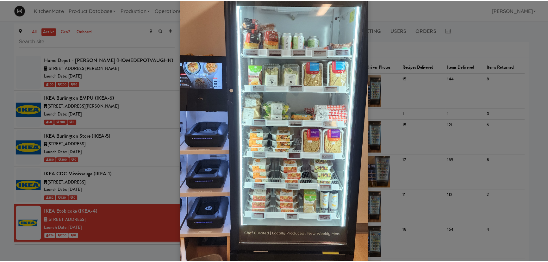
scroll to position [86, 0]
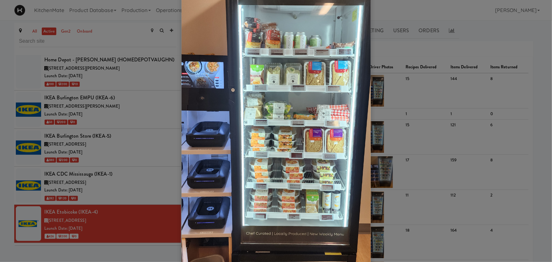
click at [136, 138] on div at bounding box center [276, 131] width 552 height 262
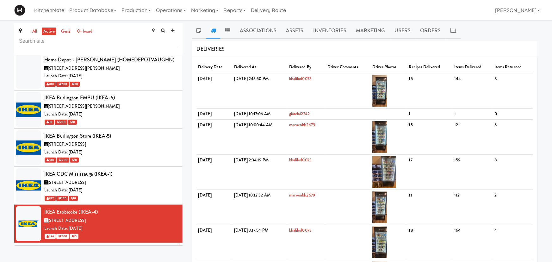
click at [143, 263] on div "Launch Date: [DATE]" at bounding box center [111, 267] width 134 height 8
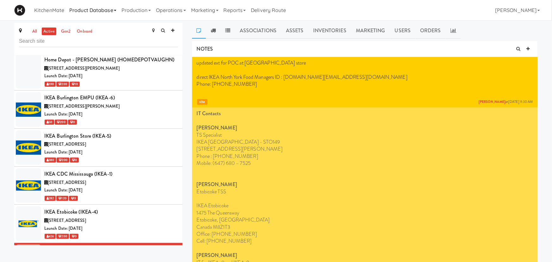
scroll to position [1616, 0]
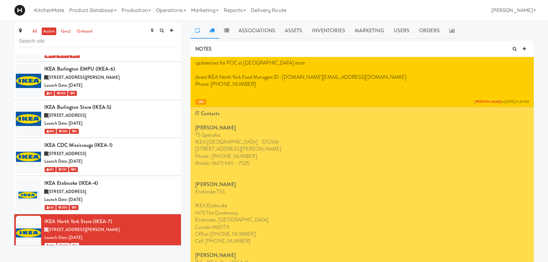
click at [212, 29] on icon at bounding box center [211, 30] width 5 height 5
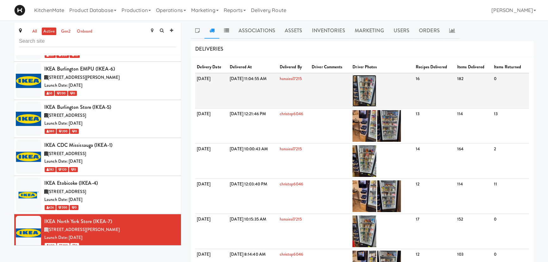
click at [376, 94] on img at bounding box center [365, 91] width 24 height 32
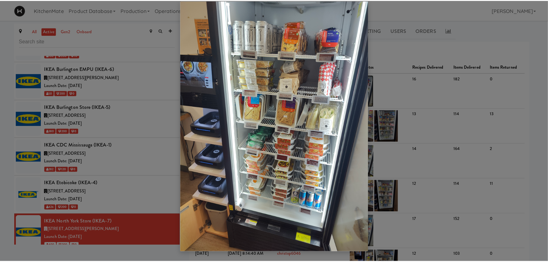
scroll to position [0, 0]
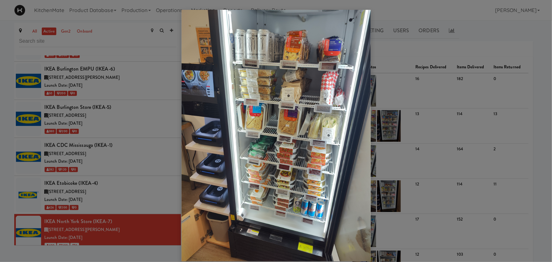
click at [403, 122] on div at bounding box center [276, 131] width 552 height 262
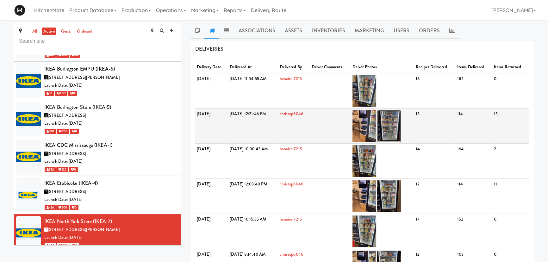
click at [401, 122] on img at bounding box center [389, 126] width 24 height 32
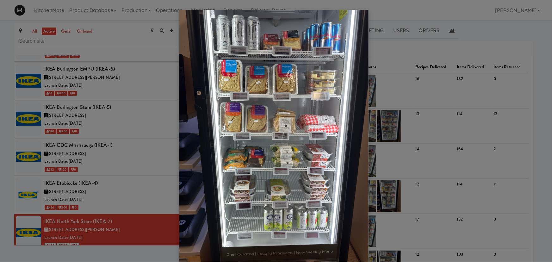
click at [397, 70] on div at bounding box center [276, 131] width 552 height 262
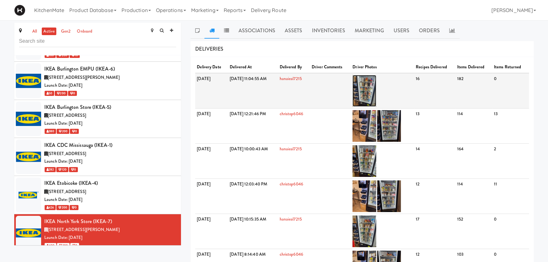
click at [376, 80] on img at bounding box center [365, 91] width 24 height 32
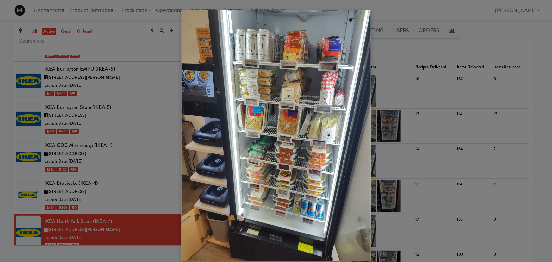
click at [299, 200] on img at bounding box center [276, 136] width 189 height 252
click at [299, 201] on img at bounding box center [276, 136] width 189 height 252
click at [378, 158] on div at bounding box center [276, 131] width 552 height 262
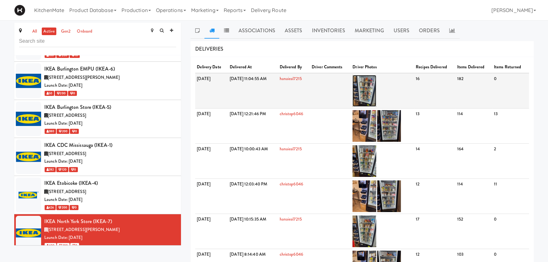
click at [376, 82] on img at bounding box center [365, 91] width 24 height 32
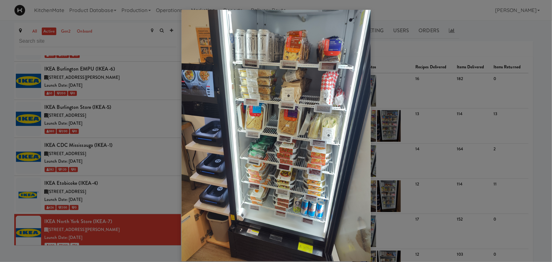
click at [112, 177] on div at bounding box center [276, 131] width 552 height 262
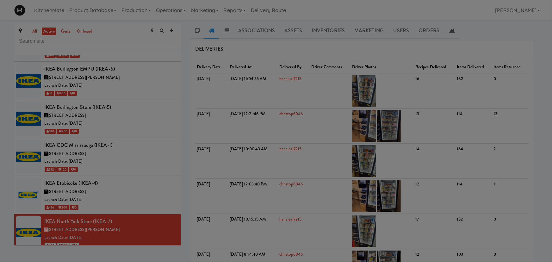
click at [112, 196] on div at bounding box center [276, 131] width 552 height 262
click at [111, 255] on div "IKEA [GEOGRAPHIC_DATA] (IKEA-9)" at bounding box center [110, 259] width 132 height 9
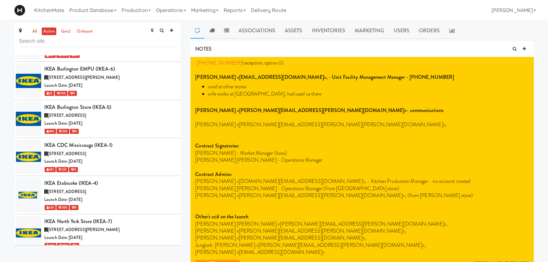
click at [215, 27] on link at bounding box center [211, 31] width 15 height 16
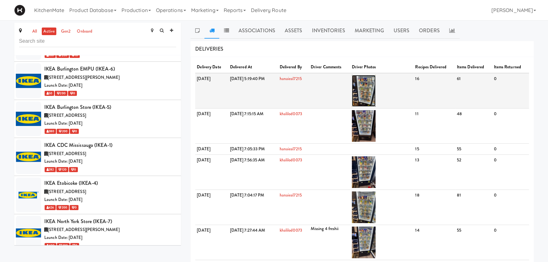
click at [376, 82] on img at bounding box center [364, 91] width 24 height 32
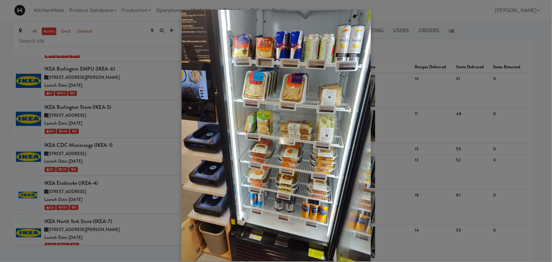
click at [117, 124] on div at bounding box center [276, 131] width 552 height 262
click at [121, 177] on div at bounding box center [276, 131] width 552 height 262
click at [135, 177] on div at bounding box center [276, 131] width 552 height 262
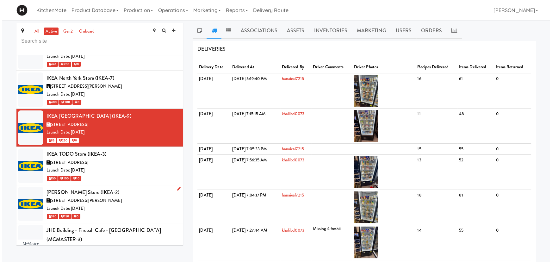
scroll to position [1760, 0]
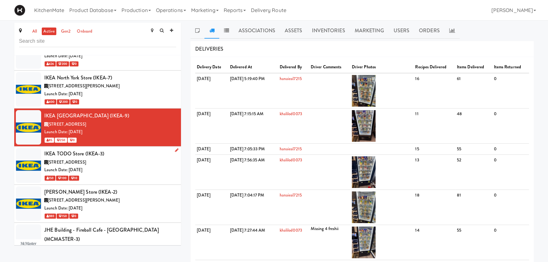
click at [109, 159] on div "[STREET_ADDRESS]" at bounding box center [110, 163] width 132 height 8
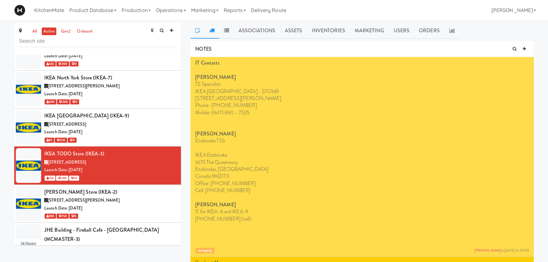
click at [209, 33] on link at bounding box center [211, 31] width 15 height 16
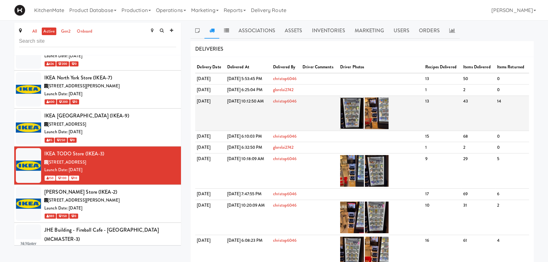
click at [364, 119] on img at bounding box center [352, 113] width 24 height 32
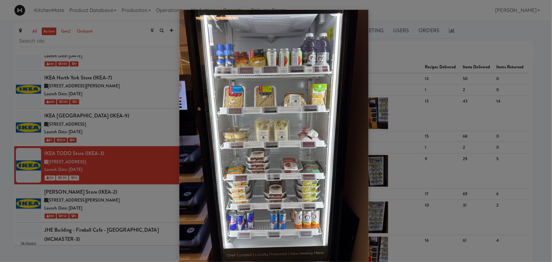
click at [394, 117] on div at bounding box center [276, 131] width 552 height 262
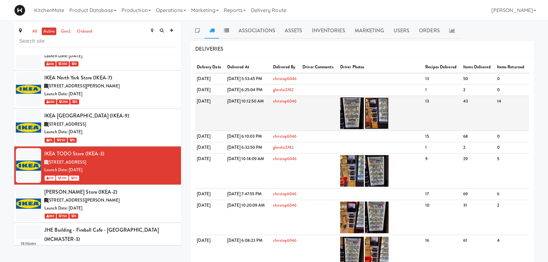
click at [389, 125] on img at bounding box center [377, 113] width 24 height 32
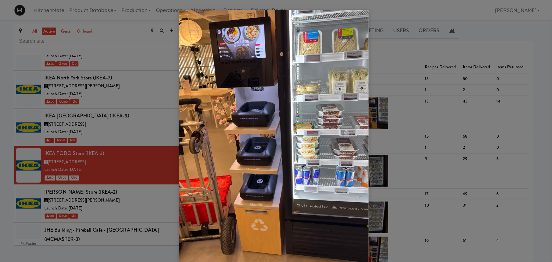
click at [407, 116] on div at bounding box center [276, 131] width 552 height 262
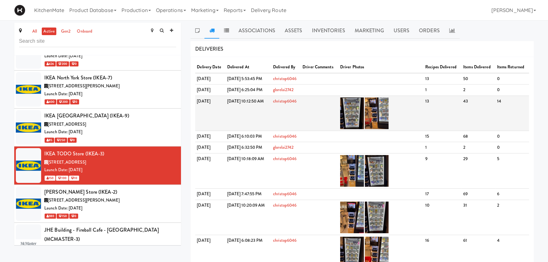
click at [339, 114] on td at bounding box center [320, 113] width 38 height 35
click at [363, 113] on img at bounding box center [352, 113] width 24 height 32
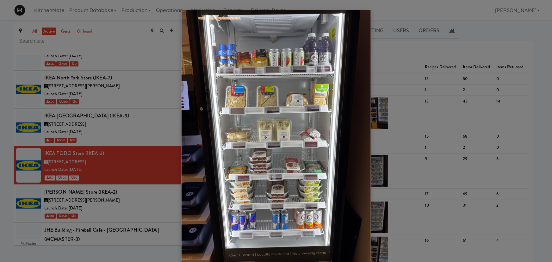
click at [102, 122] on div at bounding box center [276, 131] width 552 height 262
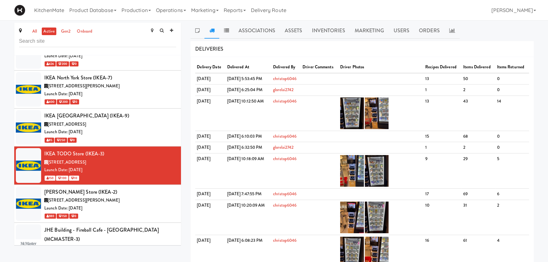
click at [107, 204] on div "Launch Date: [DATE]" at bounding box center [110, 208] width 132 height 8
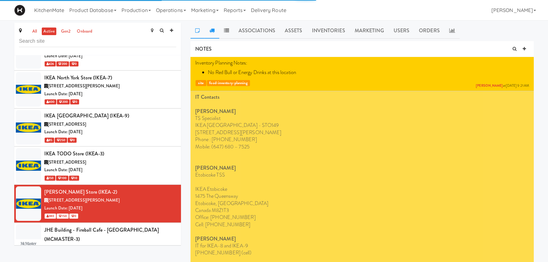
click at [215, 31] on link at bounding box center [211, 31] width 15 height 16
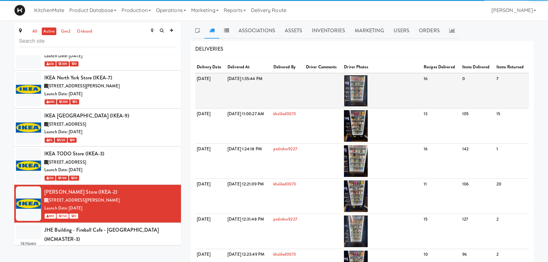
click at [368, 96] on img at bounding box center [356, 91] width 24 height 32
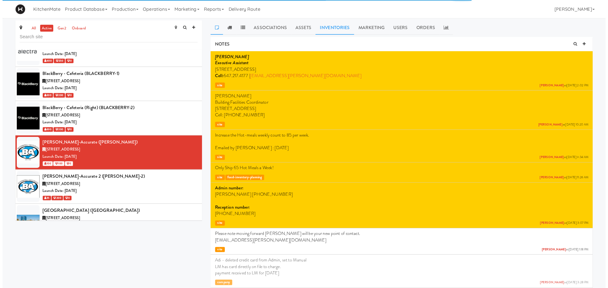
scroll to position [806, 0]
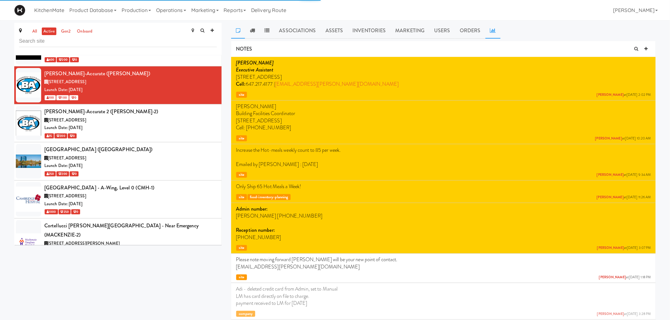
click at [486, 26] on link at bounding box center [492, 31] width 15 height 16
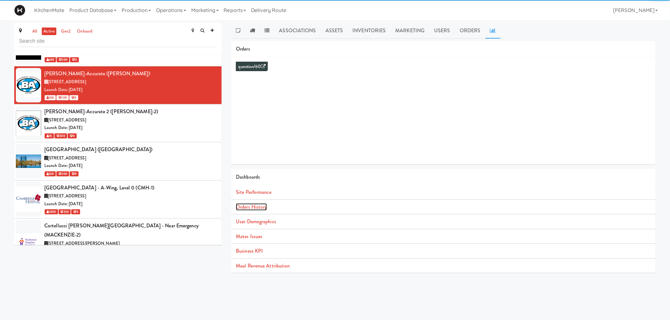
click at [265, 206] on link "Orders History" at bounding box center [251, 206] width 31 height 7
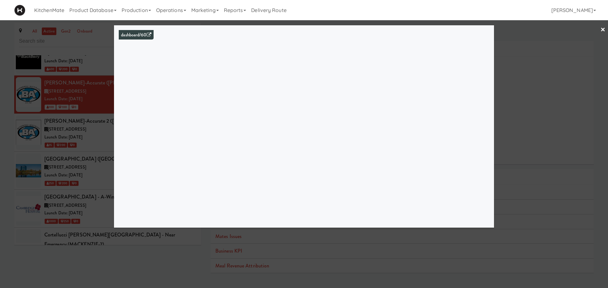
scroll to position [806, 0]
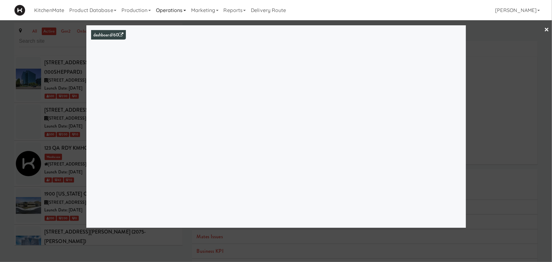
scroll to position [806, 0]
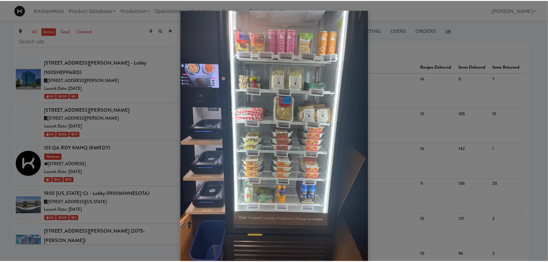
scroll to position [1760, 0]
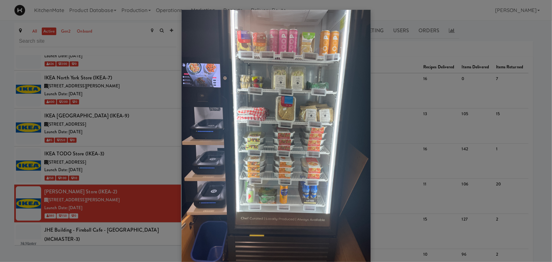
click at [128, 174] on div at bounding box center [276, 131] width 552 height 262
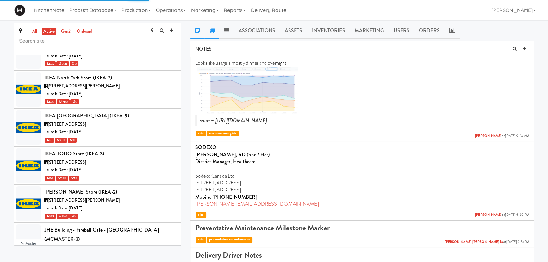
click at [214, 31] on icon at bounding box center [211, 30] width 5 height 5
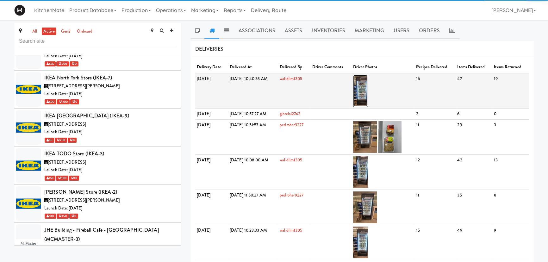
click at [368, 83] on img at bounding box center [360, 91] width 15 height 32
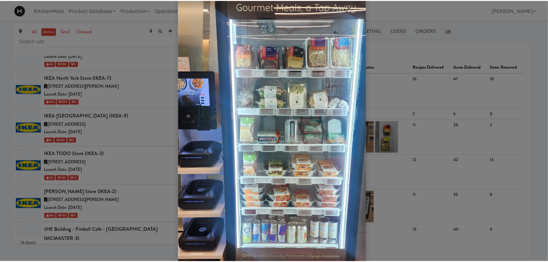
scroll to position [86, 0]
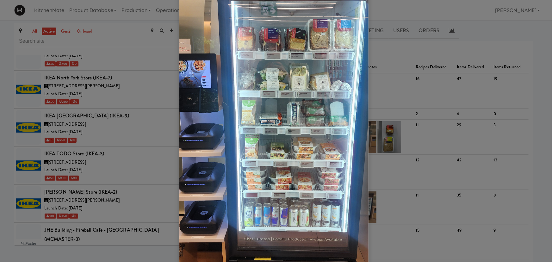
click at [133, 158] on div at bounding box center [276, 131] width 552 height 262
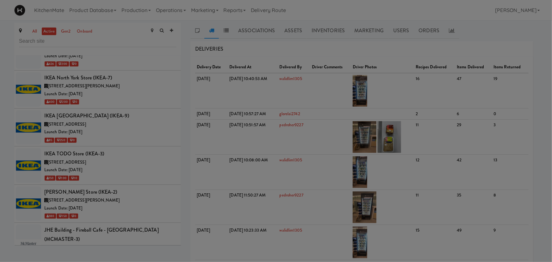
drag, startPoint x: 126, startPoint y: 188, endPoint x: 130, endPoint y: 172, distance: 17.0
click at [126, 188] on div at bounding box center [276, 131] width 552 height 262
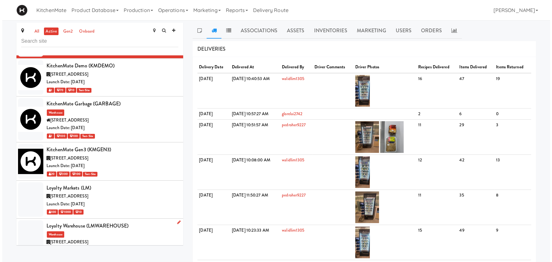
scroll to position [2048, 0]
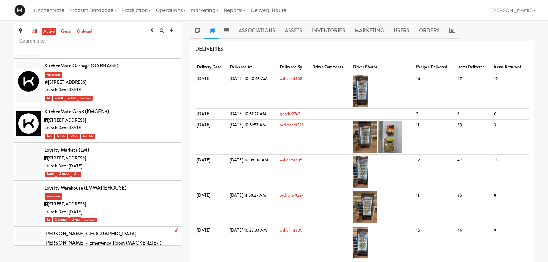
click at [123, 229] on div "Mackenzie Richmond Hill Hospital - Emergency Room (MACKENZIE-1)" at bounding box center [110, 238] width 132 height 19
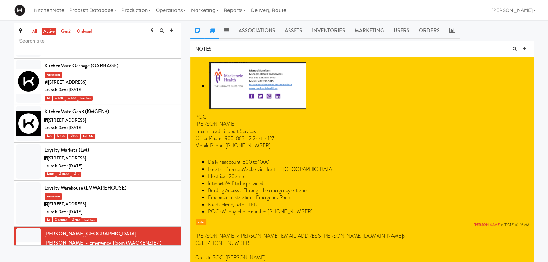
click at [209, 29] on link at bounding box center [211, 31] width 15 height 16
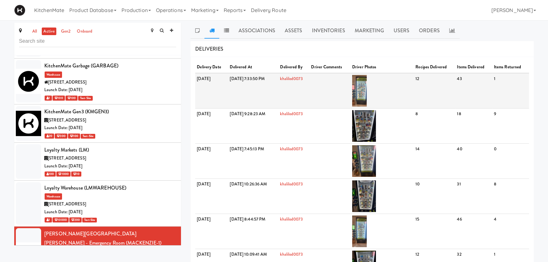
click at [351, 89] on td at bounding box center [330, 90] width 41 height 35
click at [367, 89] on img at bounding box center [359, 91] width 15 height 32
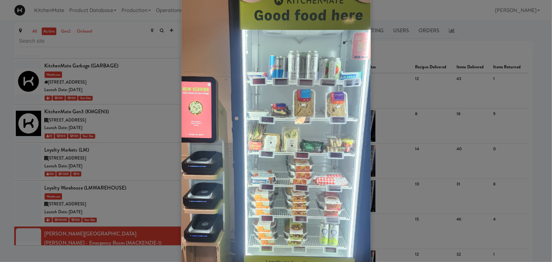
scroll to position [86, 0]
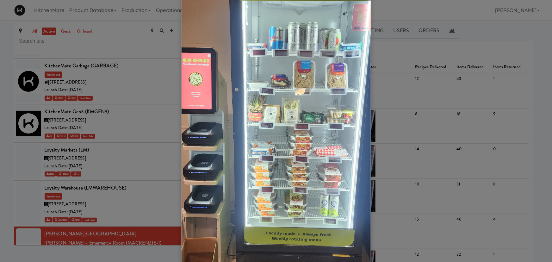
click at [142, 169] on div at bounding box center [276, 131] width 552 height 262
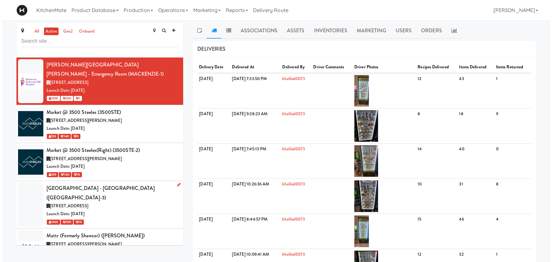
scroll to position [2249, 0]
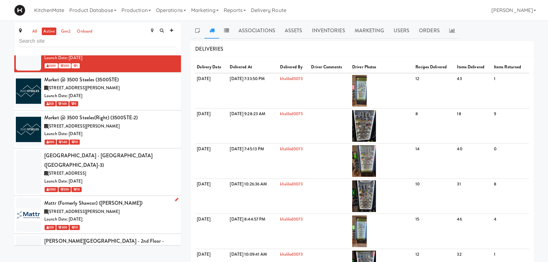
click at [109, 216] on div "Launch Date: Nov 07, 2022" at bounding box center [110, 220] width 132 height 8
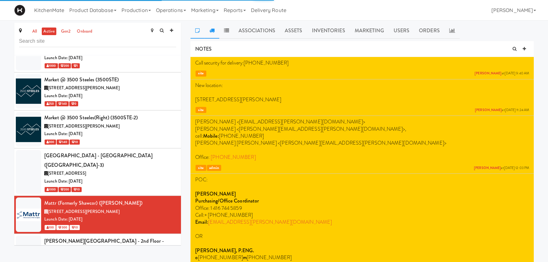
click at [215, 31] on link at bounding box center [211, 31] width 15 height 16
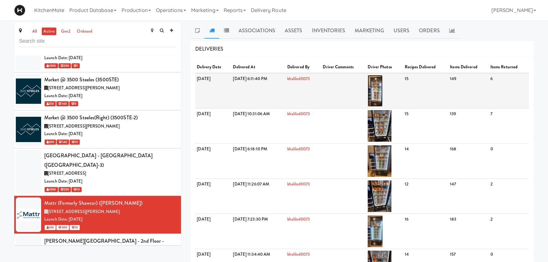
click at [383, 89] on img at bounding box center [375, 91] width 15 height 32
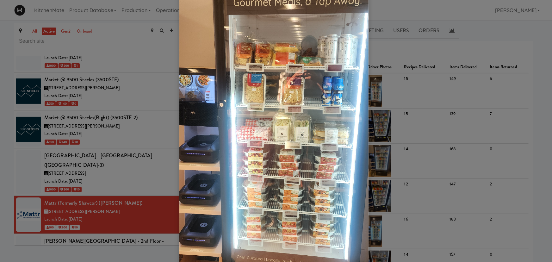
scroll to position [86, 0]
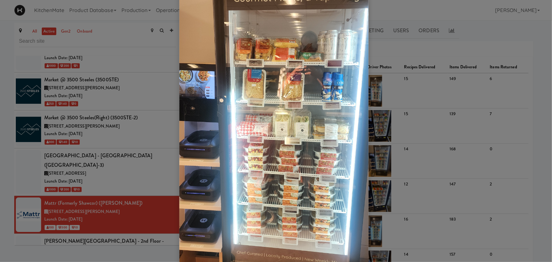
click at [410, 87] on div at bounding box center [276, 131] width 552 height 262
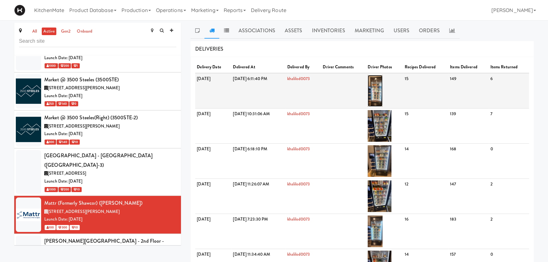
click at [383, 84] on img at bounding box center [375, 91] width 15 height 32
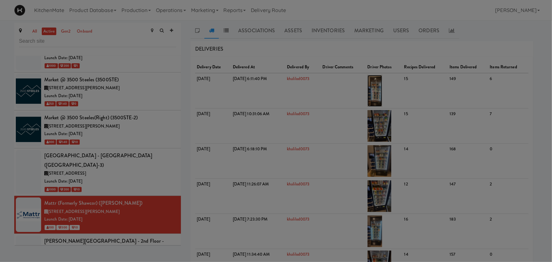
scroll to position [0, 0]
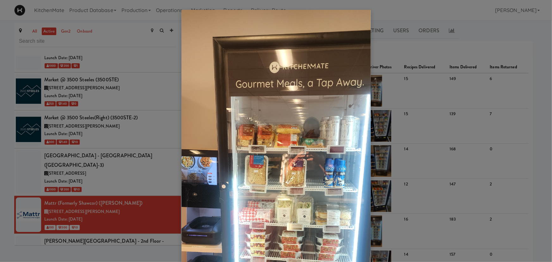
click at [399, 91] on div at bounding box center [276, 131] width 552 height 262
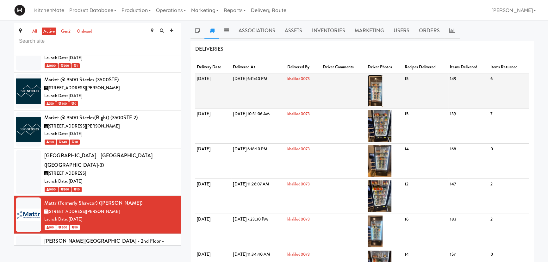
click at [383, 91] on img at bounding box center [375, 91] width 15 height 32
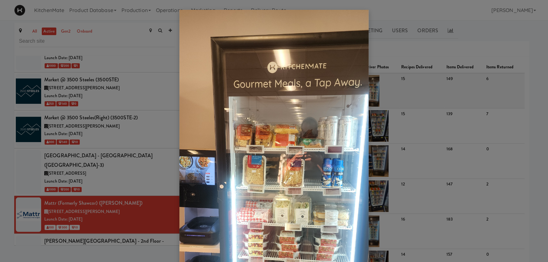
click at [391, 92] on body "Okay Okay Select date: previous 2025-Sep next Su Mo Tu We Th Fr Sa 31 1 2 3 4 5…" at bounding box center [274, 151] width 548 height 262
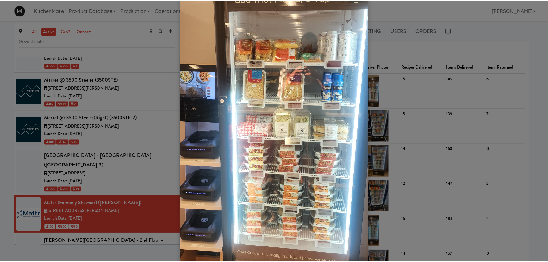
scroll to position [86, 0]
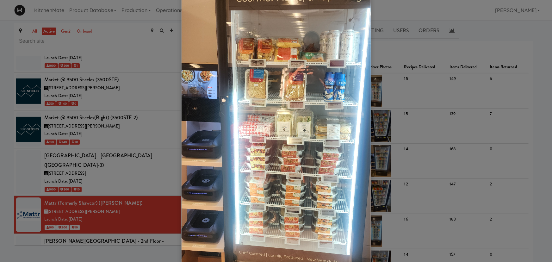
click at [156, 160] on div at bounding box center [276, 131] width 552 height 262
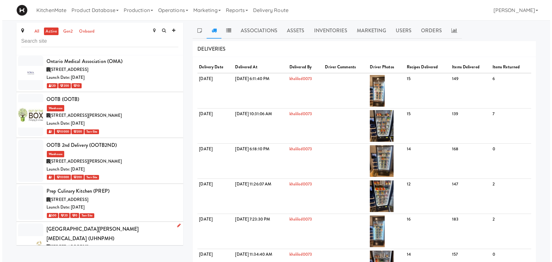
scroll to position [2709, 0]
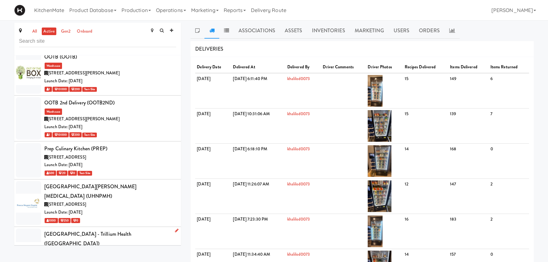
click at [128, 229] on div "Queensway Health Centre - Trillium Health (QUEENS)" at bounding box center [110, 238] width 132 height 19
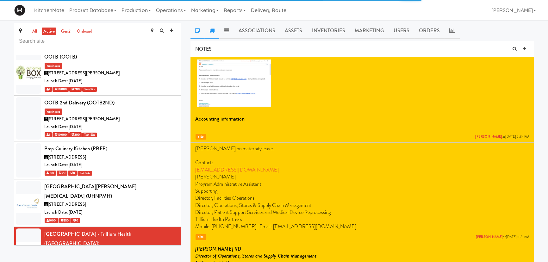
click at [207, 27] on link at bounding box center [211, 31] width 15 height 16
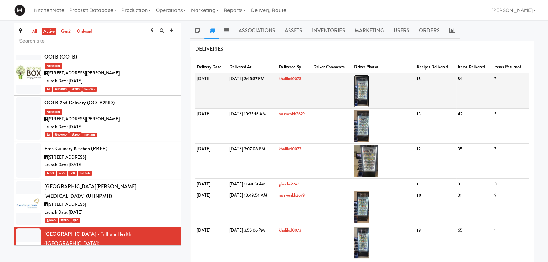
click at [369, 84] on img at bounding box center [361, 91] width 15 height 32
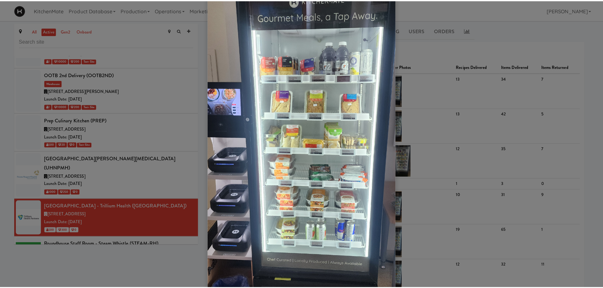
scroll to position [2710, 0]
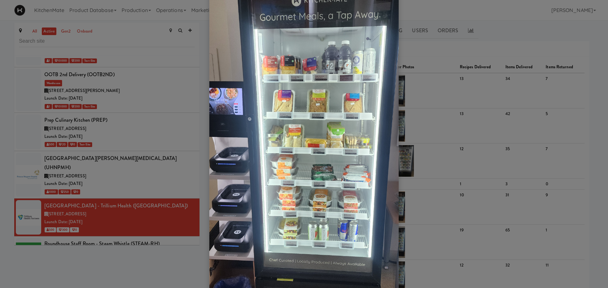
click at [156, 144] on div at bounding box center [304, 144] width 608 height 288
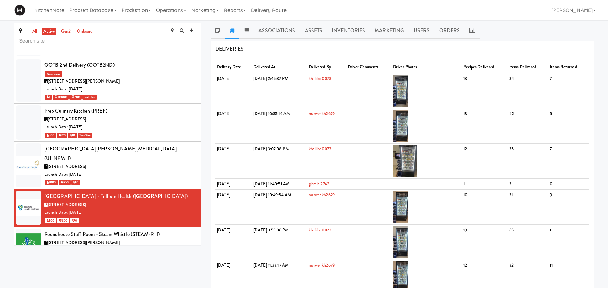
click at [134, 262] on li "Royal Victoria Regional Health Centre - Food Court (RVH) (RVH) 201 Georgian Dr,…" at bounding box center [107, 285] width 187 height 38
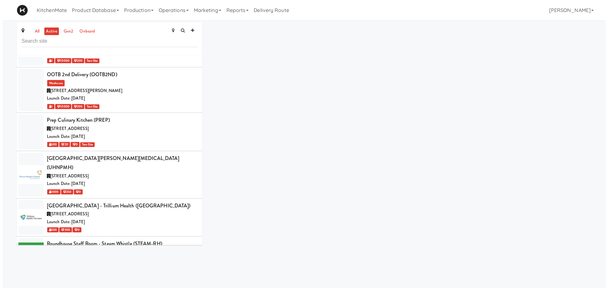
scroll to position [2773, 0]
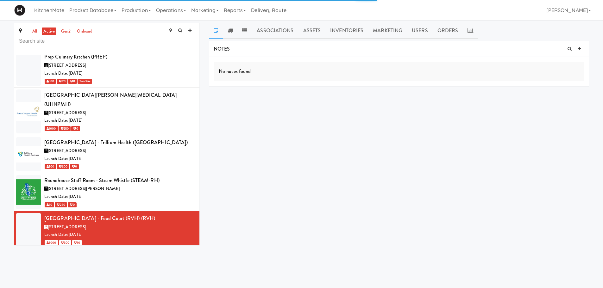
click at [142, 261] on div "[STREET_ADDRESS]" at bounding box center [119, 265] width 150 height 8
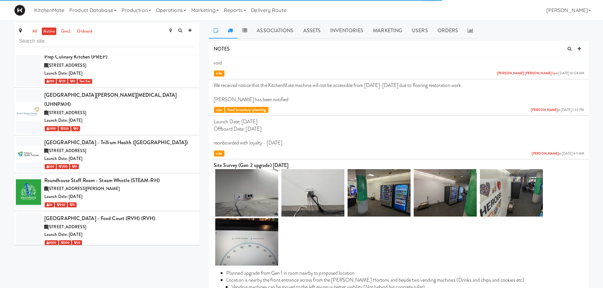
click at [226, 27] on link at bounding box center [230, 31] width 15 height 16
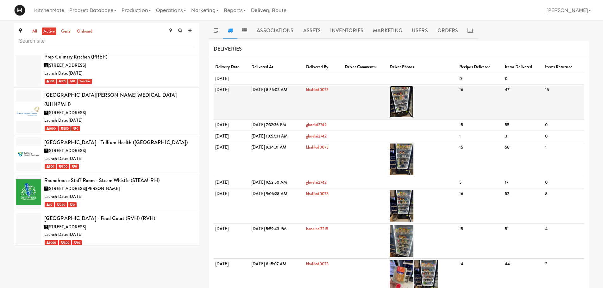
click at [413, 104] on img at bounding box center [402, 102] width 24 height 32
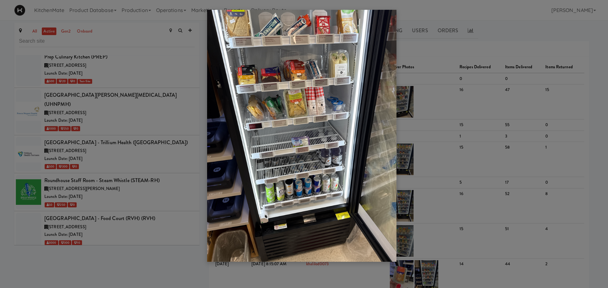
click at [200, 223] on div at bounding box center [304, 144] width 608 height 288
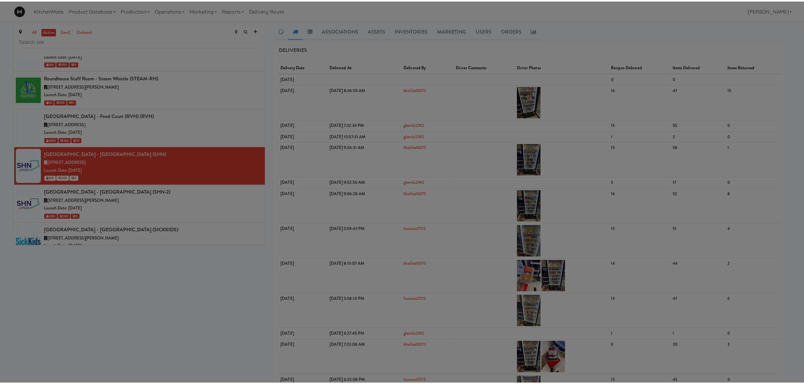
scroll to position [2773, 0]
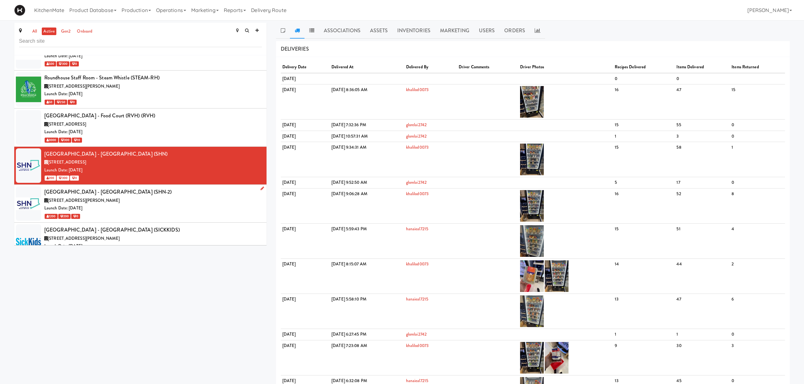
click at [194, 194] on li "Scarborough General Hospital - Tower Wing Entrance (SHN-2) 3050 Lawrence Ave E,…" at bounding box center [140, 204] width 252 height 38
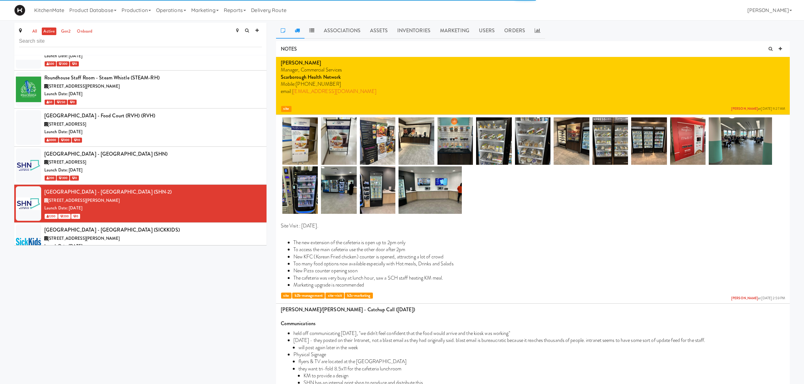
click at [295, 31] on icon at bounding box center [297, 30] width 5 height 5
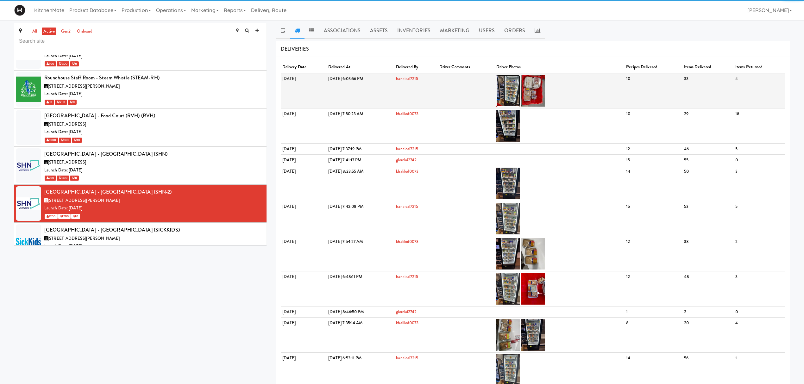
click at [520, 88] on img at bounding box center [508, 91] width 24 height 32
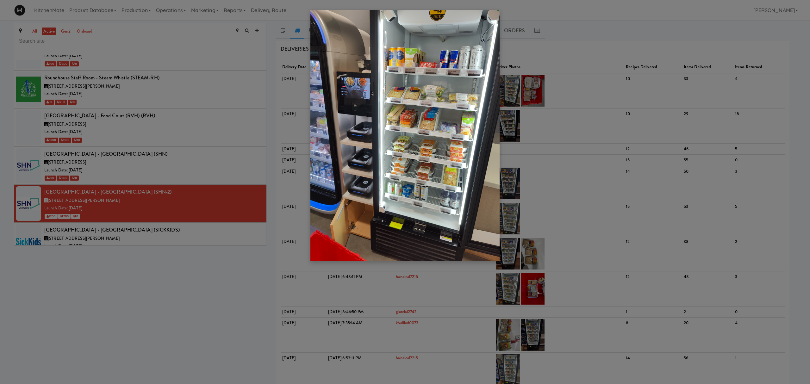
click at [169, 219] on div at bounding box center [405, 192] width 810 height 384
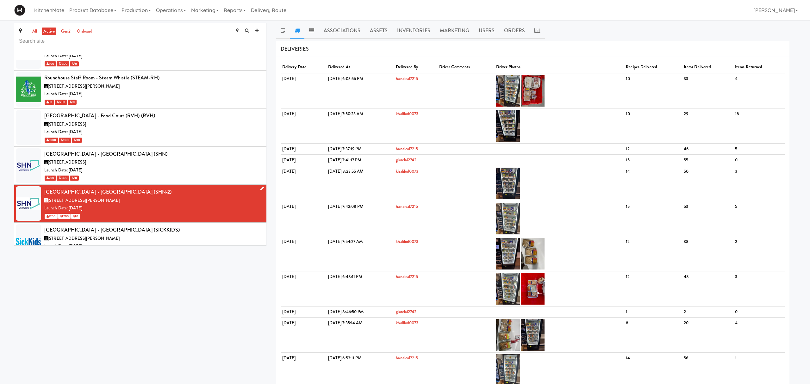
click at [162, 235] on div "[GEOGRAPHIC_DATA] - [GEOGRAPHIC_DATA] (SICKKIDS)" at bounding box center [152, 229] width 217 height 9
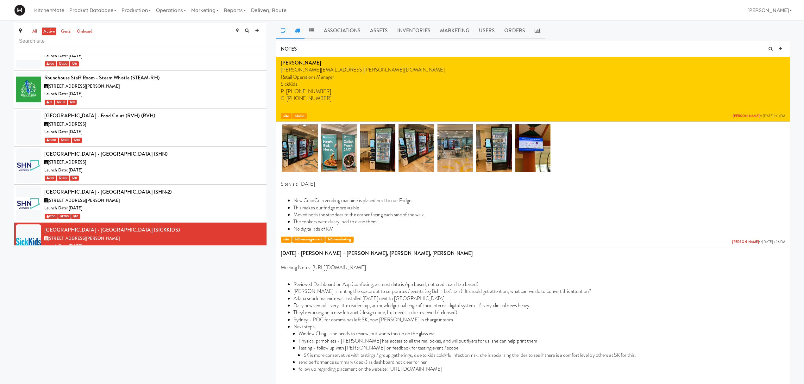
click at [296, 33] on link at bounding box center [297, 31] width 15 height 16
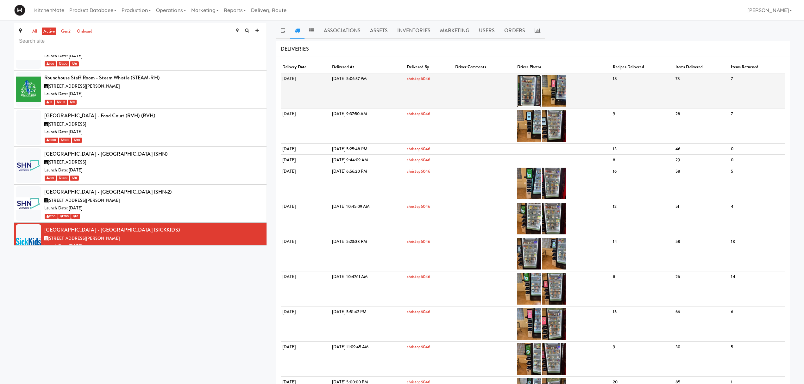
click at [541, 89] on img at bounding box center [529, 91] width 24 height 32
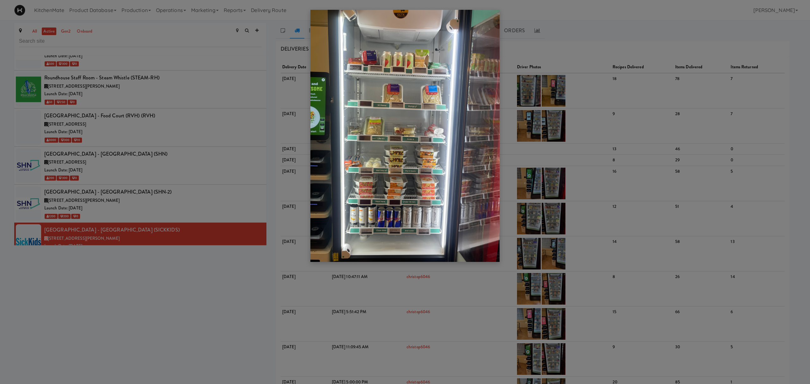
click at [188, 232] on div at bounding box center [405, 192] width 810 height 384
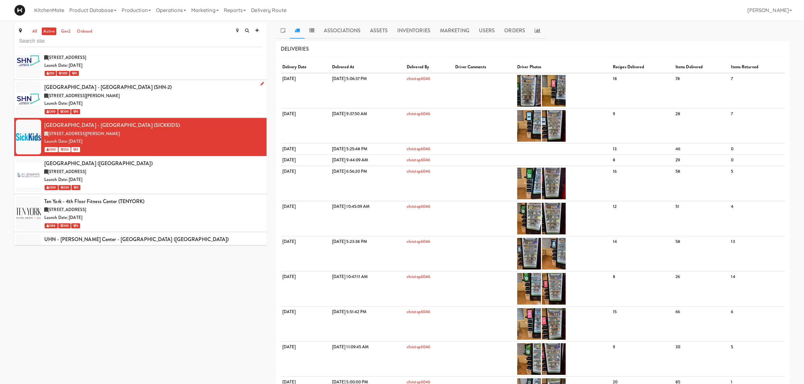
scroll to position [2899, 0]
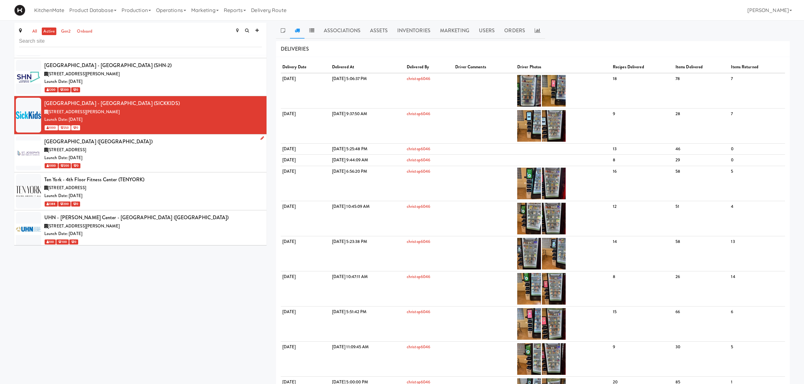
click at [151, 162] on div "Launch Date: [DATE]" at bounding box center [152, 158] width 217 height 8
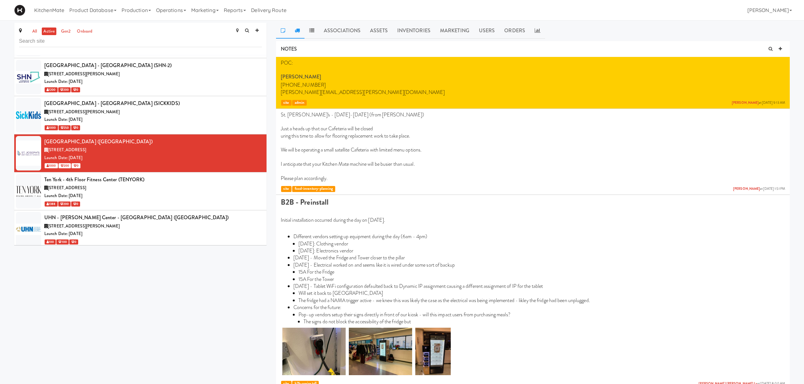
click at [299, 27] on link at bounding box center [297, 31] width 15 height 16
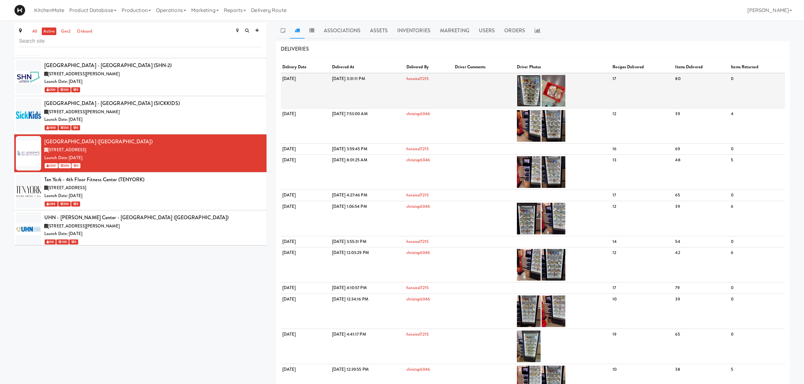
click at [541, 101] on img at bounding box center [529, 91] width 24 height 32
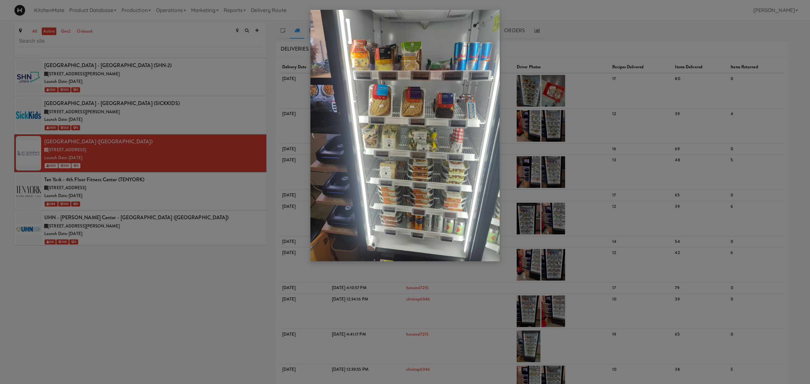
click at [146, 200] on div at bounding box center [405, 192] width 810 height 384
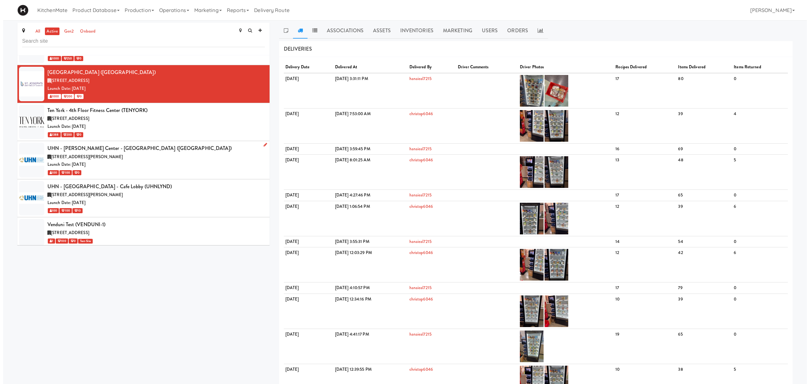
scroll to position [2984, 0]
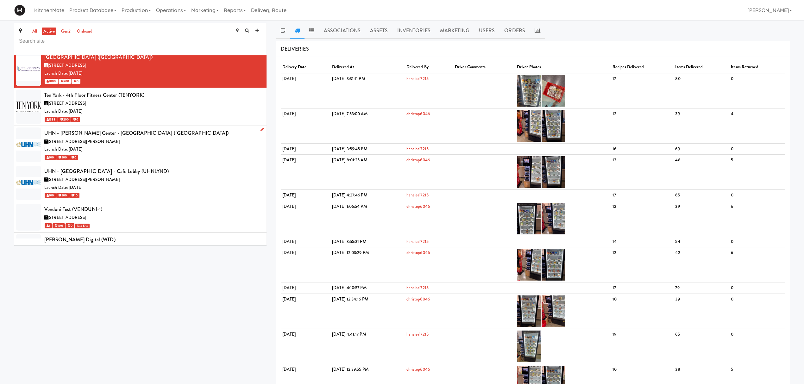
click at [149, 146] on div "[STREET_ADDRESS][PERSON_NAME]" at bounding box center [152, 142] width 217 height 8
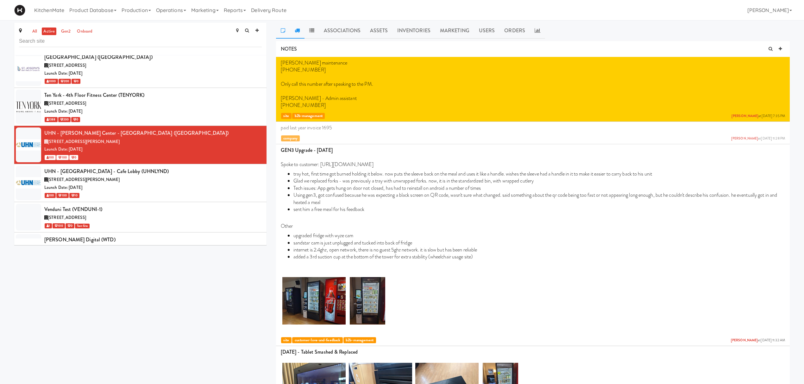
click at [296, 32] on icon at bounding box center [297, 30] width 5 height 5
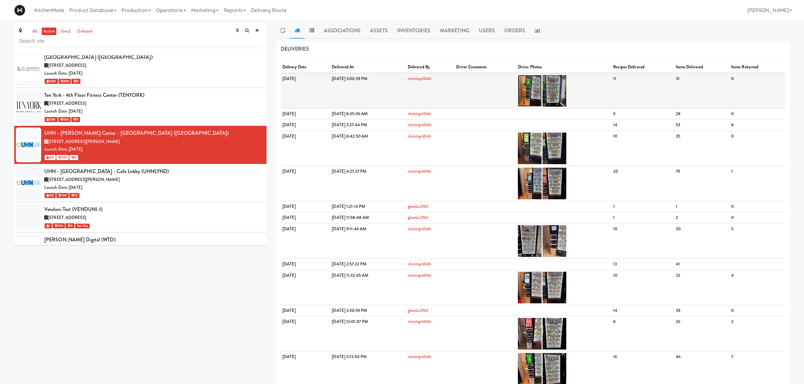
click at [541, 88] on img at bounding box center [530, 91] width 24 height 32
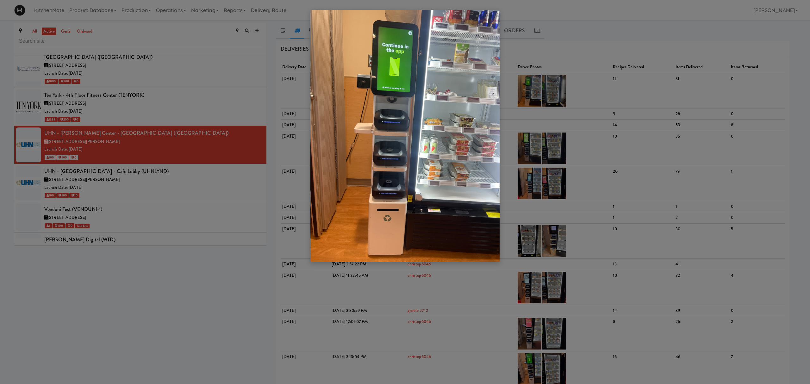
click at [537, 82] on div at bounding box center [405, 192] width 810 height 384
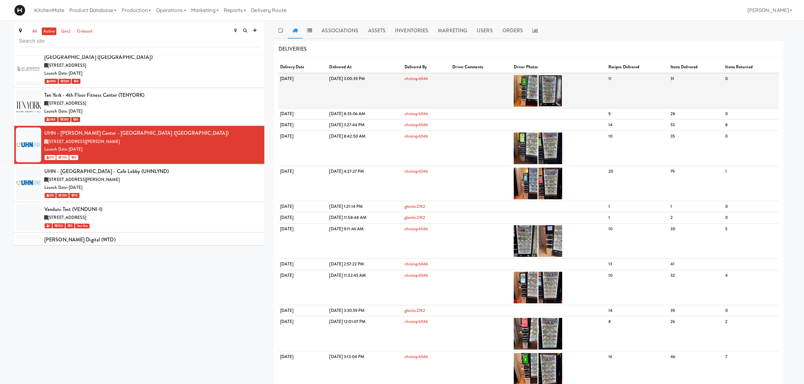
click at [552, 89] on img at bounding box center [550, 91] width 24 height 32
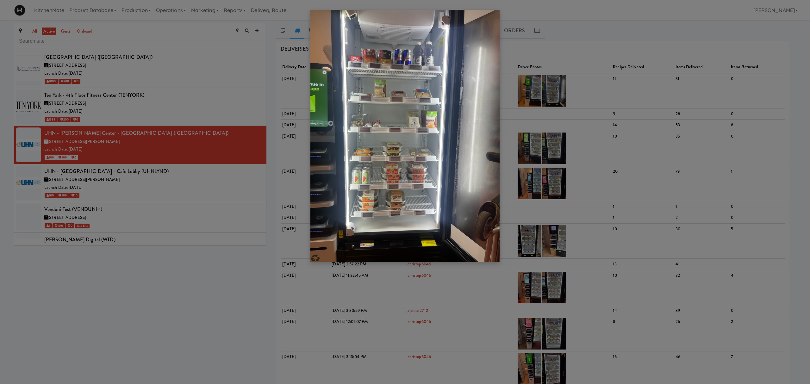
click at [235, 222] on div at bounding box center [405, 192] width 810 height 384
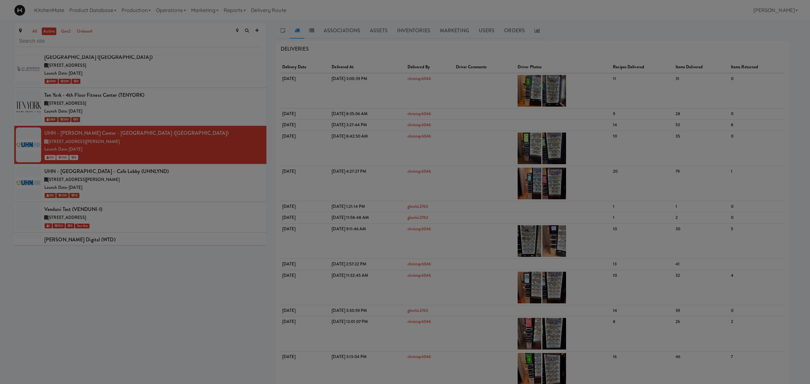
click at [200, 196] on div at bounding box center [405, 192] width 810 height 384
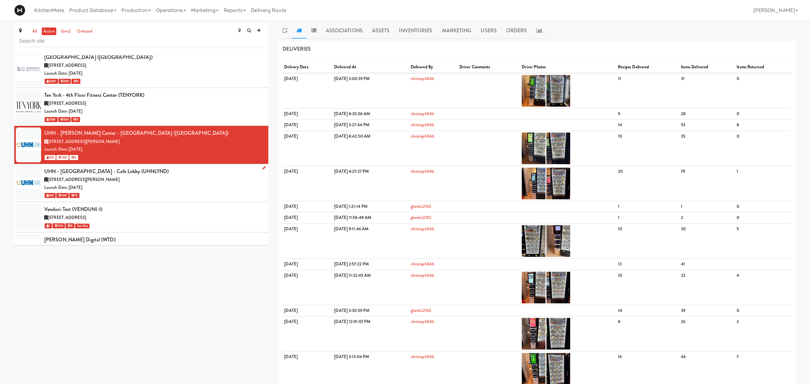
click at [200, 192] on div "Launch Date: [DATE]" at bounding box center [153, 188] width 219 height 8
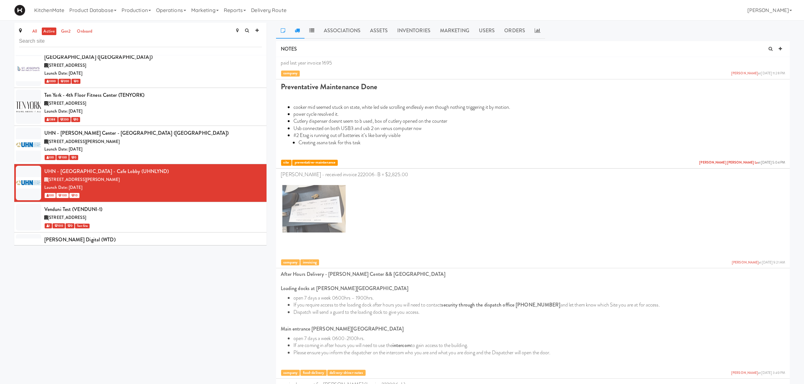
click at [295, 28] on icon at bounding box center [297, 30] width 5 height 5
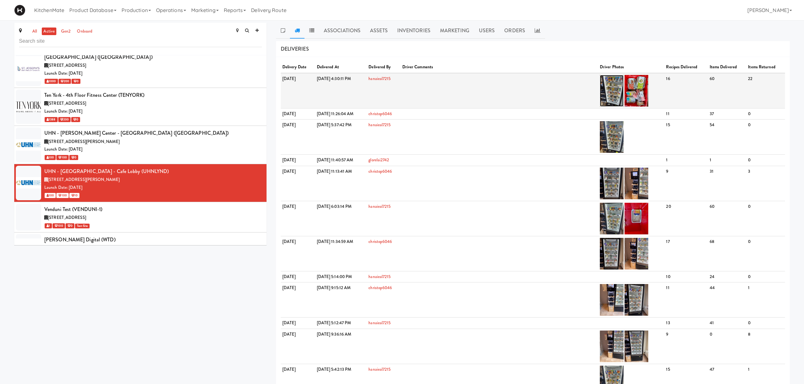
click at [552, 87] on img at bounding box center [612, 91] width 24 height 32
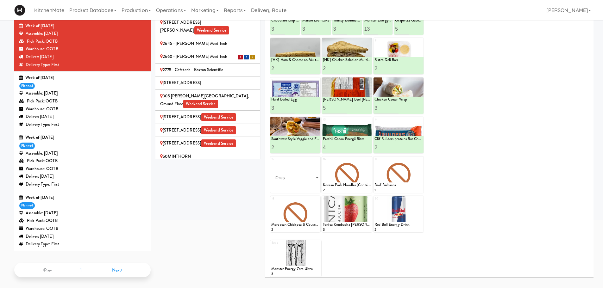
scroll to position [960, 0]
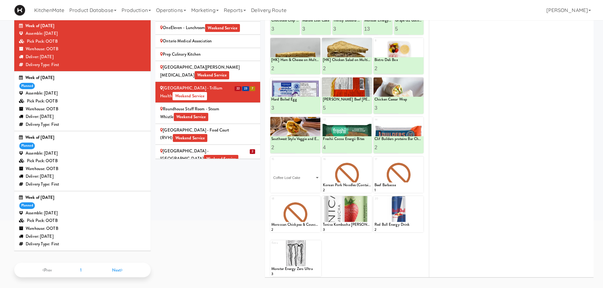
click at [271, 163] on select "- Empty - Activia Probiotic Peach Mango Smoothie Chocolate Milk Tetra Pack Coca…" at bounding box center [295, 178] width 48 height 30
type input "4"
click at [303, 184] on button at bounding box center [307, 188] width 8 height 8
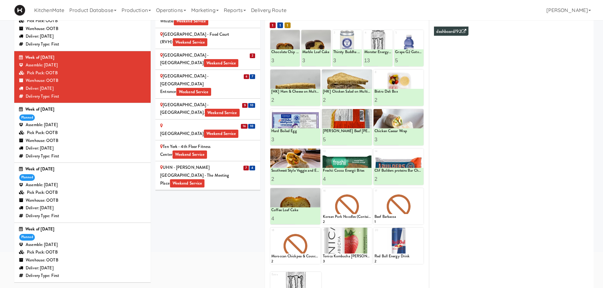
scroll to position [88, 0]
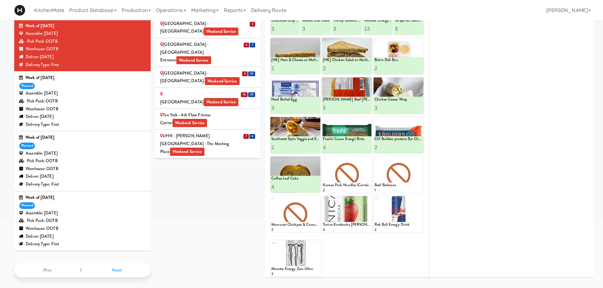
click at [243, 216] on div "Sites [STREET_ADDRESS][PERSON_NAME] - Lobby [STREET_ADDRESS][PERSON_NAME] Weeke…" at bounding box center [374, 117] width 438 height 329
drag, startPoint x: 328, startPoint y: 147, endPoint x: 323, endPoint y: 147, distance: 4.1
click at [323, 147] on input "4" at bounding box center [335, 148] width 24 height 12
type input "3"
click at [358, 147] on icon at bounding box center [358, 147] width 3 height 3
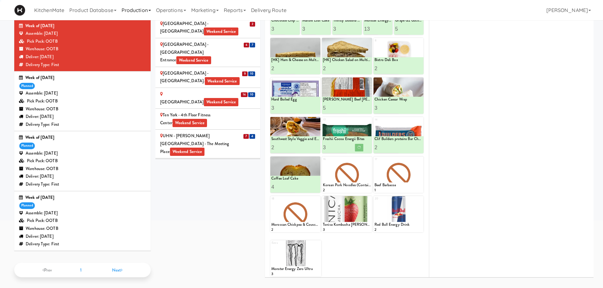
scroll to position [56, 0]
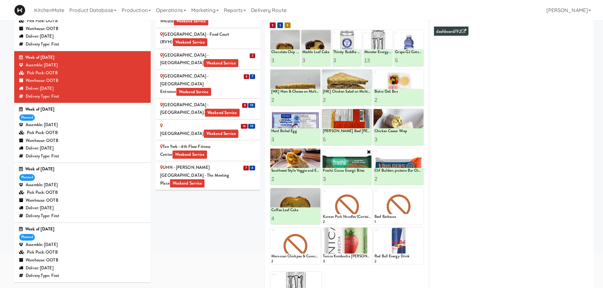
click at [366, 153] on div at bounding box center [347, 167] width 50 height 36
click at [367, 152] on icon at bounding box center [368, 151] width 5 height 5
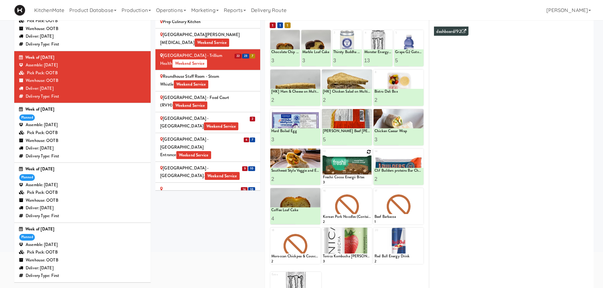
click at [220, 115] on div "[GEOGRAPHIC_DATA] - Main Lobby Weekend Service" at bounding box center [207, 123] width 95 height 16
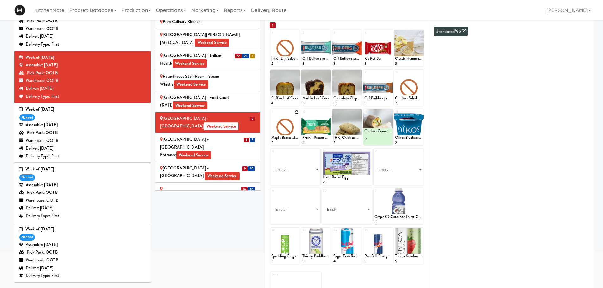
scroll to position [25, 0]
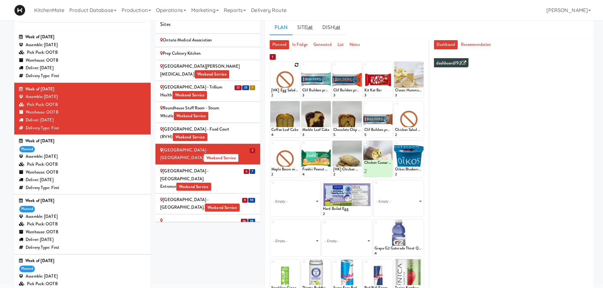
click at [297, 65] on icon at bounding box center [296, 65] width 4 height 4
click at [291, 86] on select "- Empty - Activia Probiotic Peach Mango Smoothie Chocolate Milk Tetra Pack Coca…" at bounding box center [285, 83] width 28 height 30
click at [271, 68] on select "- Empty - Activia Probiotic Peach Mango Smoothie Chocolate Milk Tetra Pack Coca…" at bounding box center [285, 83] width 28 height 30
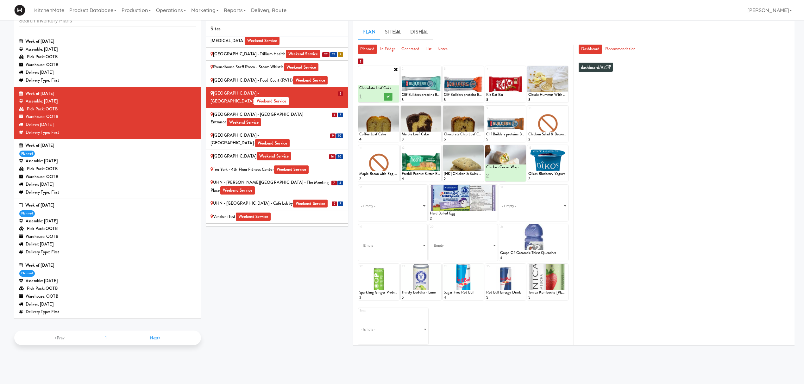
scroll to position [894, 0]
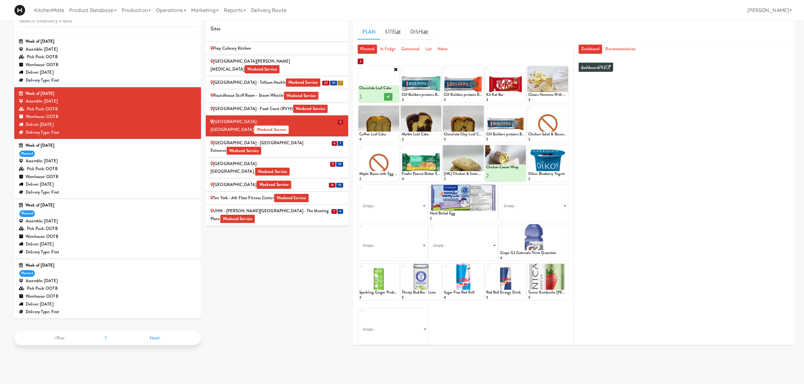
click at [393, 70] on div at bounding box center [378, 84] width 41 height 36
click at [393, 69] on icon at bounding box center [395, 69] width 5 height 5
click at [394, 70] on icon at bounding box center [396, 69] width 4 height 4
drag, startPoint x: 394, startPoint y: 70, endPoint x: 380, endPoint y: 91, distance: 25.2
click at [380, 91] on select "- Empty - Activia Probiotic Peach Mango Smoothie Chocolate Milk Tetra Pack Coca…" at bounding box center [378, 87] width 39 height 30
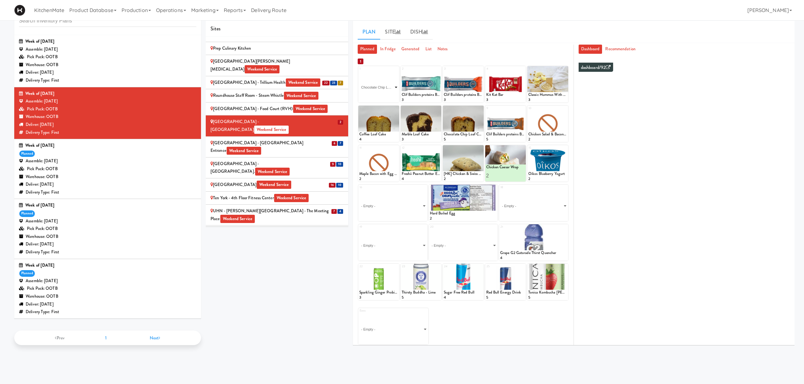
click at [359, 72] on select "- Empty - Activia Probiotic Peach Mango Smoothie Chocolate Milk Tetra Pack Coca…" at bounding box center [378, 87] width 39 height 30
type input "5"
click at [388, 92] on div at bounding box center [387, 97] width 19 height 12
click at [386, 101] on button at bounding box center [388, 97] width 8 height 8
click at [438, 69] on icon at bounding box center [438, 69] width 4 height 4
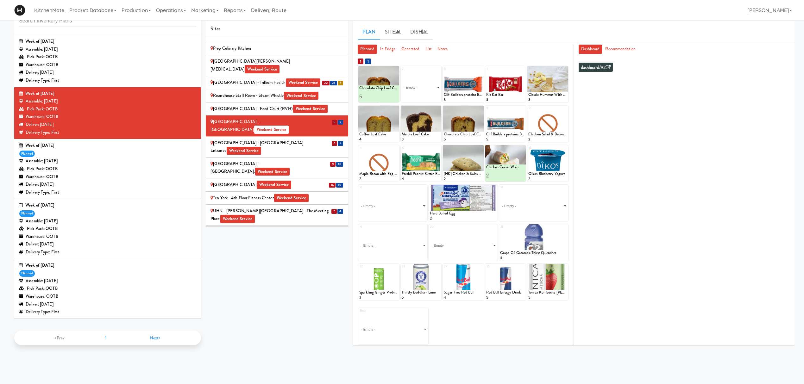
click at [425, 85] on select "- Empty - Activia Probiotic Peach Mango Smoothie Chocolate Milk Tetra Pack Coca…" at bounding box center [421, 87] width 39 height 30
click at [402, 72] on select "- Empty - Activia Probiotic Peach Mango Smoothie Chocolate Milk Tetra Pack Coca…" at bounding box center [421, 87] width 39 height 30
type input "3"
click at [431, 93] on button at bounding box center [430, 97] width 8 height 8
click at [480, 70] on icon at bounding box center [480, 69] width 4 height 4
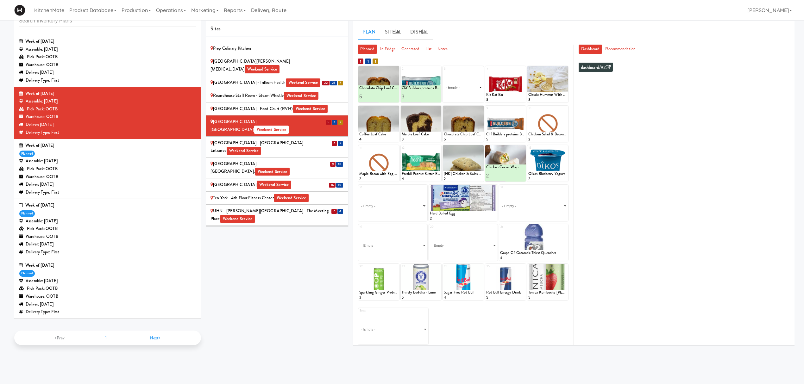
click at [463, 89] on select "- Empty - Activia Probiotic Peach Mango Smoothie Chocolate Milk Tetra Pack Coca…" at bounding box center [463, 87] width 39 height 30
click at [444, 72] on select "- Empty - Activia Probiotic Peach Mango Smoothie Chocolate Milk Tetra Pack Coca…" at bounding box center [463, 87] width 39 height 30
type input "1"
type input "3"
click at [472, 97] on icon at bounding box center [472, 96] width 3 height 3
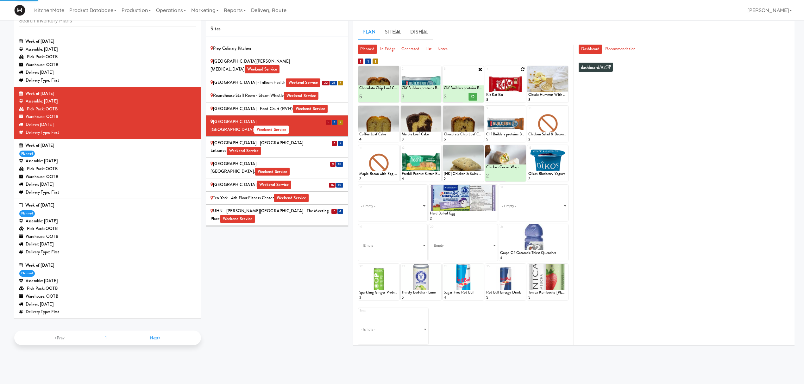
click at [522, 68] on icon at bounding box center [522, 69] width 4 height 4
click at [486, 72] on select "- Empty - Activia Probiotic Peach Mango Smoothie Chocolate Milk Tetra Pack Coca…" at bounding box center [505, 87] width 39 height 30
type input "3"
click at [513, 94] on button at bounding box center [515, 97] width 8 height 8
click at [566, 70] on icon at bounding box center [565, 69] width 4 height 4
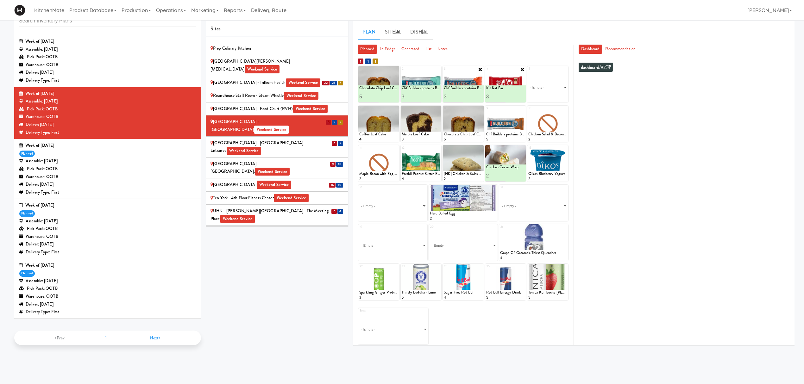
click at [547, 92] on select "- Empty - Activia Probiotic Peach Mango Smoothie Chocolate Milk Tetra Pack Coca…" at bounding box center [547, 87] width 39 height 30
click at [528, 72] on select "- Empty - Activia Probiotic Peach Mango Smoothie Chocolate Milk Tetra Pack Coca…" at bounding box center [547, 87] width 39 height 30
type input "1"
type input "2"
click at [557, 95] on icon at bounding box center [557, 96] width 3 height 3
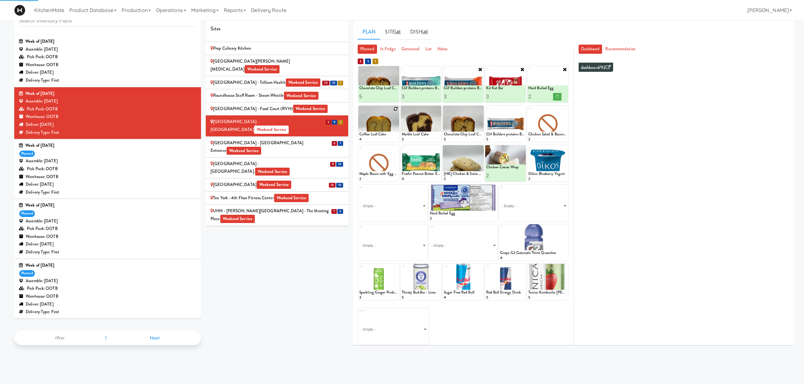
click at [395, 109] on icon at bounding box center [396, 109] width 4 height 4
click at [384, 128] on select "- Empty - Activia Probiotic Peach Mango Smoothie Chocolate Milk Tetra Pack Coca…" at bounding box center [378, 127] width 39 height 30
click at [359, 112] on select "- Empty - Activia Probiotic Peach Mango Smoothie Chocolate Milk Tetra Pack Coca…" at bounding box center [378, 127] width 39 height 30
type input "3"
click at [389, 139] on button at bounding box center [388, 137] width 8 height 8
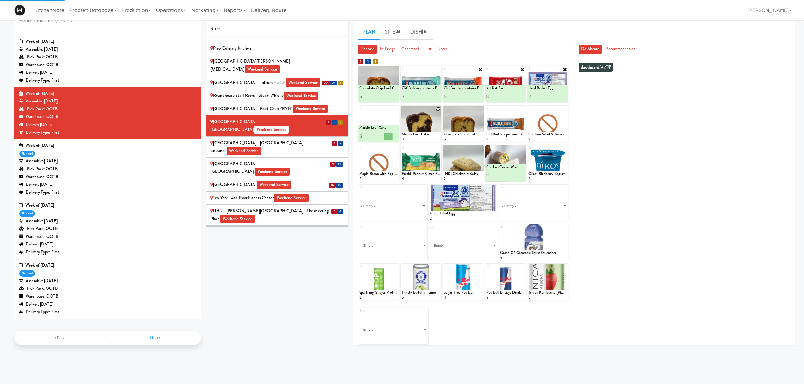
click at [437, 108] on icon at bounding box center [438, 109] width 4 height 4
click at [402, 112] on select "- Empty - Activia Probiotic Peach Mango Smoothie Chocolate Milk Tetra Pack Coca…" at bounding box center [421, 127] width 39 height 30
type input "4"
click at [432, 136] on icon at bounding box center [430, 135] width 3 height 3
click at [478, 109] on icon at bounding box center [480, 109] width 4 height 4
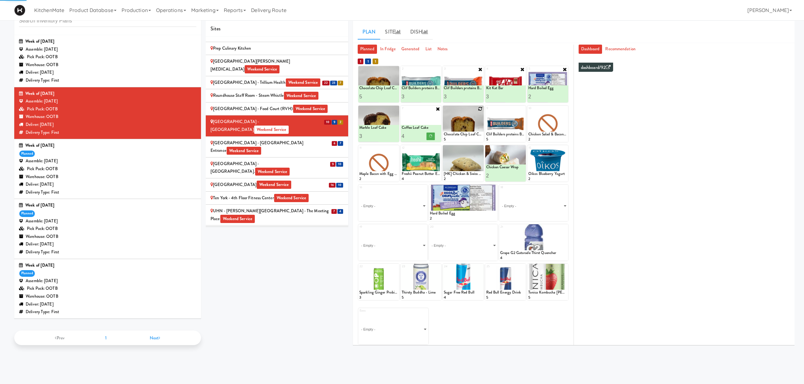
click at [479, 109] on div "8 Chocolate Chip Loaf Cake 5" at bounding box center [463, 124] width 41 height 36
click at [444, 112] on select "- Empty - Activia Probiotic Peach Mango Smoothie Chocolate Milk Tetra Pack Coca…" at bounding box center [463, 127] width 39 height 30
type input "1"
type input "4"
click at [473, 134] on button at bounding box center [473, 137] width 8 height 8
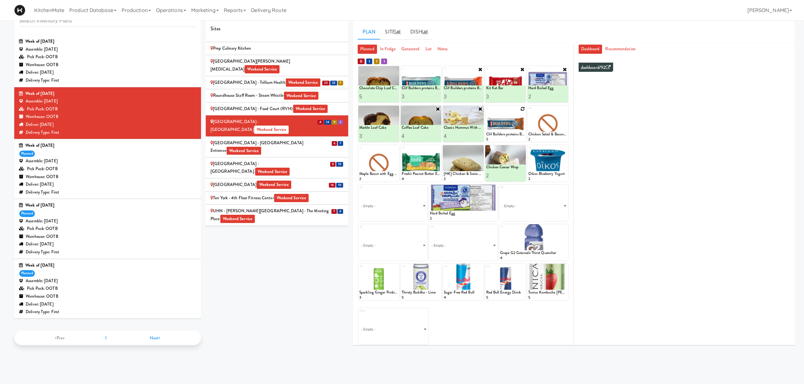
click at [522, 108] on icon at bounding box center [522, 109] width 4 height 4
click at [514, 128] on select "- Empty - Activia Probiotic Peach Mango Smoothie Chocolate Milk Tetra Pack Coca…" at bounding box center [505, 127] width 39 height 30
click at [486, 112] on select "- Empty - Activia Probiotic Peach Mango Smoothie Chocolate Milk Tetra Pack Coca…" at bounding box center [505, 127] width 39 height 30
type input "4"
click at [518, 137] on button at bounding box center [515, 137] width 8 height 8
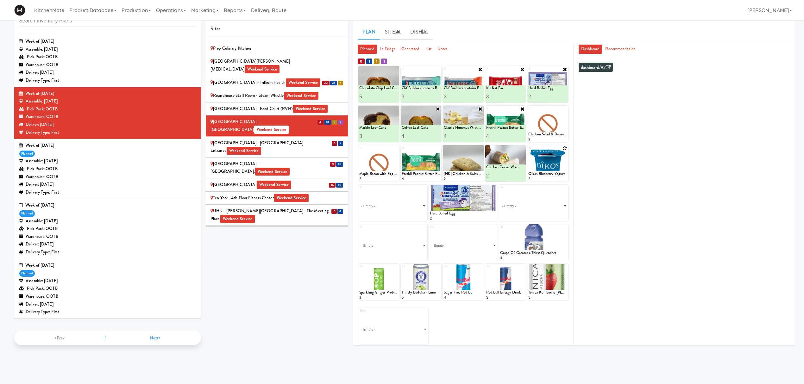
click at [562, 147] on div at bounding box center [547, 163] width 41 height 36
click at [565, 147] on icon at bounding box center [565, 148] width 4 height 4
click at [564, 108] on icon at bounding box center [565, 109] width 4 height 4
click at [556, 127] on select "- Empty - Activia Probiotic Peach Mango Smoothie Chocolate Milk Tetra Pack Coca…" at bounding box center [547, 127] width 39 height 30
click at [528, 112] on select "- Empty - Activia Probiotic Peach Mango Smoothie Chocolate Milk Tetra Pack Coca…" at bounding box center [547, 127] width 39 height 30
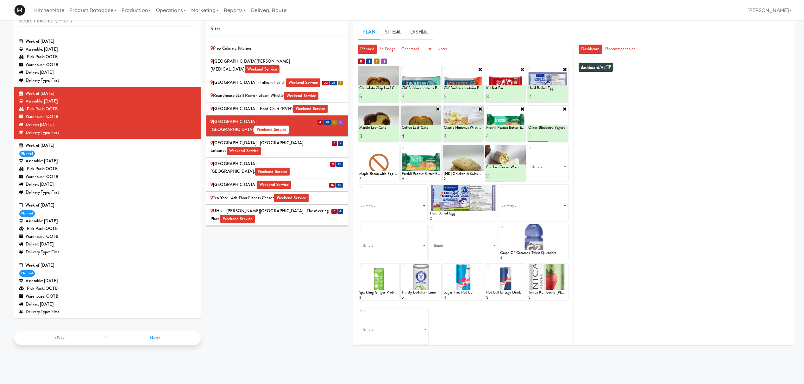
type input "1"
type input "2"
click at [559, 136] on icon at bounding box center [557, 135] width 3 height 3
click at [424, 288] on select "- Empty - Activia Probiotic Peach Mango Smoothie Chocolate Milk Tetra Pack Coca…" at bounding box center [393, 329] width 68 height 30
drag, startPoint x: 498, startPoint y: 341, endPoint x: 460, endPoint y: 331, distance: 39.5
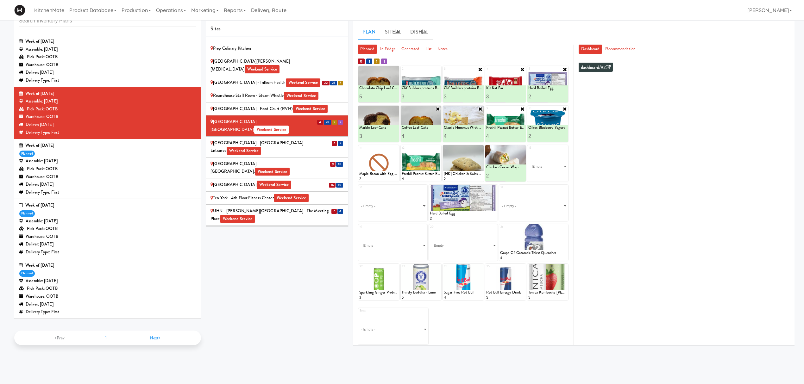
click at [498, 288] on div "Extra - Empty - Activia Probiotic Peach Mango Smoothie Chocolate Milk Tetra Pac…" at bounding box center [463, 323] width 210 height 41
click at [416, 288] on select "- Empty - Activia Probiotic Peach Mango Smoothie Chocolate Milk Tetra Pack Coca…" at bounding box center [393, 329] width 68 height 30
click at [359, 288] on select "- Empty - Activia Probiotic Peach Mango Smoothie Chocolate Milk Tetra Pack Coca…" at bounding box center [393, 329] width 68 height 30
type input "5"
click at [410, 288] on icon at bounding box center [410, 338] width 3 height 3
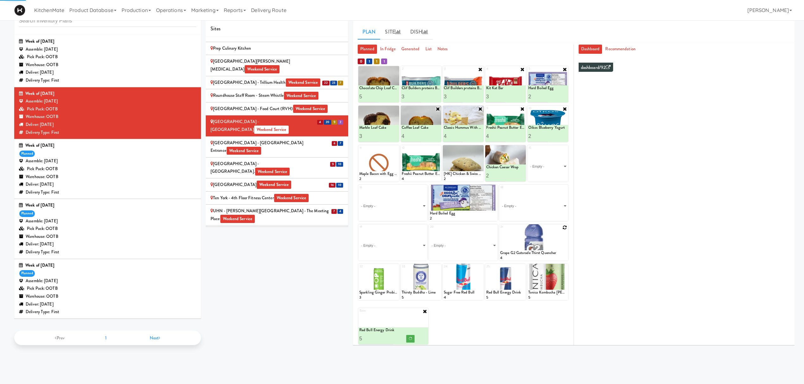
click at [567, 224] on div "1 [HK] Egg Salad on Multigrain 2 Chocolate Chip Loaf Cake 5 2 Clif Builders pro…" at bounding box center [463, 206] width 211 height 280
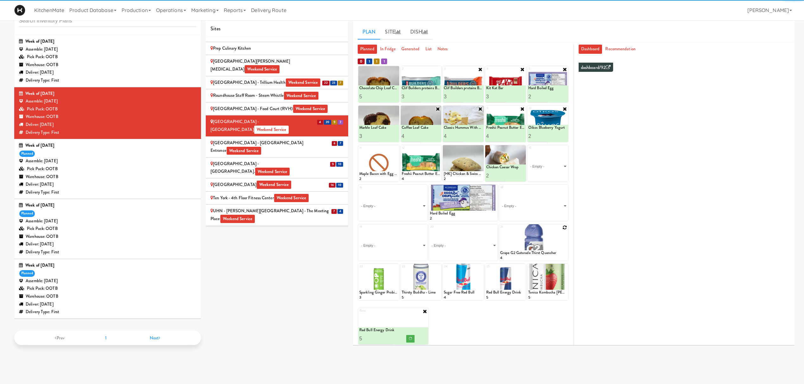
click at [565, 226] on icon at bounding box center [565, 227] width 4 height 4
click at [564, 228] on div "21 Grape G2 Gatorade Thirst Quencher 4" at bounding box center [533, 242] width 69 height 36
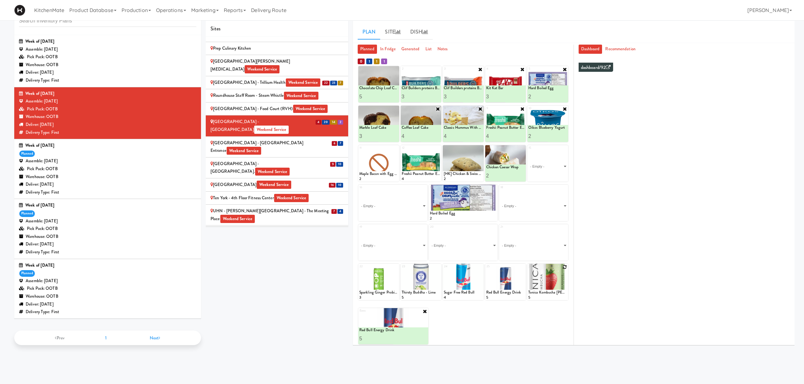
click at [565, 267] on icon at bounding box center [565, 267] width 4 height 4
click at [548, 287] on select "- Empty - Activia Probiotic Peach Mango Smoothie Chocolate Milk Tetra Pack Coca…" at bounding box center [547, 285] width 39 height 30
click at [528, 270] on select "- Empty - Activia Probiotic Peach Mango Smoothie Chocolate Milk Tetra Pack Coca…" at bounding box center [547, 285] width 39 height 30
type input "3"
click at [559, 288] on button at bounding box center [557, 295] width 8 height 8
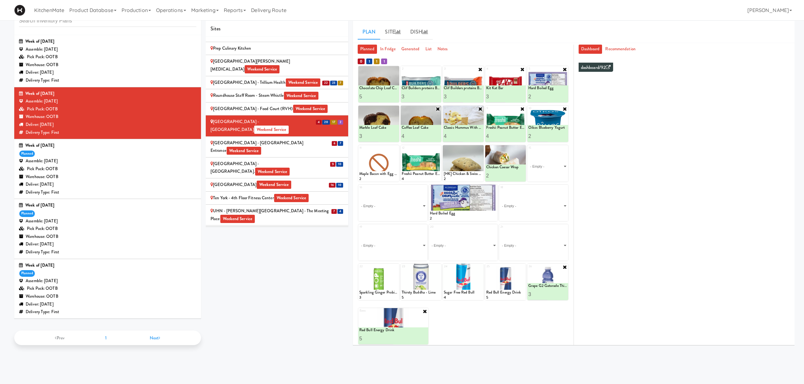
click at [294, 139] on div "[GEOGRAPHIC_DATA] - [GEOGRAPHIC_DATA] Entrance Weekend Service" at bounding box center [276, 147] width 133 height 16
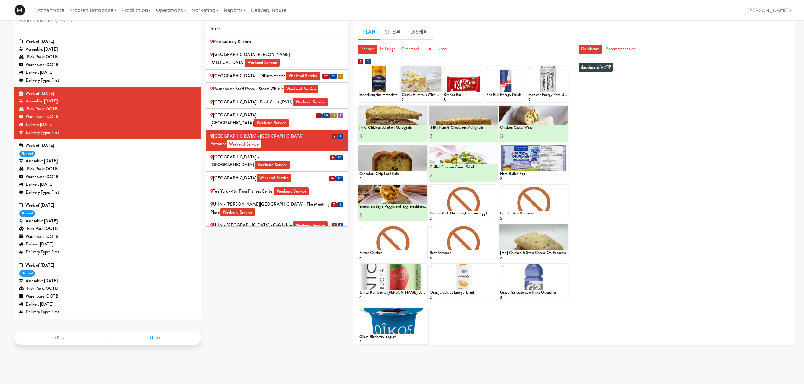
scroll to position [902, 0]
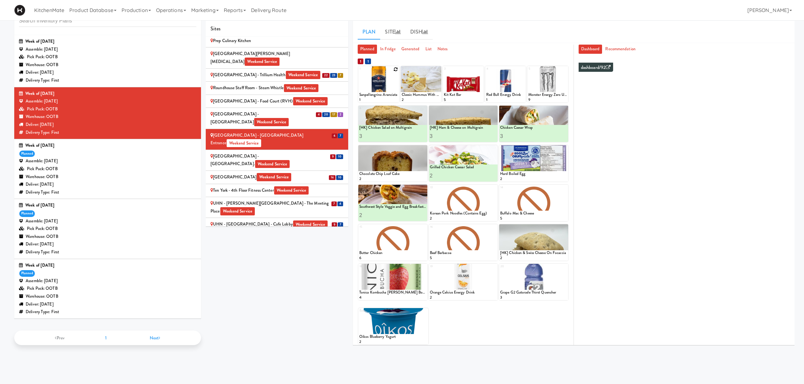
click at [395, 69] on icon at bounding box center [396, 69] width 4 height 4
click at [388, 89] on select "- Empty - Activia Probiotic Peach Mango Smoothie Chocolate Milk Tetra Pack Coca…" at bounding box center [378, 87] width 39 height 30
click at [359, 72] on select "- Empty - Activia Probiotic Peach Mango Smoothie Chocolate Milk Tetra Pack Coca…" at bounding box center [378, 87] width 39 height 30
type input "3"
click at [390, 95] on icon at bounding box center [388, 96] width 3 height 3
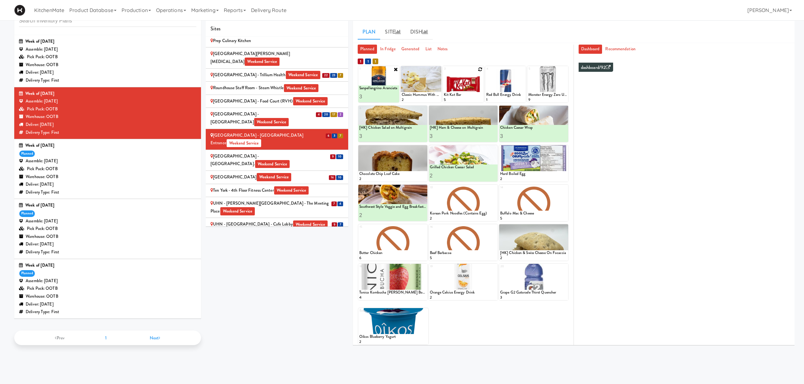
click at [481, 68] on icon at bounding box center [480, 69] width 4 height 4
click at [466, 88] on select "- Empty - Activia Probiotic Peach Mango Smoothie Chocolate Milk Tetra Pack Coca…" at bounding box center [463, 87] width 39 height 30
click at [444, 72] on select "- Empty - Activia Probiotic Peach Mango Smoothie Chocolate Milk Tetra Pack Coca…" at bounding box center [463, 87] width 39 height 30
type input "3"
click at [472, 92] on div at bounding box center [472, 97] width 19 height 12
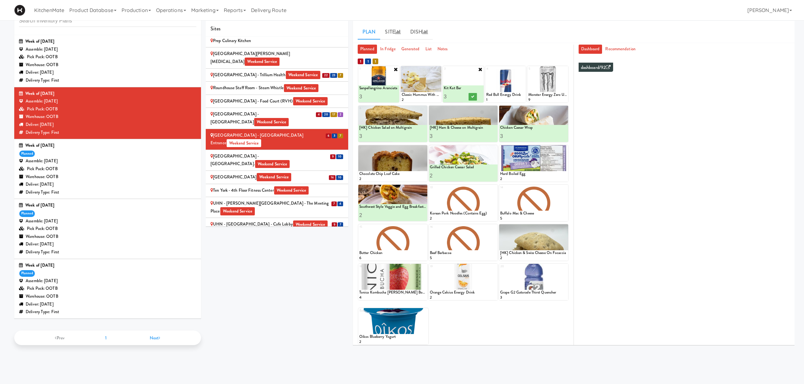
click at [472, 92] on div at bounding box center [472, 97] width 19 height 12
click at [472, 93] on button at bounding box center [473, 97] width 8 height 8
click at [435, 69] on div at bounding box center [421, 84] width 41 height 36
click at [436, 69] on icon at bounding box center [438, 69] width 4 height 4
click at [431, 86] on select "- Empty - Activia Probiotic Peach Mango Smoothie Chocolate Milk Tetra Pack Coca…" at bounding box center [421, 87] width 39 height 30
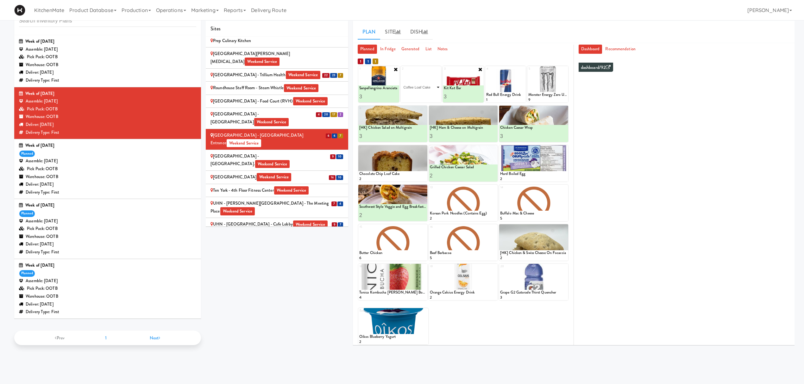
click at [402, 72] on select "- Empty - Activia Probiotic Peach Mango Smoothie Chocolate Milk Tetra Pack Coca…" at bounding box center [421, 87] width 39 height 30
type input "5"
click at [429, 98] on icon at bounding box center [430, 96] width 3 height 3
click at [523, 67] on icon at bounding box center [522, 69] width 4 height 4
click at [516, 85] on select "- Empty - Activia Probiotic Peach Mango Smoothie Chocolate Milk Tetra Pack Coca…" at bounding box center [505, 87] width 39 height 30
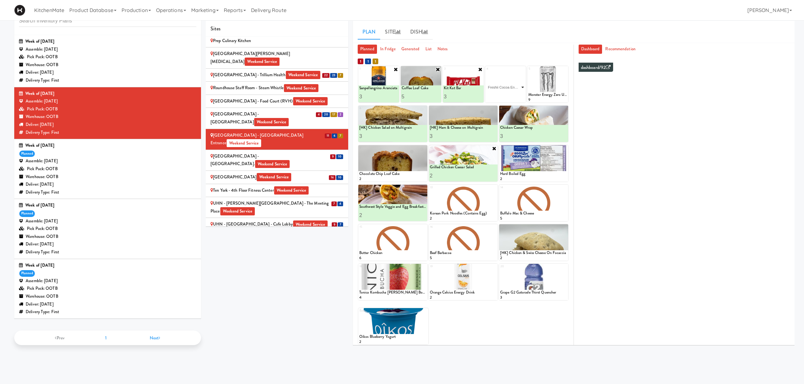
click at [486, 72] on select "- Empty - Activia Probiotic Peach Mango Smoothie Chocolate Milk Tetra Pack Coca…" at bounding box center [505, 87] width 39 height 30
type input "4"
click at [515, 99] on button at bounding box center [515, 97] width 8 height 8
click at [270, 160] on span "Weekend Service" at bounding box center [272, 164] width 35 height 8
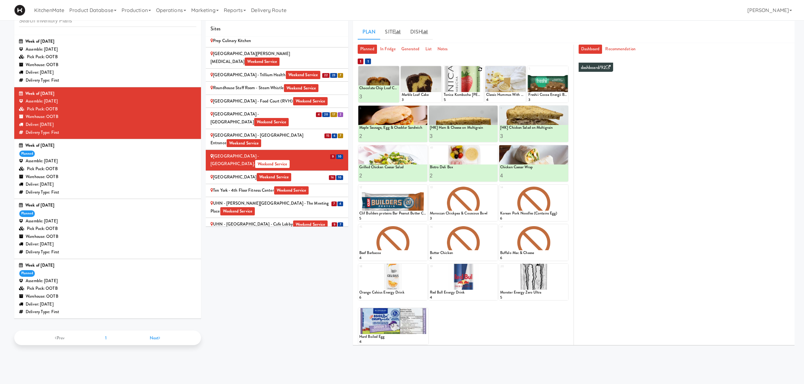
click at [479, 68] on icon at bounding box center [480, 69] width 4 height 4
click at [462, 87] on select "- Empty - Activia Probiotic Peach Mango Smoothie Chocolate Milk Tetra Pack Coca…" at bounding box center [463, 87] width 39 height 30
click at [444, 72] on select "- Empty - Activia Probiotic Peach Mango Smoothie Chocolate Milk Tetra Pack Coca…" at bounding box center [463, 87] width 39 height 30
type input "7"
click at [474, 94] on button at bounding box center [473, 97] width 8 height 8
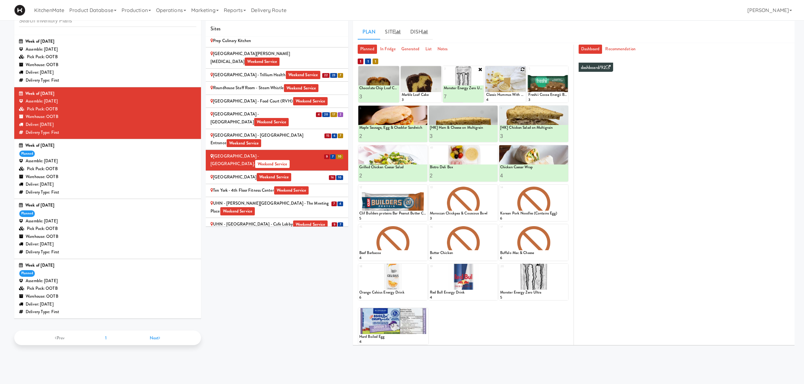
click at [521, 70] on icon at bounding box center [522, 69] width 4 height 4
click at [509, 87] on select "- Empty - Activia Probiotic Peach Mango Smoothie Chocolate Milk Tetra Pack Coca…" at bounding box center [505, 87] width 39 height 30
click at [361, 288] on span "6" at bounding box center [360, 298] width 2 height 6
click at [422, 269] on icon at bounding box center [424, 267] width 4 height 4
click at [394, 286] on select "- Empty - Activia Probiotic Peach Mango Smoothie Chocolate Milk Tetra Pack Coca…" at bounding box center [392, 285] width 67 height 30
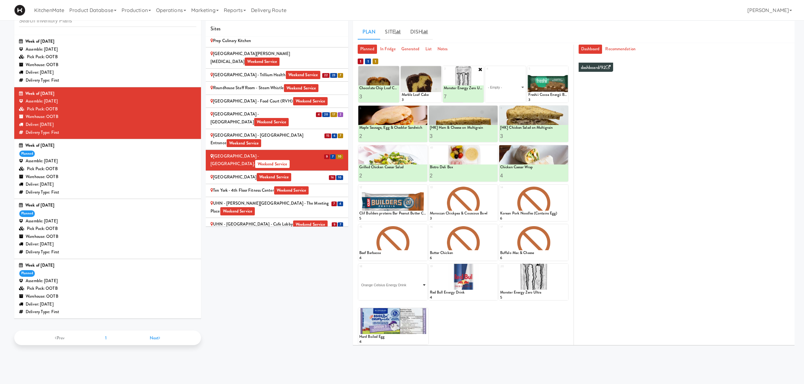
click at [359, 270] on select "- Empty - Activia Probiotic Peach Mango Smoothie Chocolate Milk Tetra Pack Coca…" at bounding box center [392, 285] width 67 height 30
drag, startPoint x: 372, startPoint y: 294, endPoint x: 377, endPoint y: 295, distance: 5.8
click at [347, 288] on div "Sites [STREET_ADDRESS][PERSON_NAME] - Lobby [STREET_ADDRESS][PERSON_NAME] Weeke…" at bounding box center [500, 185] width 589 height 329
type input "3"
click at [408, 288] on icon at bounding box center [409, 294] width 3 height 3
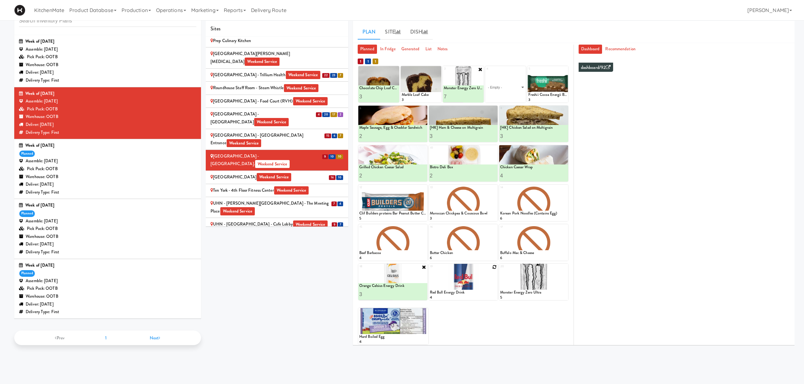
click at [494, 267] on icon at bounding box center [494, 267] width 4 height 4
click at [467, 284] on select "- Empty - Activia Probiotic Peach Mango Smoothie Chocolate Milk Tetra Pack Coca…" at bounding box center [463, 285] width 67 height 30
click at [430, 270] on select "- Empty - Activia Probiotic Peach Mango Smoothie Chocolate Milk Tetra Pack Coca…" at bounding box center [463, 285] width 67 height 30
type input "3"
click at [484, 288] on button at bounding box center [480, 295] width 8 height 8
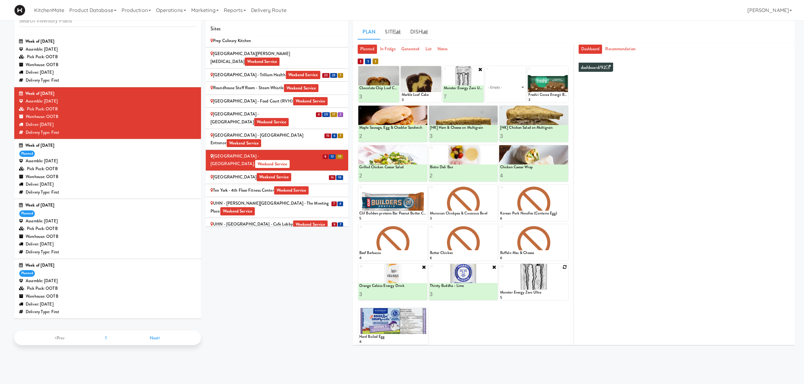
click at [560, 266] on div at bounding box center [533, 282] width 69 height 36
click at [563, 266] on icon at bounding box center [565, 267] width 4 height 4
click at [527, 285] on select "- Empty - Activia Probiotic Peach Mango Smoothie Chocolate Milk Tetra Pack Coca…" at bounding box center [533, 285] width 67 height 30
click at [500, 270] on select "- Empty - Activia Probiotic Peach Mango Smoothie Chocolate Milk Tetra Pack Coca…" at bounding box center [533, 285] width 67 height 30
type input "1"
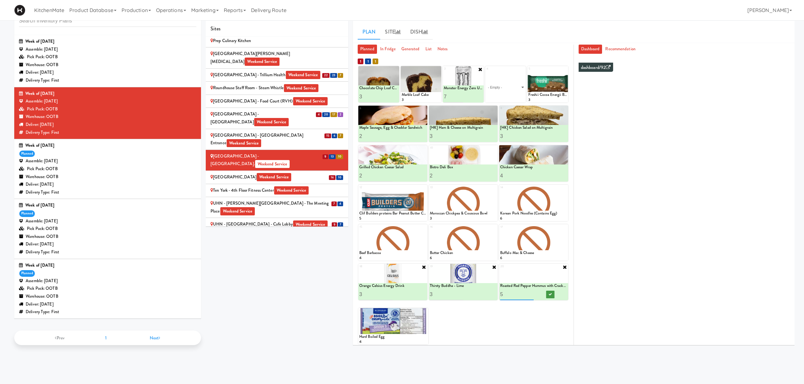
type input "5"
click at [546, 288] on button at bounding box center [550, 295] width 8 height 8
click at [565, 68] on icon at bounding box center [565, 69] width 4 height 4
click at [548, 91] on select "- Empty - Activia Probiotic Peach Mango Smoothie Chocolate Milk Tetra Pack Coca…" at bounding box center [547, 87] width 39 height 30
click at [528, 72] on select "- Empty - Activia Probiotic Peach Mango Smoothie Chocolate Milk Tetra Pack Coca…" at bounding box center [547, 87] width 39 height 30
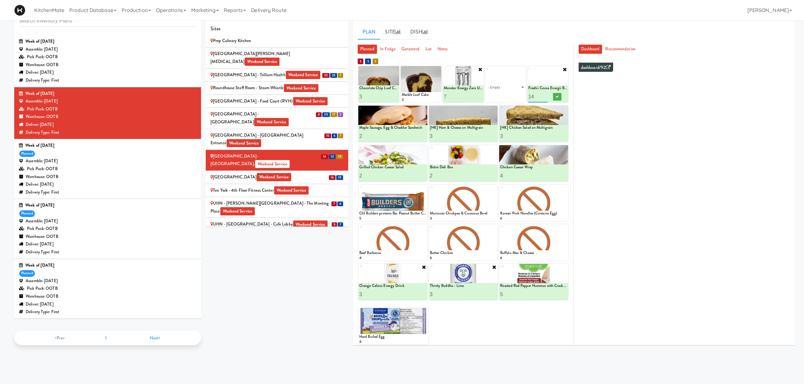
drag, startPoint x: 539, startPoint y: 98, endPoint x: 546, endPoint y: 97, distance: 7.0
click at [520, 97] on div "1 Chocolate Chip Loaf Cake 2 Chocolate Chip Loaf Cake 3 2 Marble Loaf Cake 3 3 …" at bounding box center [463, 84] width 210 height 36
type input "4"
click at [559, 97] on icon at bounding box center [557, 96] width 3 height 3
click at [440, 67] on div at bounding box center [421, 84] width 41 height 36
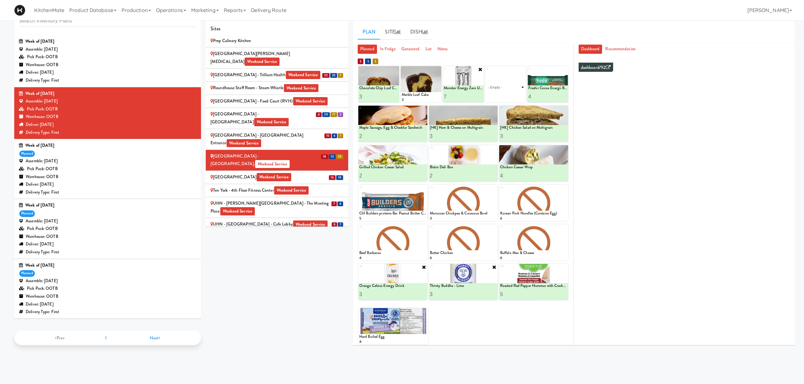
click at [511, 89] on select "- Empty - Activia Probiotic Peach Mango Smoothie Chocolate Milk Tetra Pack Coca…" at bounding box center [505, 87] width 39 height 30
click at [486, 72] on select "- Empty - Activia Probiotic Peach Mango Smoothie Chocolate Milk Tetra Pack Coca…" at bounding box center [505, 87] width 39 height 30
type input "2"
click at [514, 99] on button at bounding box center [515, 97] width 8 height 8
click at [423, 288] on icon at bounding box center [425, 311] width 4 height 4
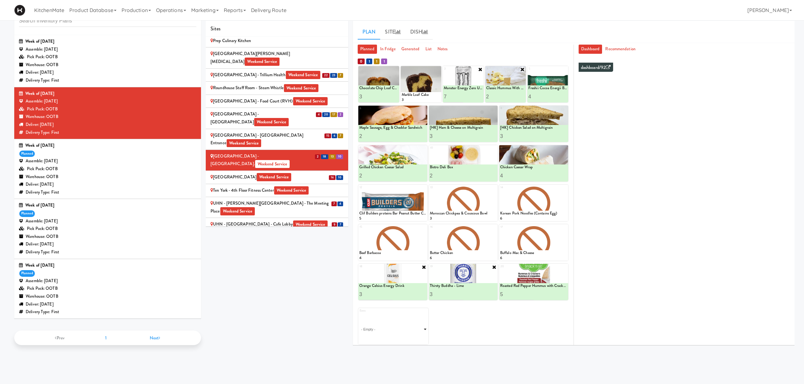
click at [394, 288] on select "- Empty - Activia Probiotic Peach Mango Smoothie Chocolate Milk Tetra Pack Coca…" at bounding box center [393, 329] width 68 height 30
click at [359, 288] on select "- Empty - Activia Probiotic Peach Mango Smoothie Chocolate Milk Tetra Pack Coca…" at bounding box center [393, 329] width 68 height 30
type input "2"
click at [0, 0] on icon at bounding box center [0, 0] width 0 height 0
click at [423, 189] on icon at bounding box center [424, 188] width 4 height 4
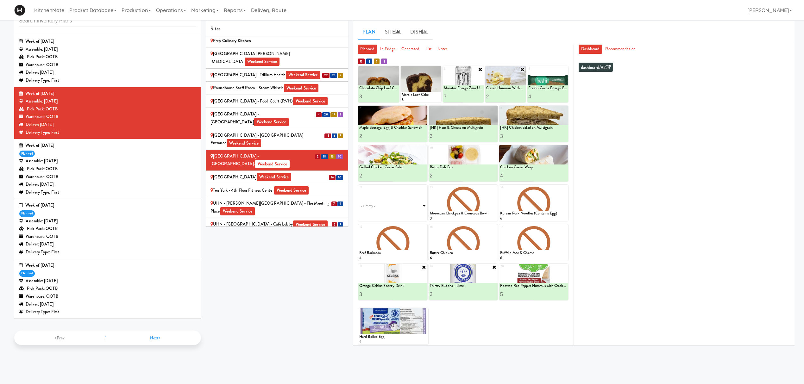
click at [404, 205] on select "- Empty - Activia Probiotic Peach Mango Smoothie Chocolate Milk Tetra Pack Coca…" at bounding box center [392, 206] width 67 height 30
click at [359, 191] on select "- Empty - Activia Probiotic Peach Mango Smoothie Chocolate Milk Tetra Pack Coca…" at bounding box center [392, 206] width 67 height 30
type input "2"
click at [404, 217] on div at bounding box center [410, 216] width 34 height 12
click at [409, 217] on icon at bounding box center [409, 215] width 3 height 3
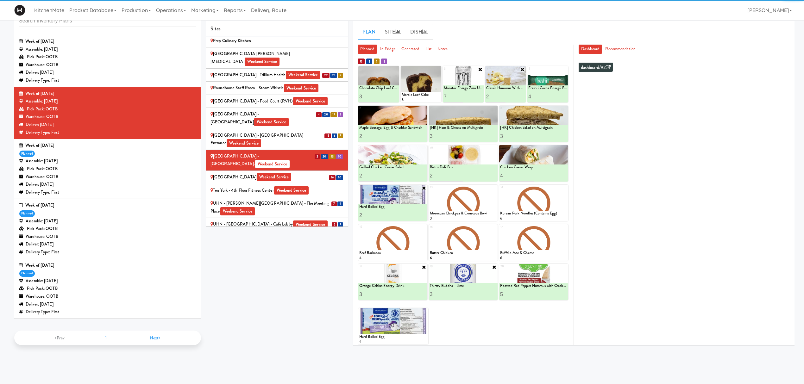
click at [313, 173] on div "St. Joseph's Health Centre Weekend Service" at bounding box center [276, 177] width 133 height 8
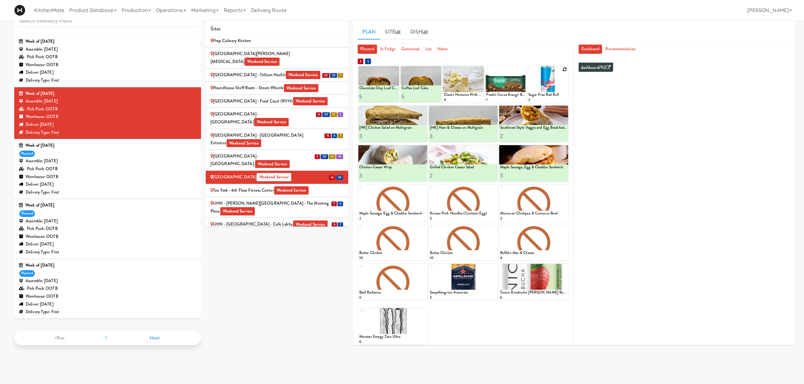
click at [564, 69] on icon at bounding box center [565, 69] width 4 height 4
click at [547, 87] on select "- Empty - Activia Probiotic Peach Mango Smoothie Chocolate Milk Tetra Pack Coca…" at bounding box center [547, 87] width 39 height 30
click at [528, 72] on select "- Empty - Activia Probiotic Peach Mango Smoothie Chocolate Milk Tetra Pack Coca…" at bounding box center [547, 87] width 39 height 30
type input "1"
type input "3"
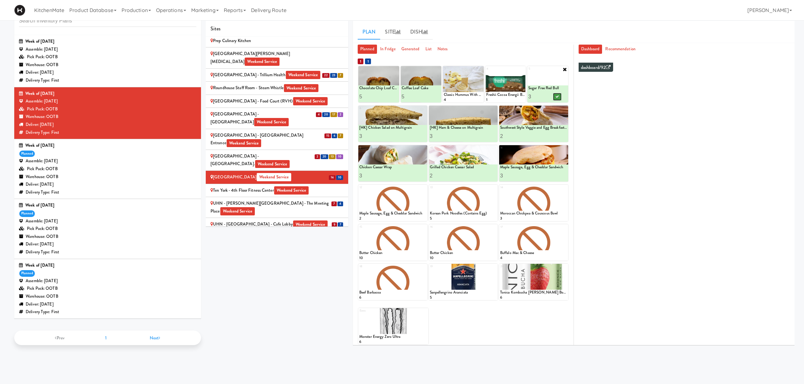
click at [559, 99] on button at bounding box center [557, 97] width 8 height 8
click at [481, 68] on icon at bounding box center [480, 69] width 4 height 4
click at [444, 72] on select "- Empty - Activia Probiotic Peach Mango Smoothie Chocolate Milk Tetra Pack Coca…" at bounding box center [463, 87] width 39 height 30
type input "1"
type input "3"
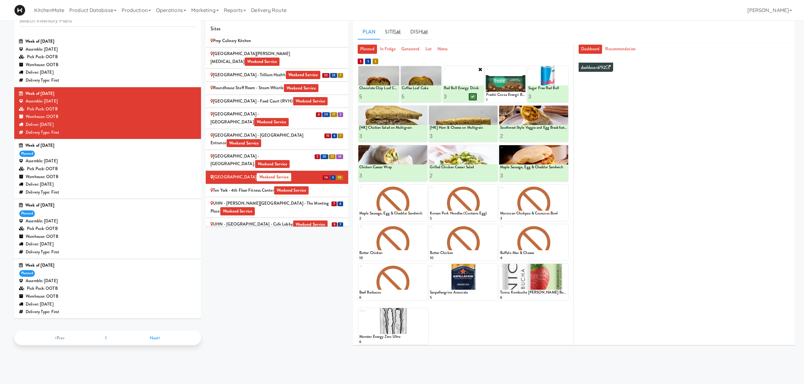
click at [475, 96] on button at bounding box center [473, 97] width 8 height 8
click at [537, 97] on input "3" at bounding box center [537, 97] width 19 height 12
type input "2"
click at [558, 99] on button at bounding box center [557, 97] width 8 height 8
drag, startPoint x: 405, startPoint y: 95, endPoint x: 396, endPoint y: 95, distance: 8.9
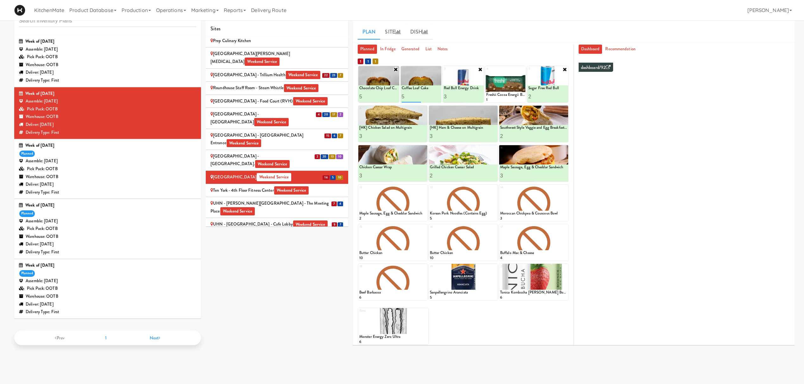
click at [396, 95] on div "1 Chocolate Chip Loaf Cake 6 Chocolate Chip Loaf Cake 5 2 Coffee Loaf Cake 1 Co…" at bounding box center [463, 84] width 210 height 36
type input "3"
click at [322, 264] on div "Sites [STREET_ADDRESS][PERSON_NAME] - Lobby [STREET_ADDRESS][PERSON_NAME] Weeke…" at bounding box center [500, 185] width 589 height 329
click at [301, 197] on li "7 4 UHN - [PERSON_NAME] Center - The Meeting Place Weekend Service" at bounding box center [277, 207] width 142 height 21
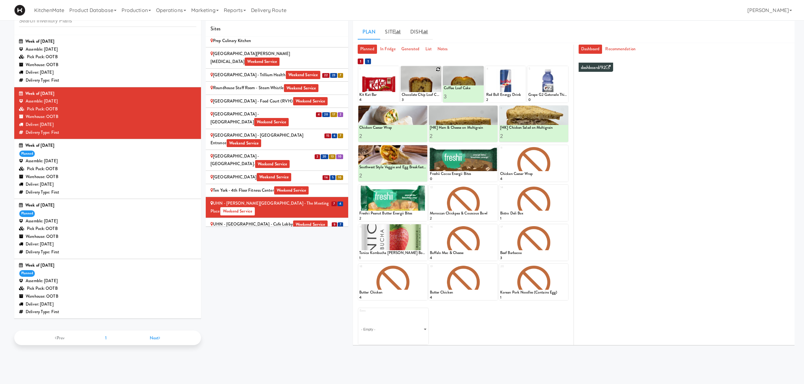
click at [437, 70] on icon at bounding box center [438, 69] width 4 height 4
click at [416, 90] on select "- Empty - Activia Probiotic Peach Mango Smoothie Chocolate Milk Tetra Pack Coca…" at bounding box center [421, 87] width 39 height 30
click at [402, 72] on select "- Empty - Activia Probiotic Peach Mango Smoothie Chocolate Milk Tetra Pack Coca…" at bounding box center [421, 87] width 39 height 30
type input "5"
click at [432, 97] on icon at bounding box center [430, 96] width 3 height 3
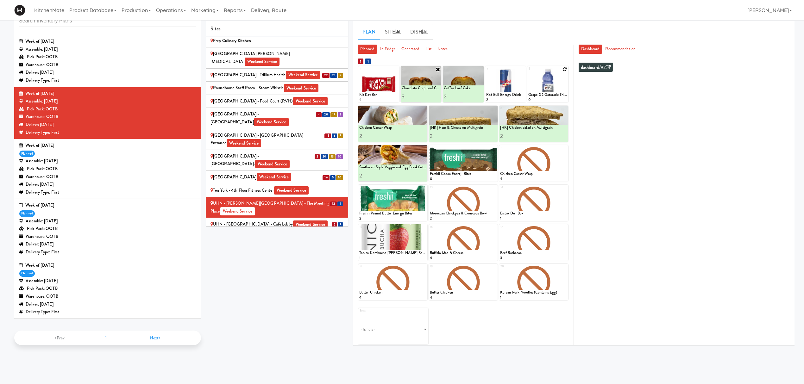
click at [564, 68] on icon at bounding box center [565, 69] width 4 height 4
click at [550, 86] on select "- Empty - Activia Probiotic Peach Mango Smoothie Chocolate Milk Tetra Pack Coca…" at bounding box center [547, 87] width 39 height 30
click at [528, 72] on select "- Empty - Activia Probiotic Peach Mango Smoothie Chocolate Milk Tetra Pack Coca…" at bounding box center [547, 87] width 39 height 30
type input "5"
click at [556, 97] on icon at bounding box center [557, 96] width 3 height 3
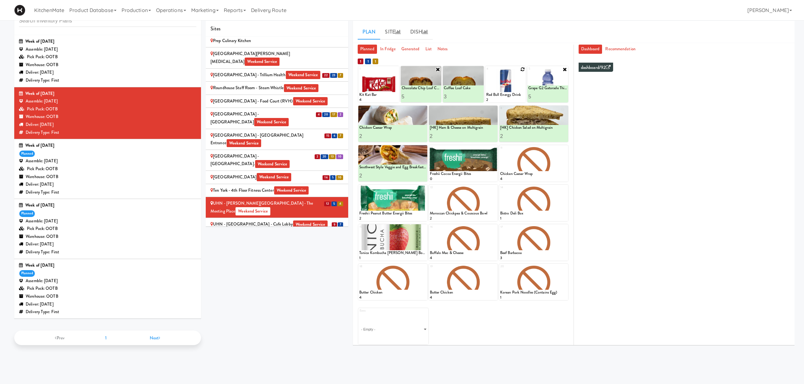
click at [523, 68] on icon at bounding box center [522, 69] width 4 height 4
click at [512, 84] on select "- Empty - Activia Probiotic Peach Mango Smoothie Chocolate Milk Tetra Pack Coca…" at bounding box center [505, 87] width 39 height 30
click at [486, 72] on select "- Empty - Activia Probiotic Peach Mango Smoothie Chocolate Milk Tetra Pack Coca…" at bounding box center [505, 87] width 39 height 30
click at [515, 97] on icon at bounding box center [514, 96] width 3 height 3
drag, startPoint x: 491, startPoint y: 96, endPoint x: 480, endPoint y: 97, distance: 11.7
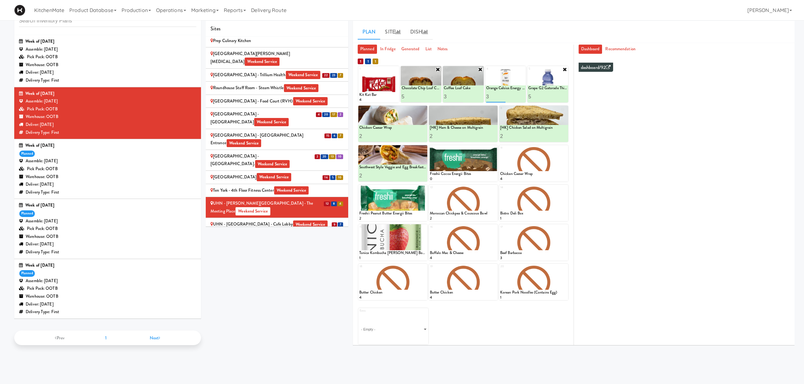
click at [480, 97] on div "1 Kit Kat Bar 4 2 Chocolate Chip Loaf Cake 3 Chocolate Chip Loaf Cake 5 3 Coffe…" at bounding box center [463, 84] width 210 height 36
type input "5"
click at [514, 100] on button at bounding box center [515, 97] width 8 height 8
click at [422, 225] on icon at bounding box center [424, 227] width 4 height 4
drag, startPoint x: 403, startPoint y: 236, endPoint x: 401, endPoint y: 240, distance: 4.1
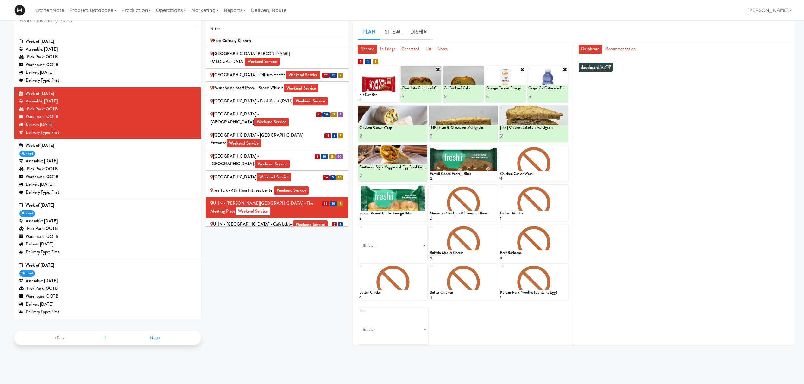
click at [403, 236] on select "- Empty - Activia Probiotic Peach Mango Smoothie Chocolate Milk Tetra Pack Coca…" at bounding box center [392, 245] width 67 height 30
click at [359, 230] on select "- Empty - Activia Probiotic Peach Mango Smoothie Chocolate Milk Tetra Pack Coca…" at bounding box center [392, 245] width 67 height 30
type input "5"
click at [413, 253] on button at bounding box center [409, 255] width 8 height 8
click at [495, 150] on icon at bounding box center [494, 148] width 4 height 4
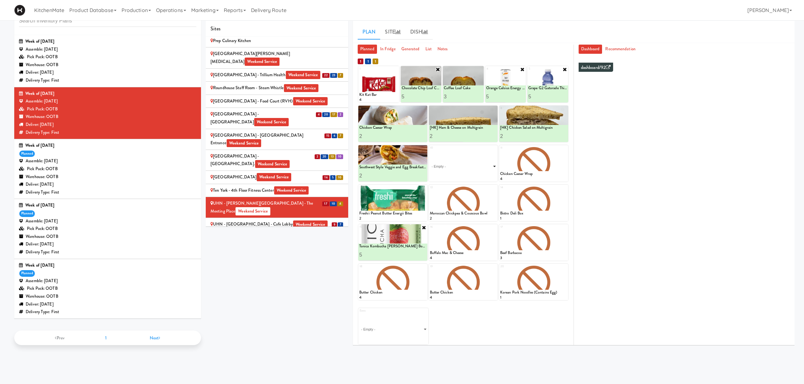
click at [480, 166] on select "- Empty - Activia Probiotic Peach Mango Smoothie Chocolate Milk Tetra Pack Coca…" at bounding box center [463, 166] width 67 height 30
click at [430, 151] on select "- Empty - Activia Probiotic Peach Mango Smoothie Chocolate Milk Tetra Pack Coca…" at bounding box center [463, 166] width 67 height 30
type input "1"
type input "5"
click at [481, 175] on button at bounding box center [480, 176] width 8 height 8
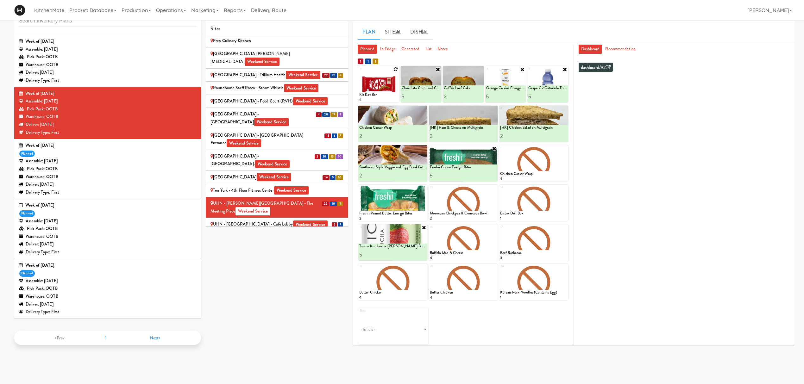
click at [394, 70] on icon at bounding box center [396, 69] width 4 height 4
click at [391, 86] on select "- Empty - Activia Probiotic Peach Mango Smoothie Chocolate Milk Tetra Pack Coca…" at bounding box center [378, 87] width 39 height 30
click at [359, 72] on select "- Empty - Activia Probiotic Peach Mango Smoothie Chocolate Milk Tetra Pack Coca…" at bounding box center [378, 87] width 39 height 30
type input "4"
click at [387, 96] on icon at bounding box center [388, 96] width 3 height 3
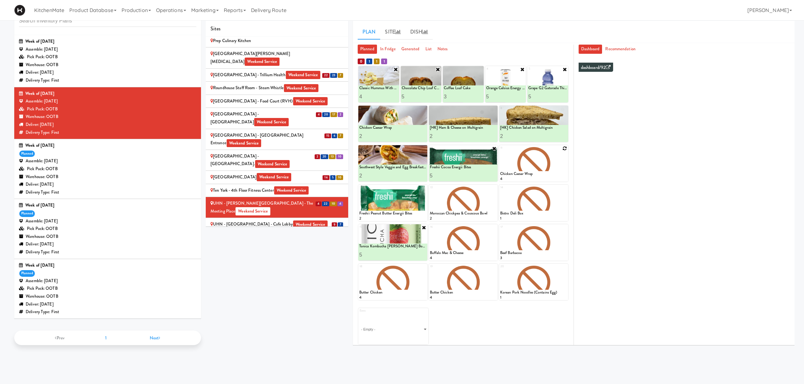
click at [564, 147] on icon at bounding box center [565, 148] width 4 height 4
click at [535, 165] on select "- Empty - Activia Probiotic Peach Mango Smoothie Chocolate Milk Tetra Pack Coca…" at bounding box center [533, 166] width 67 height 30
click at [500, 151] on select "- Empty - Activia Probiotic Peach Mango Smoothie Chocolate Milk Tetra Pack Coca…" at bounding box center [533, 166] width 67 height 30
type input "3"
click at [548, 175] on icon at bounding box center [549, 175] width 3 height 3
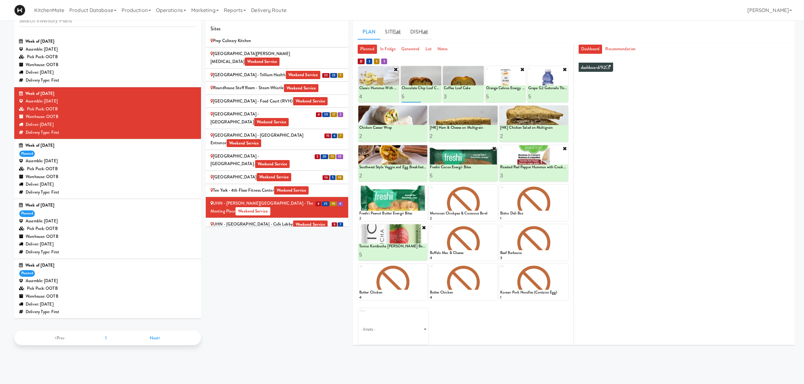
drag, startPoint x: 404, startPoint y: 96, endPoint x: 391, endPoint y: 98, distance: 14.0
click at [391, 98] on div "1 Kit Kat Bar 4 Classic Hummus With Crackers 4 2 Chocolate Chip Loaf Cake 3 Cho…" at bounding box center [463, 84] width 210 height 36
type input "3"
click at [429, 98] on icon at bounding box center [430, 96] width 3 height 3
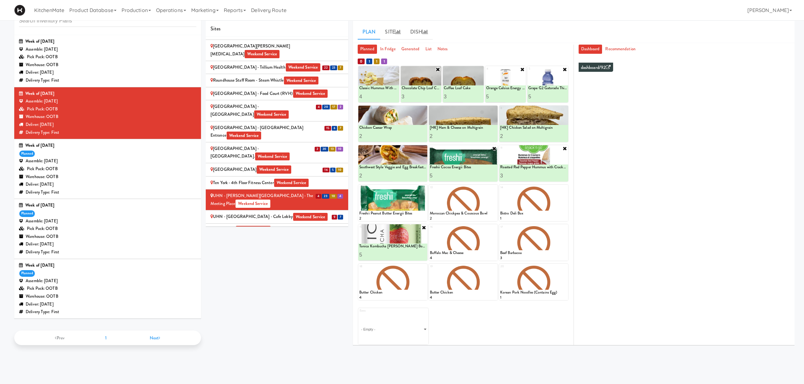
click at [282, 210] on li "9 7 UHN - [GEOGRAPHIC_DATA] - Cafe Lobby Weekend Service" at bounding box center [277, 216] width 142 height 13
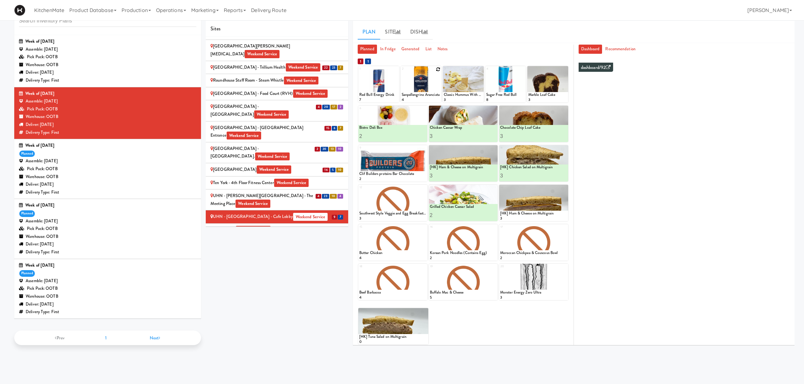
click at [434, 69] on div at bounding box center [421, 84] width 41 height 36
click at [435, 69] on div at bounding box center [421, 84] width 41 height 36
click at [440, 72] on div at bounding box center [421, 84] width 41 height 36
click at [438, 69] on icon at bounding box center [438, 69] width 4 height 4
click at [422, 93] on select "- Empty - Activia Probiotic Peach Mango Smoothie Chocolate Milk Tetra Pack Coca…" at bounding box center [421, 87] width 39 height 30
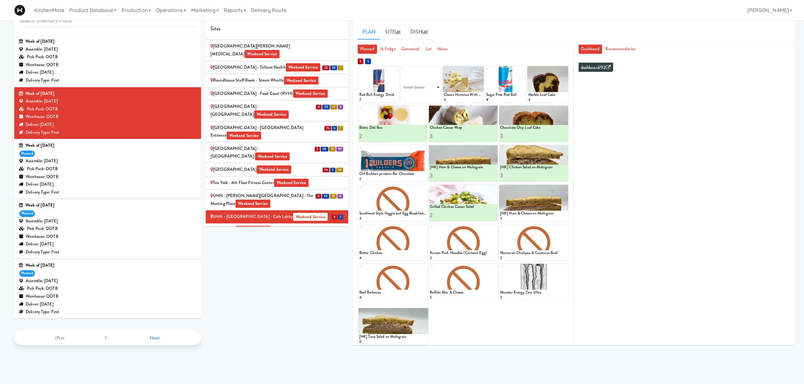
click at [402, 72] on select "- Empty - Activia Probiotic Peach Mango Smoothie Chocolate Milk Tetra Pack Coca…" at bounding box center [421, 87] width 39 height 30
type input "1"
type input "2"
click at [433, 94] on button at bounding box center [430, 97] width 8 height 8
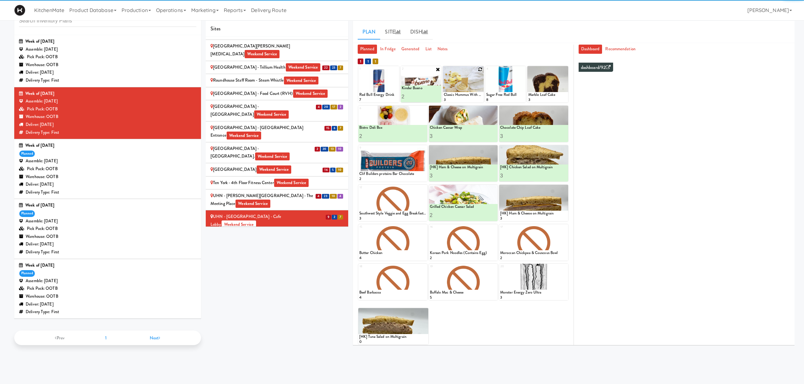
click at [480, 70] on icon at bounding box center [480, 69] width 4 height 4
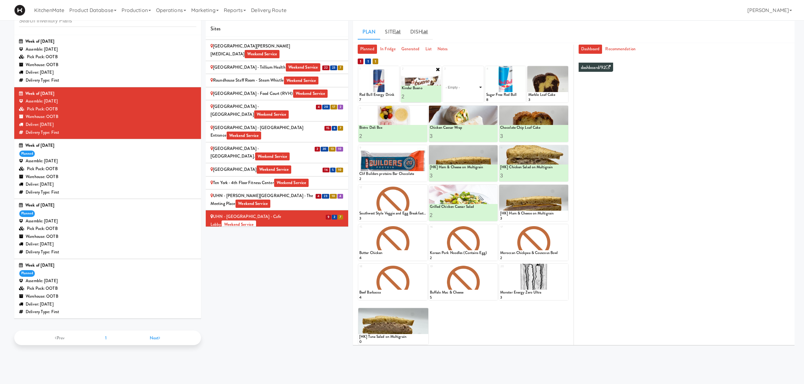
click at [469, 86] on select "- Empty - Activia Probiotic Peach Mango Smoothie Chocolate Milk Tetra Pack Coca…" at bounding box center [463, 87] width 39 height 30
click at [444, 72] on select "- Empty - Activia Probiotic Peach Mango Smoothie Chocolate Milk Tetra Pack Coca…" at bounding box center [463, 87] width 39 height 30
type input "5"
click at [473, 94] on button at bounding box center [473, 97] width 8 height 8
click at [522, 67] on icon at bounding box center [522, 69] width 4 height 4
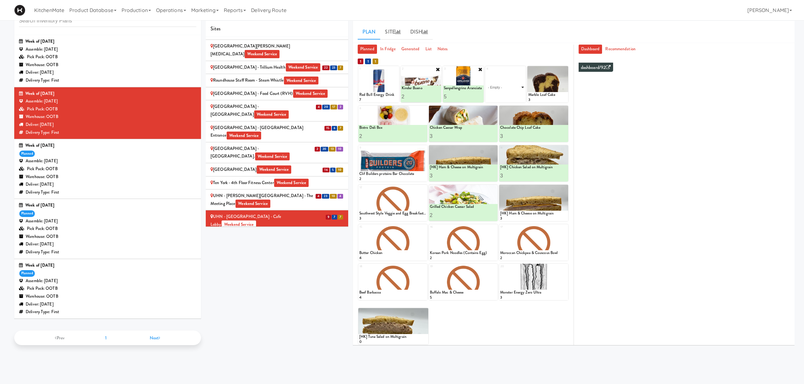
click at [502, 92] on select "- Empty - Activia Probiotic Peach Mango Smoothie Chocolate Milk Tetra Pack Coca…" at bounding box center [505, 87] width 39 height 30
click at [486, 72] on select "- Empty - Activia Probiotic Peach Mango Smoothie Chocolate Milk Tetra Pack Coca…" at bounding box center [505, 87] width 39 height 30
type input "4"
click at [513, 94] on button at bounding box center [515, 97] width 8 height 8
click at [564, 69] on icon at bounding box center [565, 69] width 4 height 4
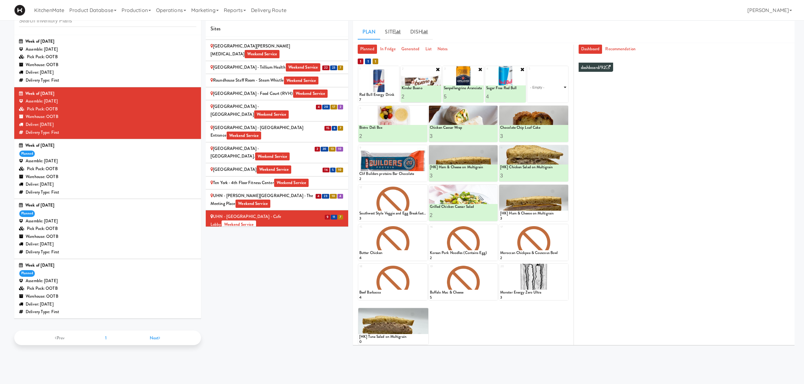
click at [548, 88] on select "- Empty - Activia Probiotic Peach Mango Smoothie Chocolate Milk Tetra Pack Coca…" at bounding box center [547, 87] width 39 height 30
click at [528, 72] on select "- Empty - Activia Probiotic Peach Mango Smoothie Chocolate Milk Tetra Pack Coca…" at bounding box center [547, 87] width 39 height 30
type input "2"
click at [560, 94] on button at bounding box center [557, 97] width 8 height 8
click at [422, 147] on icon at bounding box center [424, 148] width 4 height 4
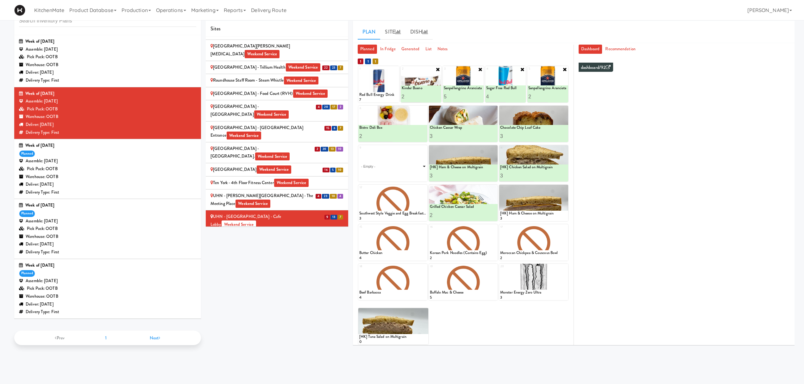
click at [403, 169] on select "- Empty - Activia Probiotic Peach Mango Smoothie Chocolate Milk Tetra Pack Coca…" at bounding box center [392, 166] width 67 height 30
click at [359, 151] on select "- Empty - Activia Probiotic Peach Mango Smoothie Chocolate Milk Tetra Pack Coca…" at bounding box center [392, 166] width 67 height 30
type input "2"
click at [411, 176] on icon at bounding box center [409, 175] width 3 height 3
click at [422, 187] on icon at bounding box center [424, 188] width 4 height 4
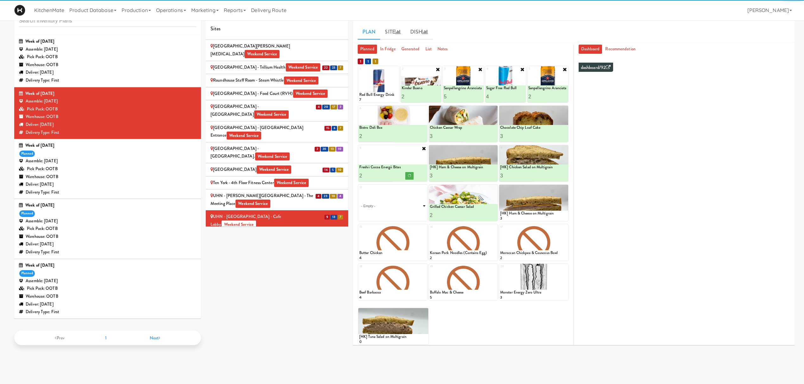
click at [404, 208] on select "- Empty - Activia Probiotic Peach Mango Smoothie Chocolate Milk Tetra Pack Coca…" at bounding box center [392, 206] width 67 height 30
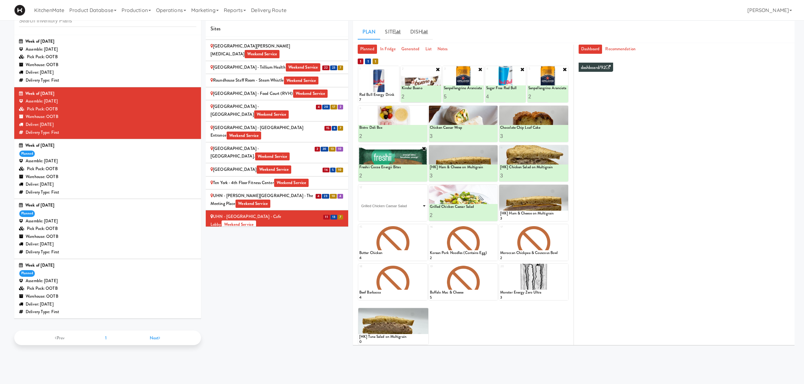
click at [359, 191] on select "- Empty - Activia Probiotic Peach Mango Smoothie Chocolate Milk Tetra Pack Coca…" at bounding box center [392, 206] width 67 height 30
click at [423, 188] on icon at bounding box center [424, 187] width 5 height 5
click at [392, 208] on div "Loading..." at bounding box center [392, 203] width 69 height 36
click at [427, 188] on div at bounding box center [392, 203] width 69 height 36
click at [425, 188] on icon at bounding box center [424, 188] width 4 height 4
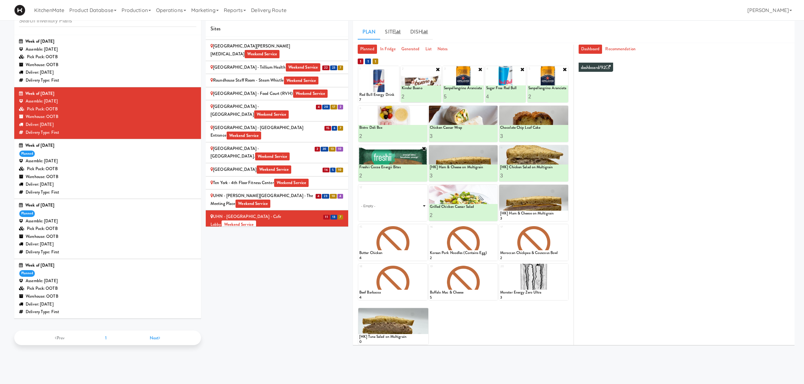
click at [408, 209] on select "- Empty - Activia Probiotic Peach Mango Smoothie Chocolate Milk Tetra Pack Coca…" at bounding box center [392, 206] width 67 height 30
click at [359, 191] on select "- Empty - Activia Probiotic Peach Mango Smoothie Chocolate Milk Tetra Pack Coca…" at bounding box center [392, 206] width 67 height 30
type input "2"
click at [411, 215] on button at bounding box center [409, 216] width 8 height 8
click at [296, 274] on div "Sites [STREET_ADDRESS][PERSON_NAME] - Lobby [STREET_ADDRESS][PERSON_NAME] Weeke…" at bounding box center [500, 185] width 589 height 329
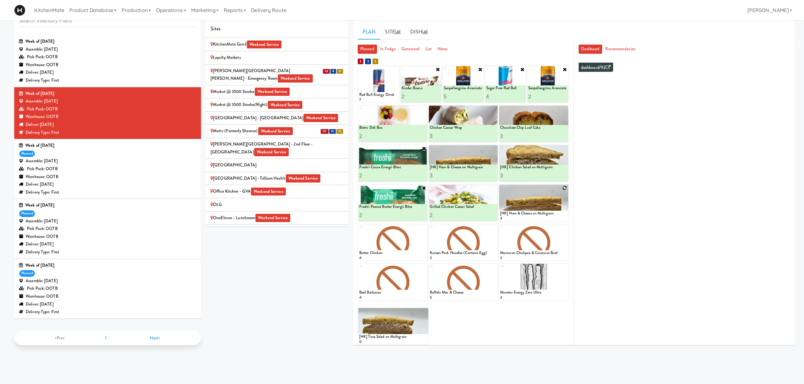
scroll to position [0, 0]
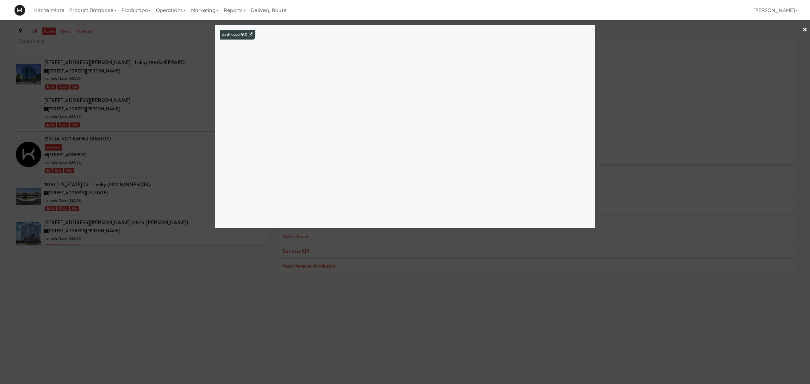
scroll to position [806, 0]
